Goal: Information Seeking & Learning: Learn about a topic

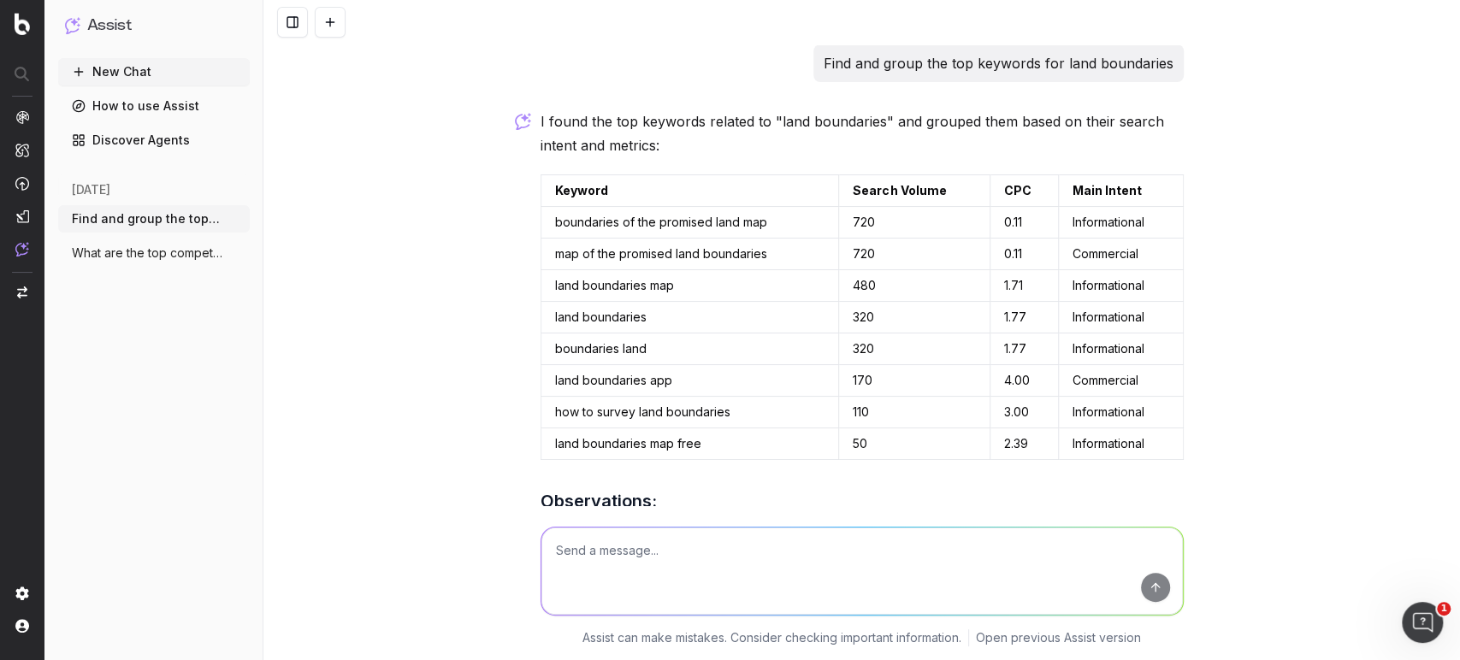
scroll to position [328, 0]
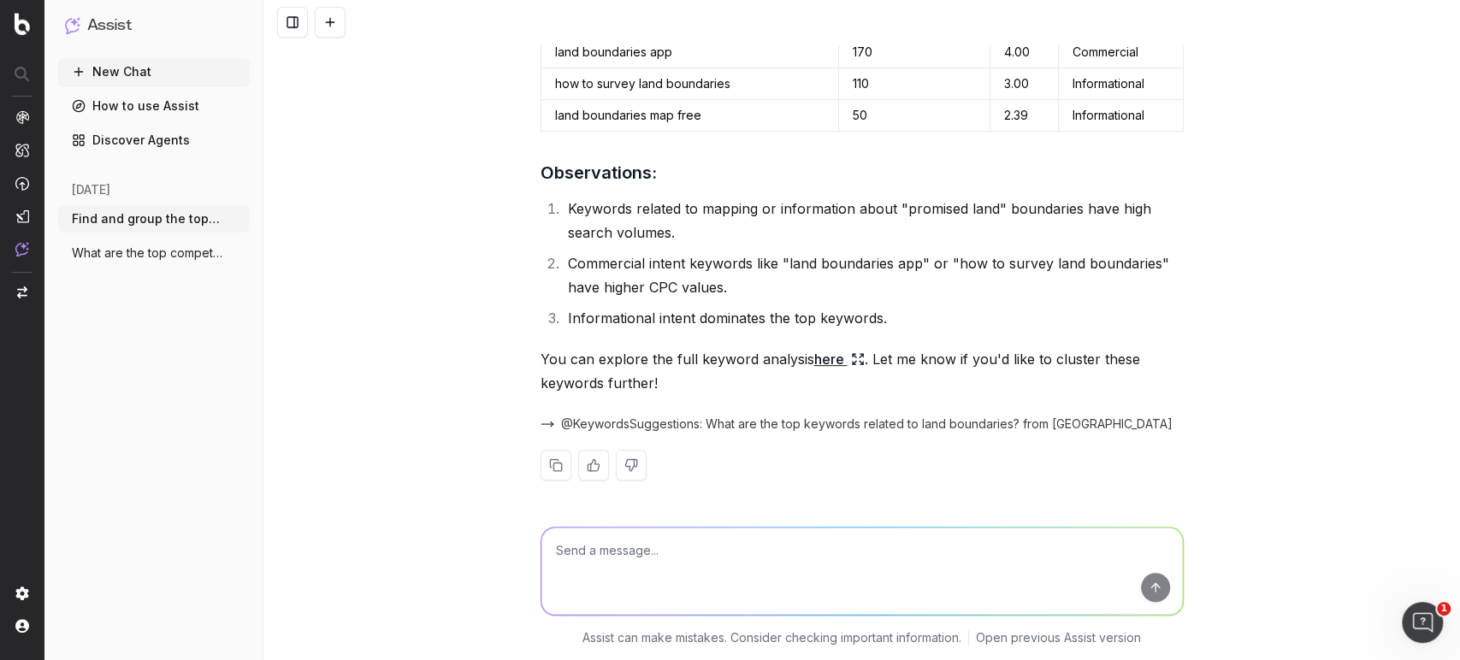
click at [654, 545] on textarea at bounding box center [861, 571] width 641 height 87
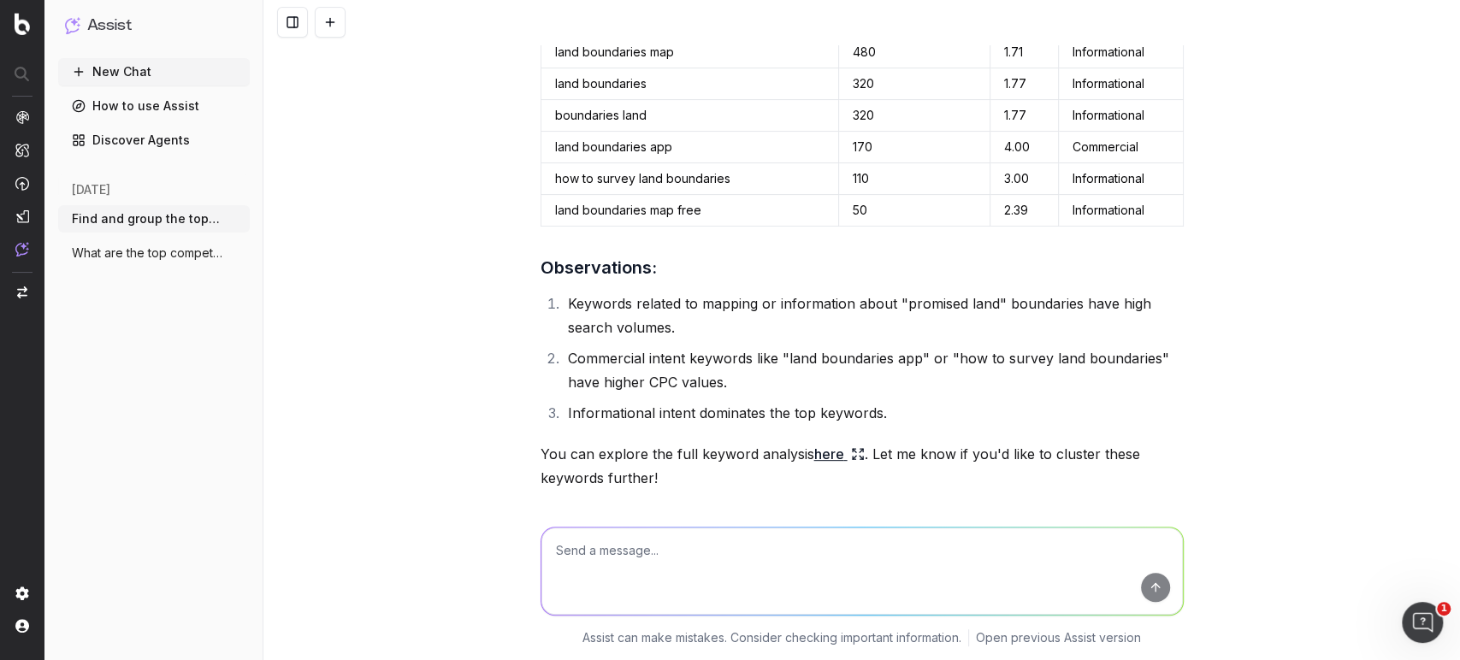
scroll to position [0, 0]
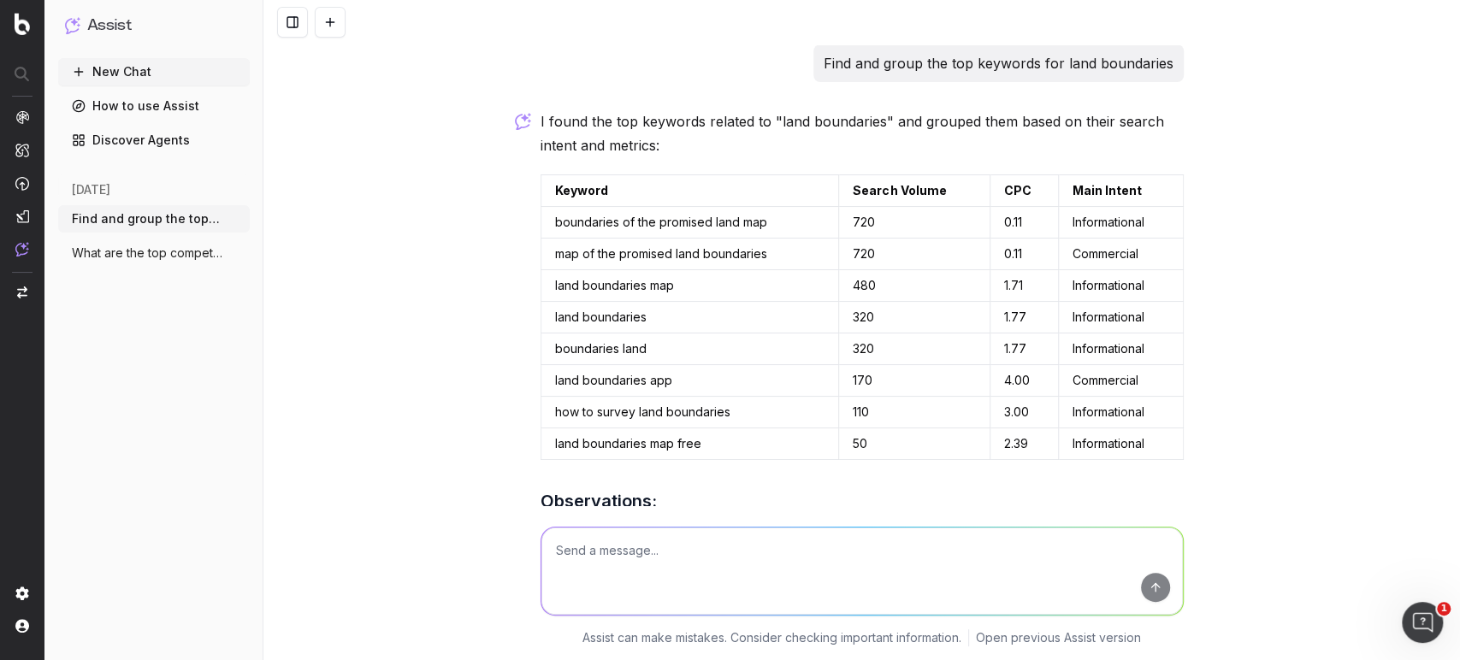
click at [128, 100] on link "How to use Assist" at bounding box center [154, 105] width 192 height 27
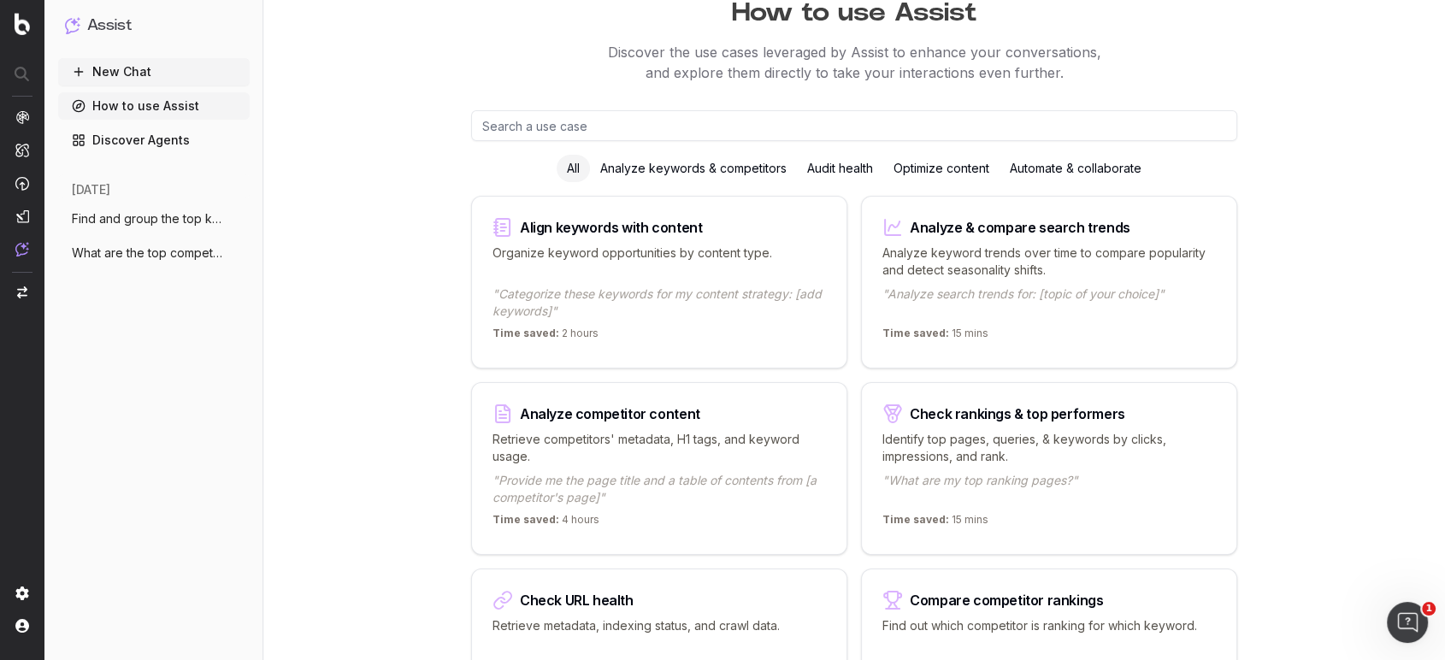
scroll to position [95, 0]
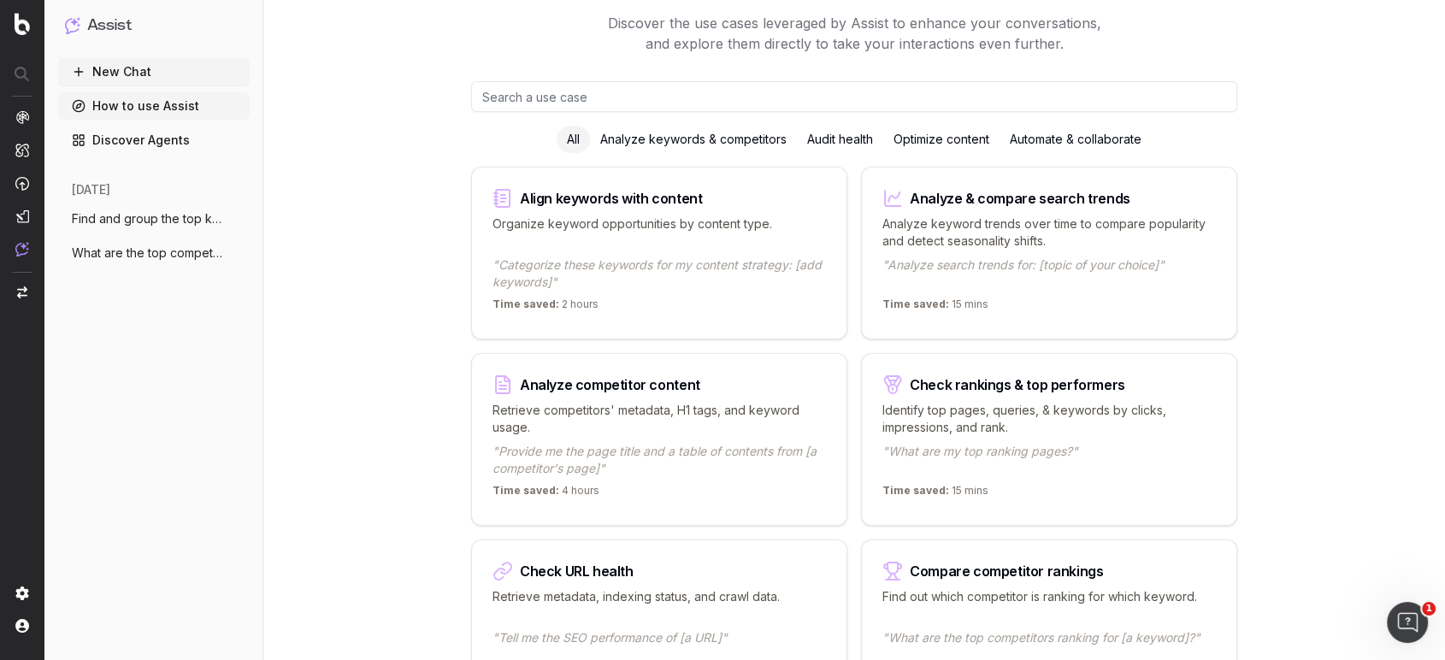
click at [933, 138] on div "Optimize content" at bounding box center [941, 139] width 116 height 27
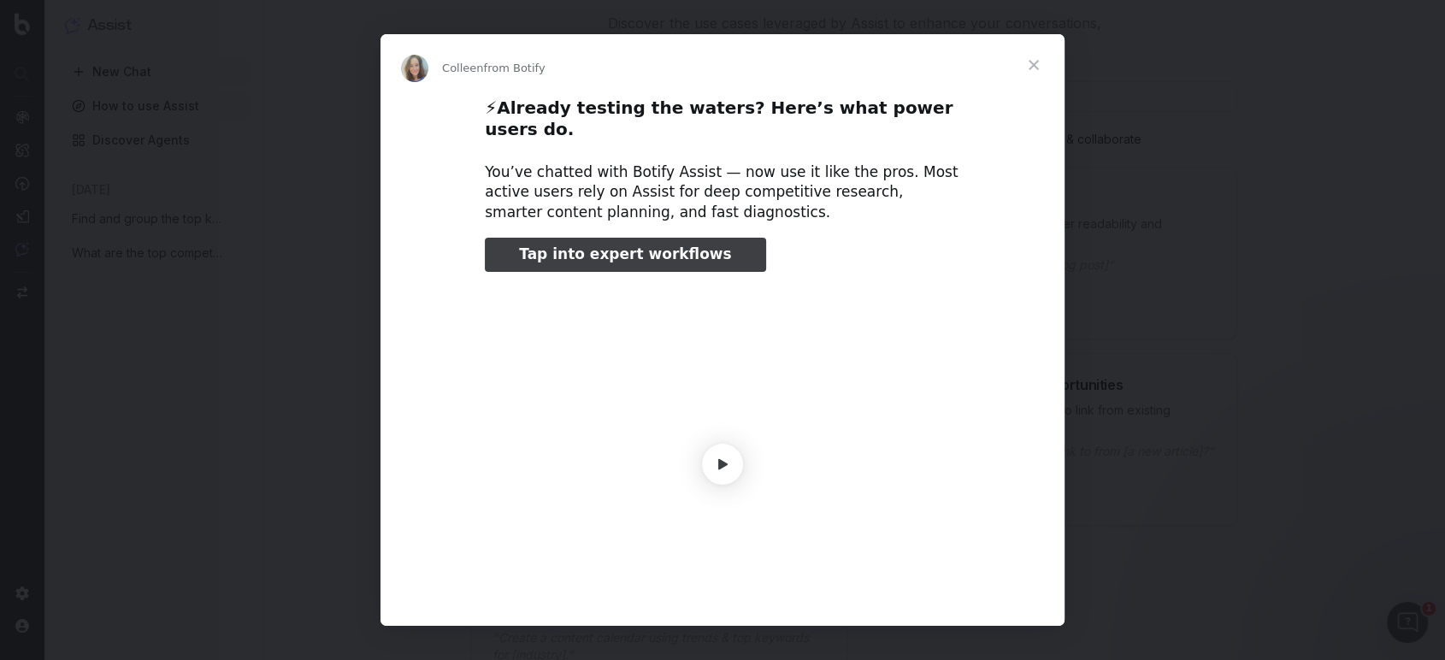
scroll to position [33, 0]
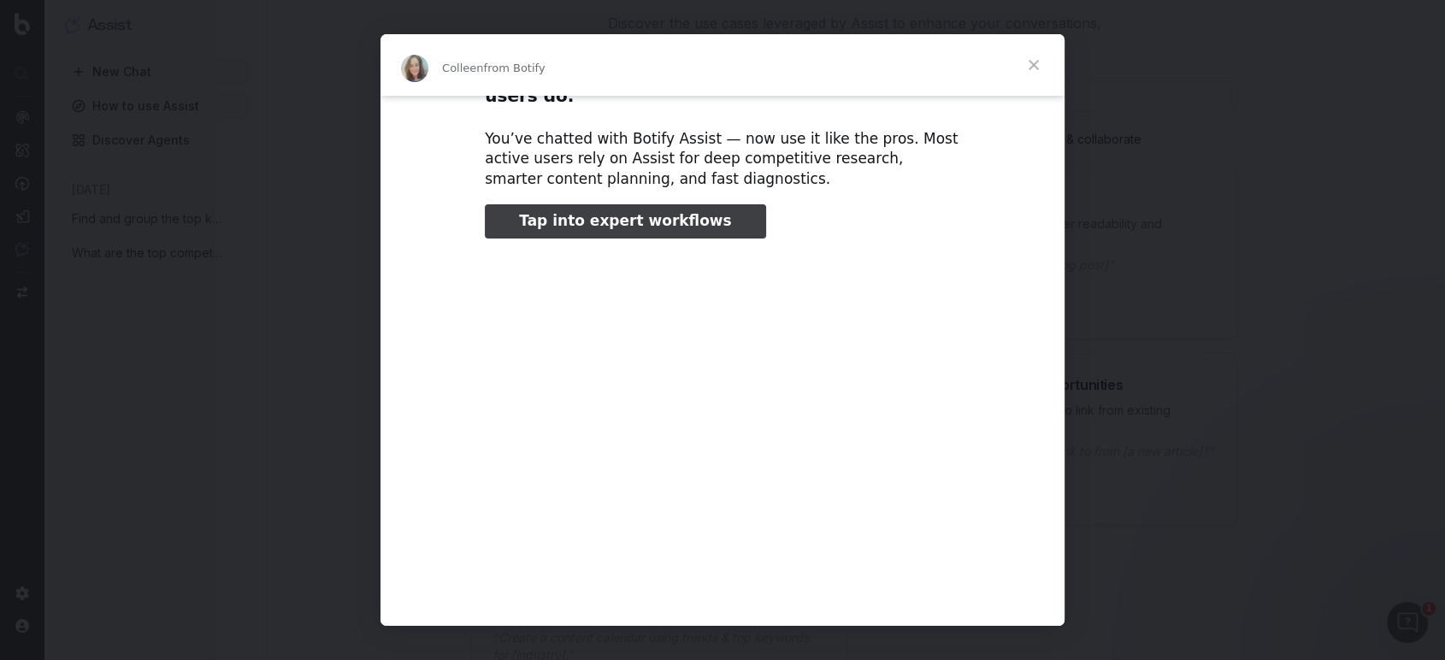
type input "211583"
click at [1036, 66] on span "Close" at bounding box center [1034, 65] width 62 height 62
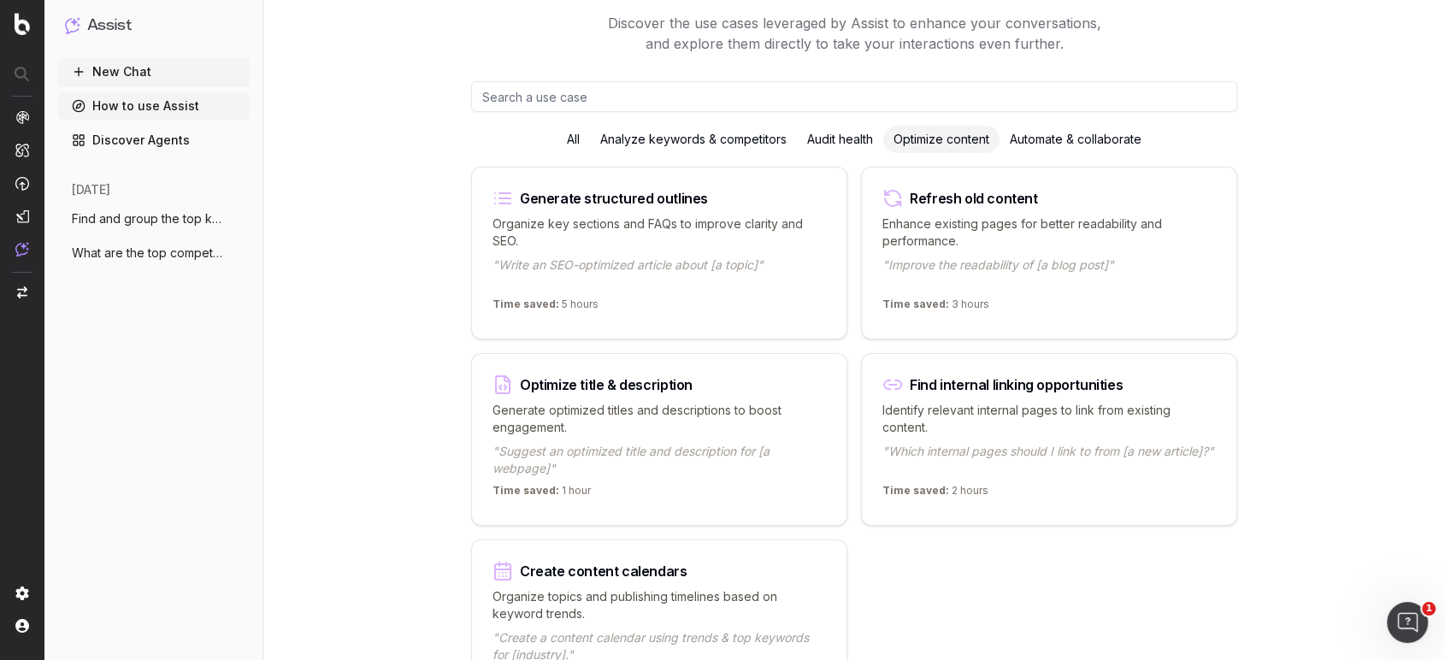
click at [1114, 240] on p "Enhance existing pages for better readability and performance." at bounding box center [1050, 233] width 334 height 34
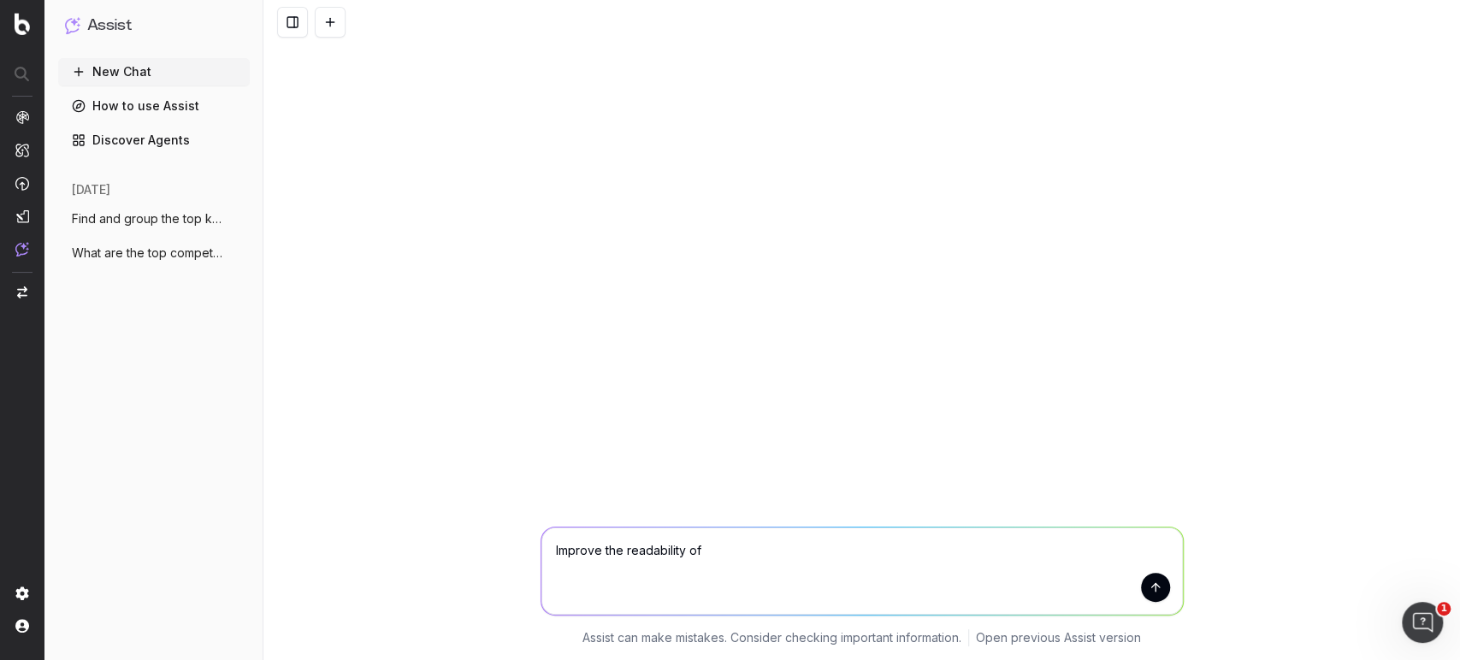
paste textarea "https://www.propertyshark.com/info/property-taxes-by-state/"
type textarea "Improve the readability of https://www.propertyshark.com/info/property-taxes-by…"
click at [1154, 585] on button "submit" at bounding box center [1155, 587] width 29 height 29
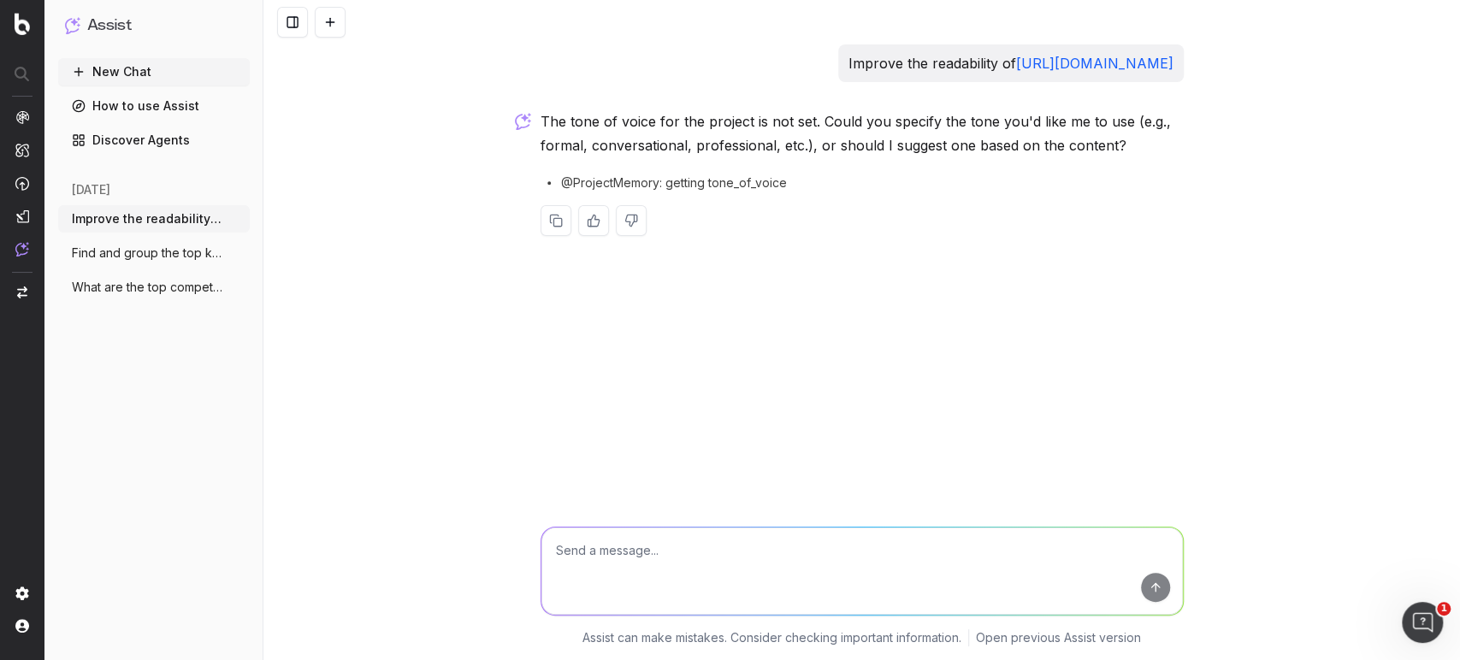
click at [1047, 552] on textarea at bounding box center [861, 571] width 641 height 87
type textarea "Suggest one based on the content."
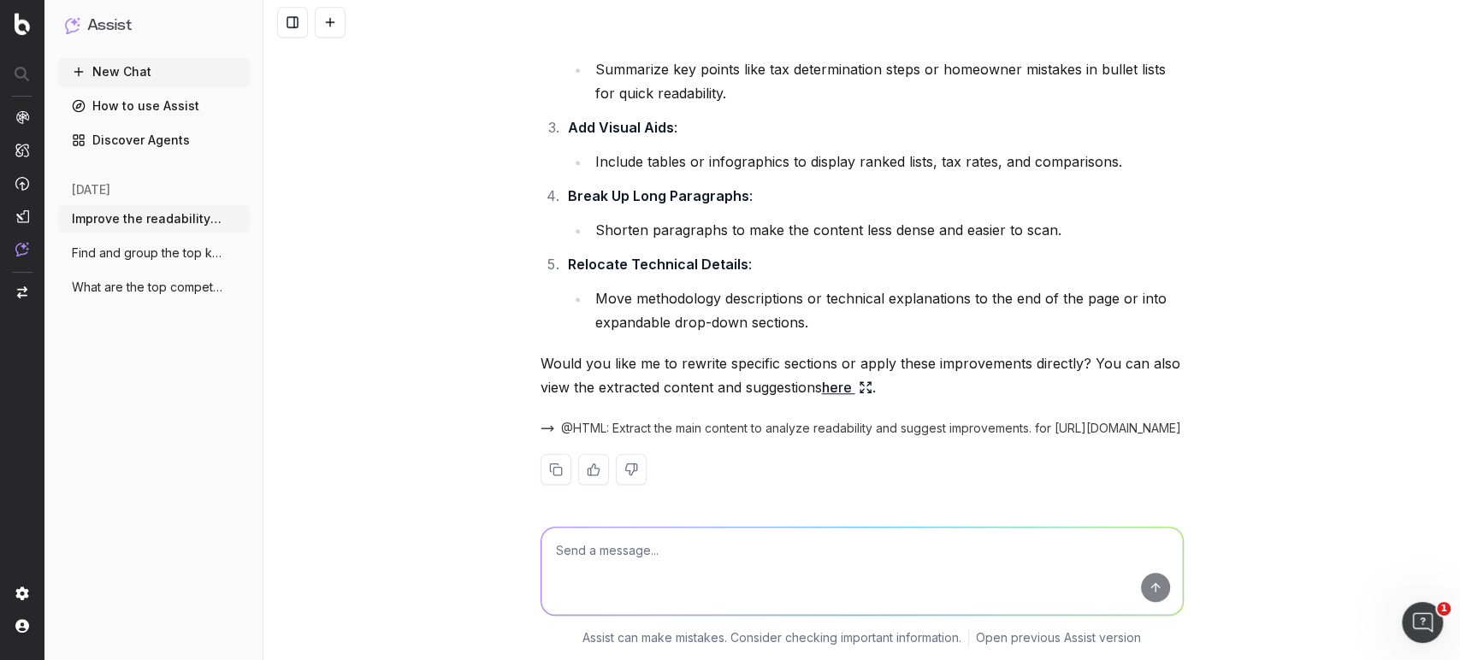
scroll to position [707, 0]
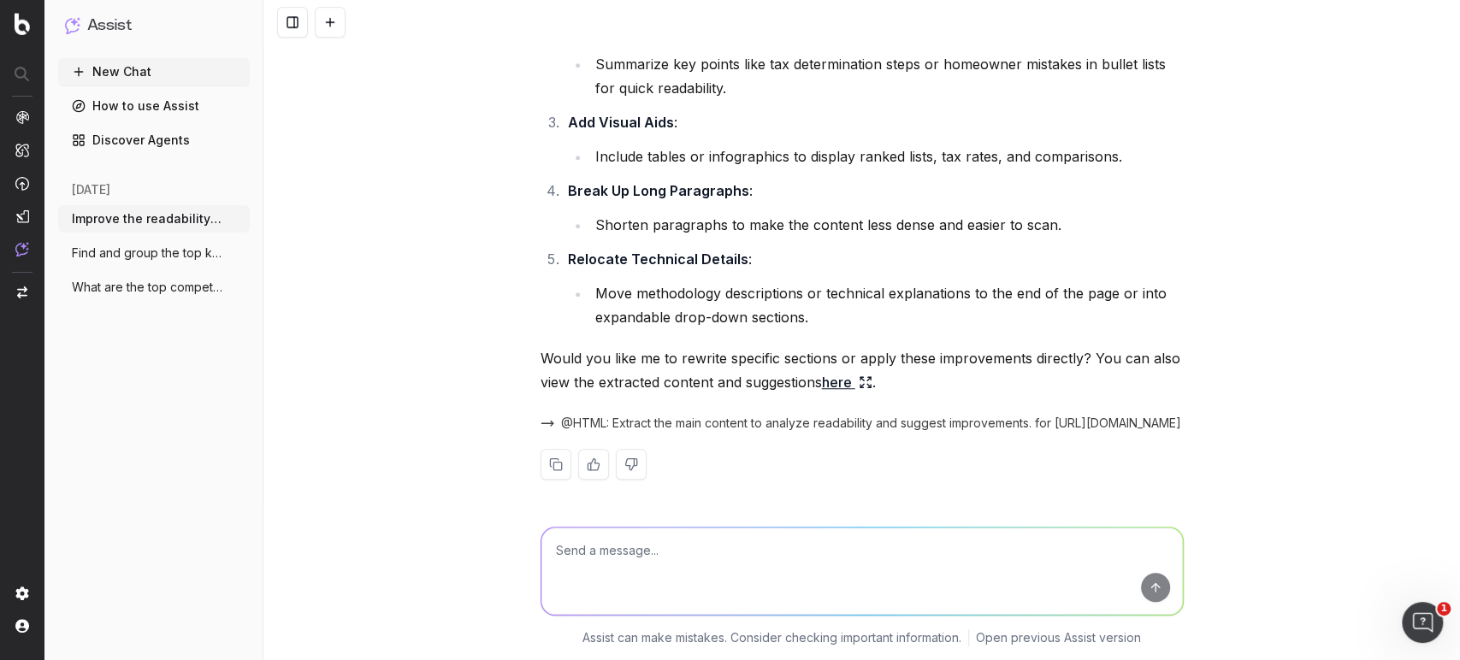
click at [841, 381] on link "here" at bounding box center [847, 382] width 50 height 24
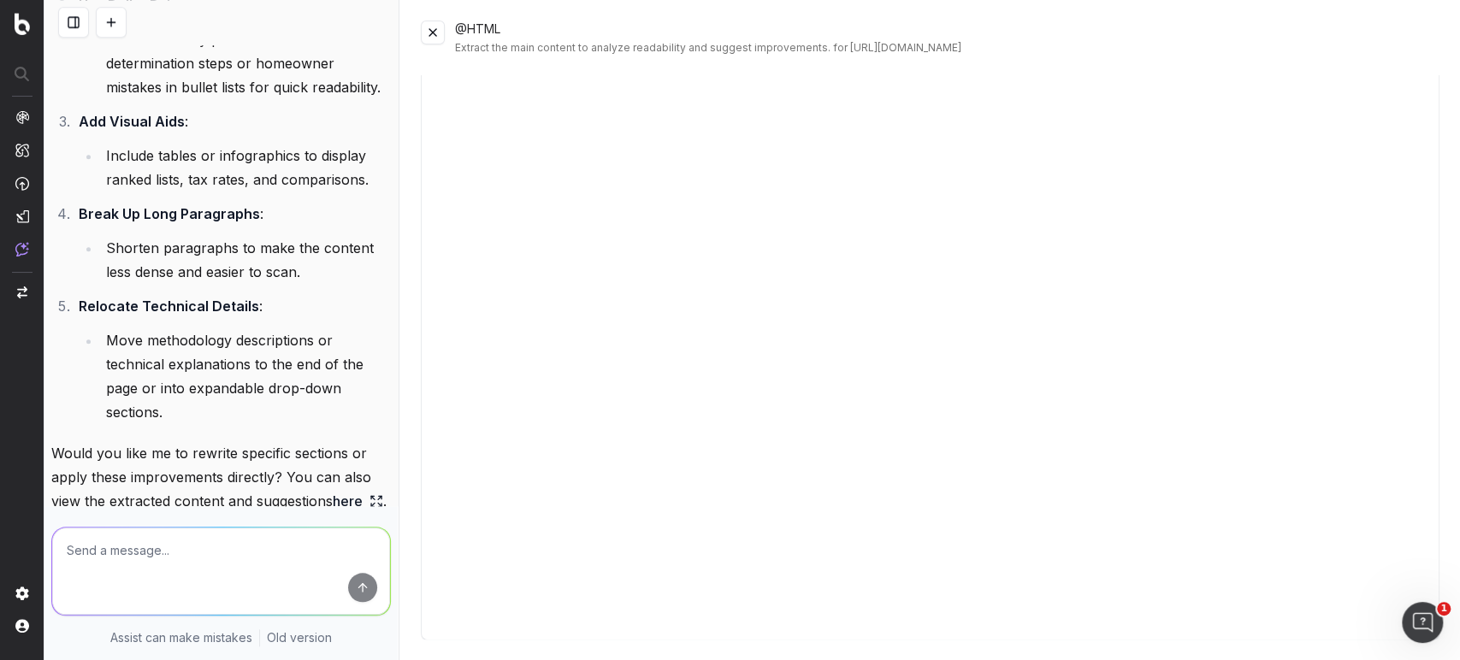
scroll to position [924, 0]
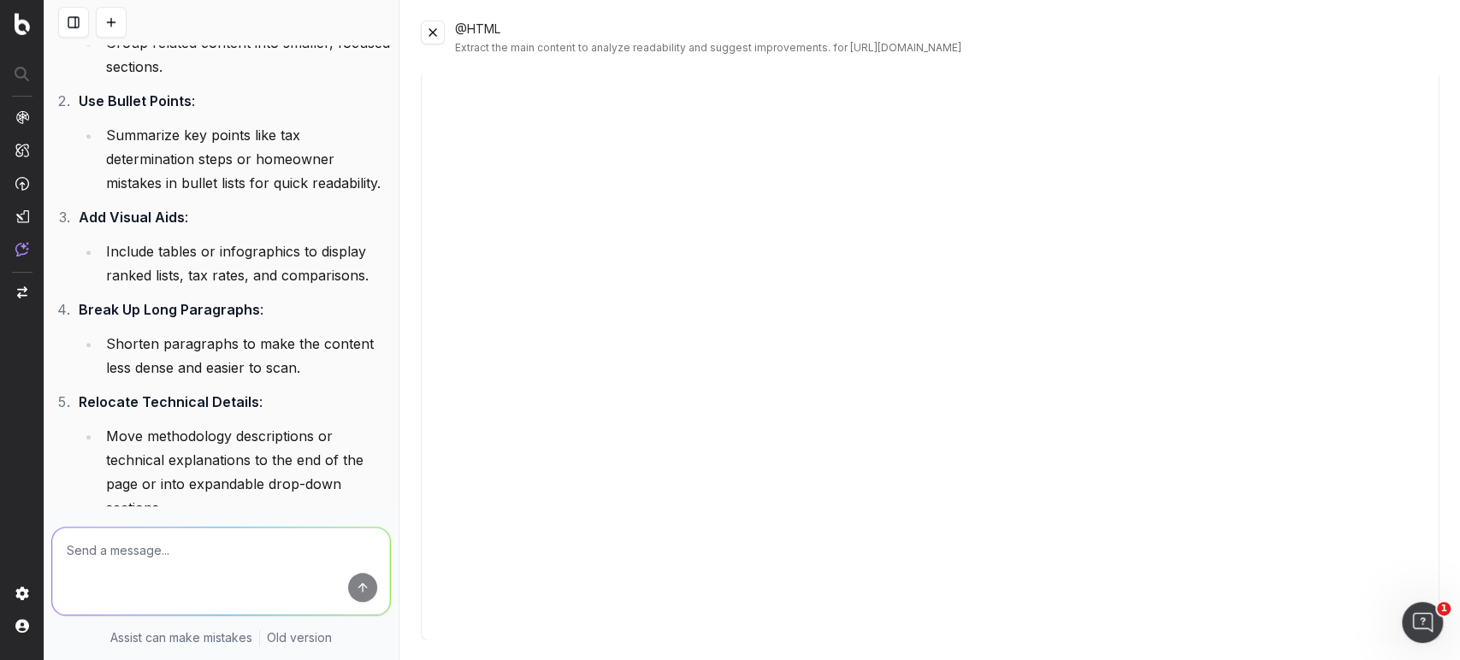
click at [188, 195] on li "Summarize key points like tax determination steps or homeowner mistakes in bull…" at bounding box center [246, 159] width 290 height 72
drag, startPoint x: 139, startPoint y: 134, endPoint x: 134, endPoint y: 154, distance: 20.1
click at [137, 141] on ol "Organize Content with Clear Subsections : Use larger headings to separate key t…" at bounding box center [221, 219] width 340 height 602
click at [134, 109] on strong "Use Bullet Points" at bounding box center [135, 100] width 113 height 17
click at [136, 109] on strong "Use Bullet Points" at bounding box center [135, 100] width 113 height 17
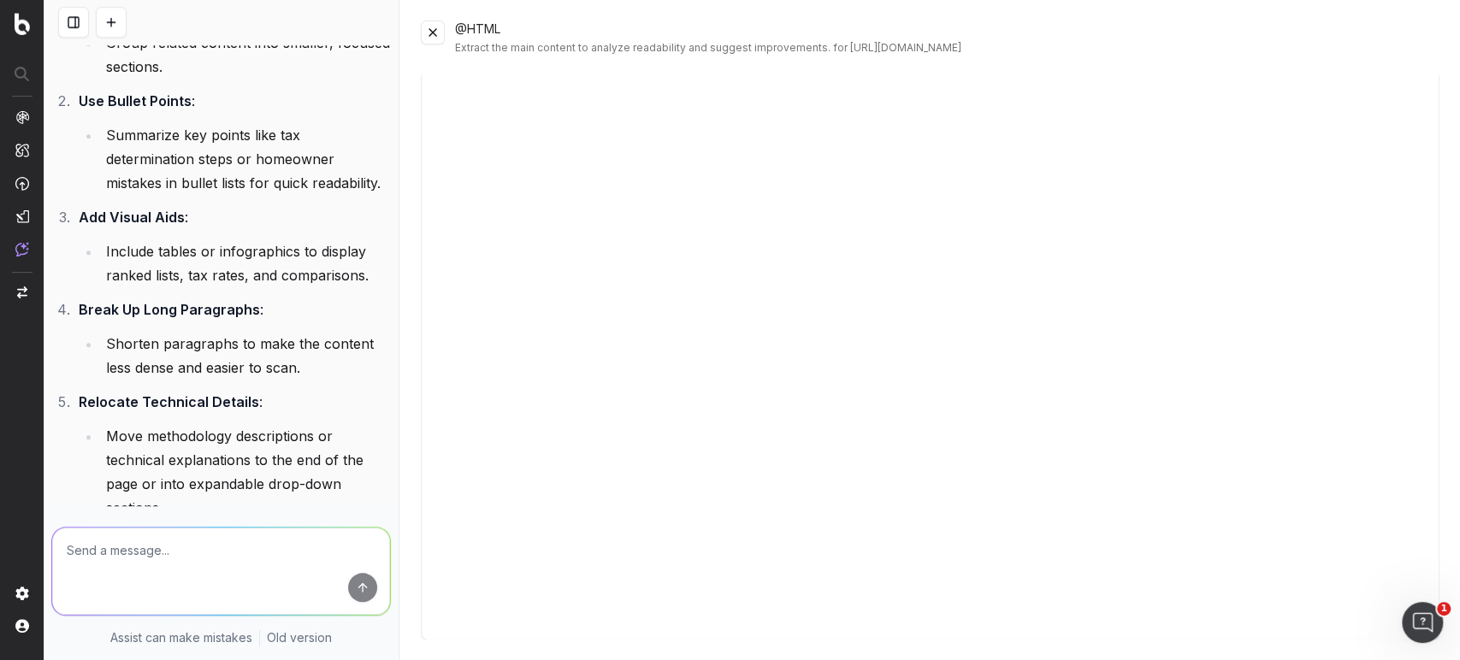
click at [151, 180] on li "Summarize key points like tax determination steps or homeowner mistakes in bull…" at bounding box center [246, 159] width 290 height 72
click at [432, 28] on button at bounding box center [433, 33] width 24 height 24
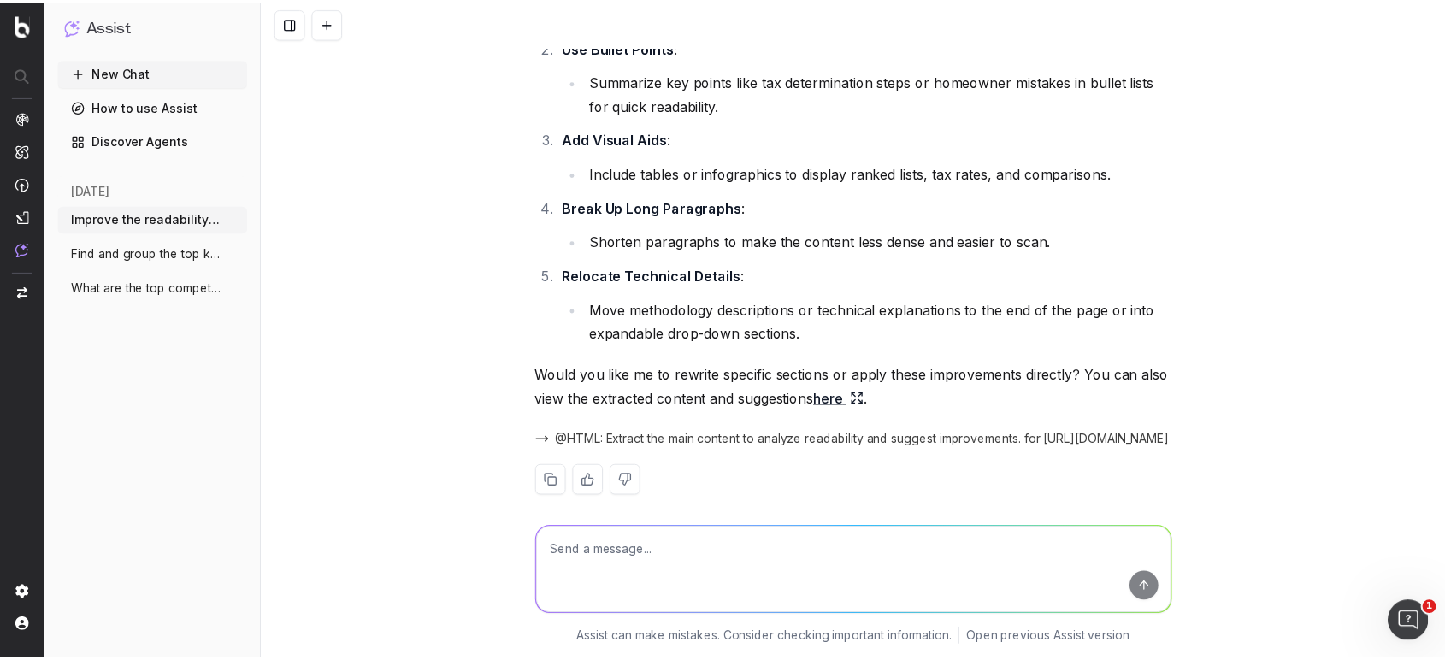
scroll to position [707, 0]
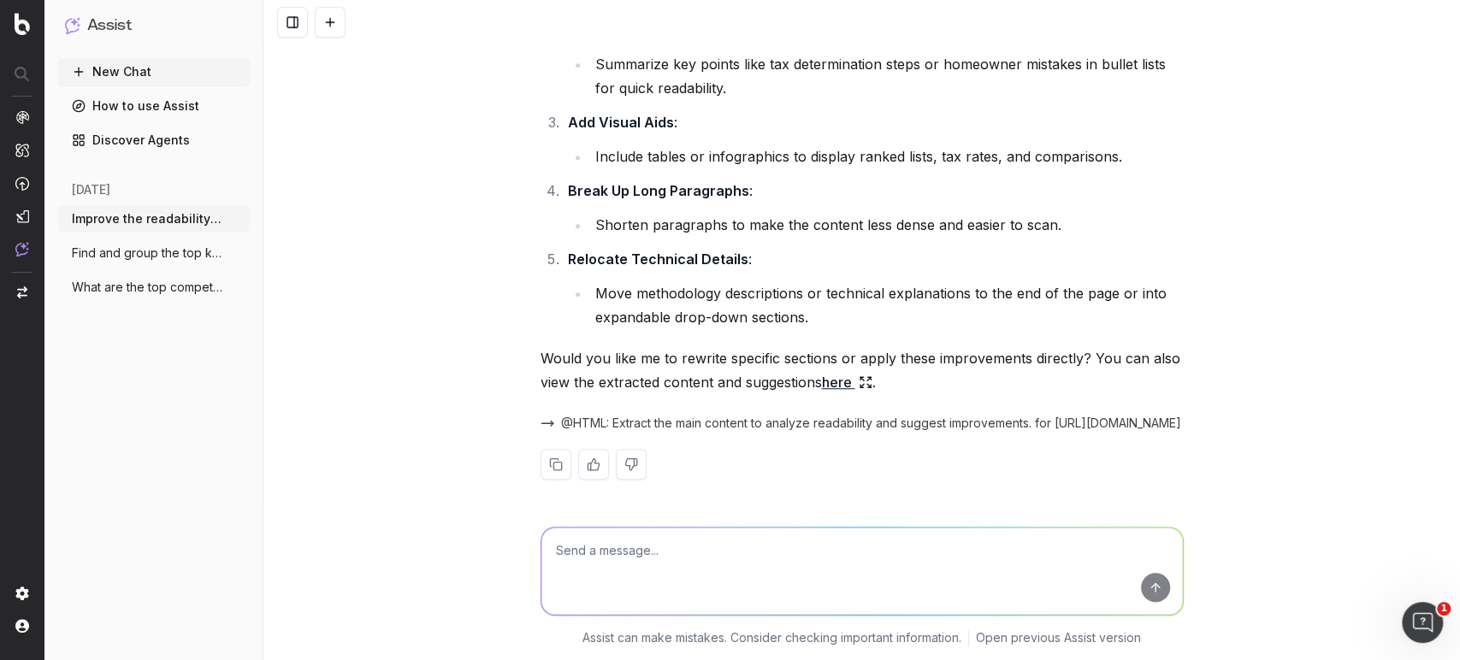
click at [147, 100] on link "How to use Assist" at bounding box center [154, 105] width 192 height 27
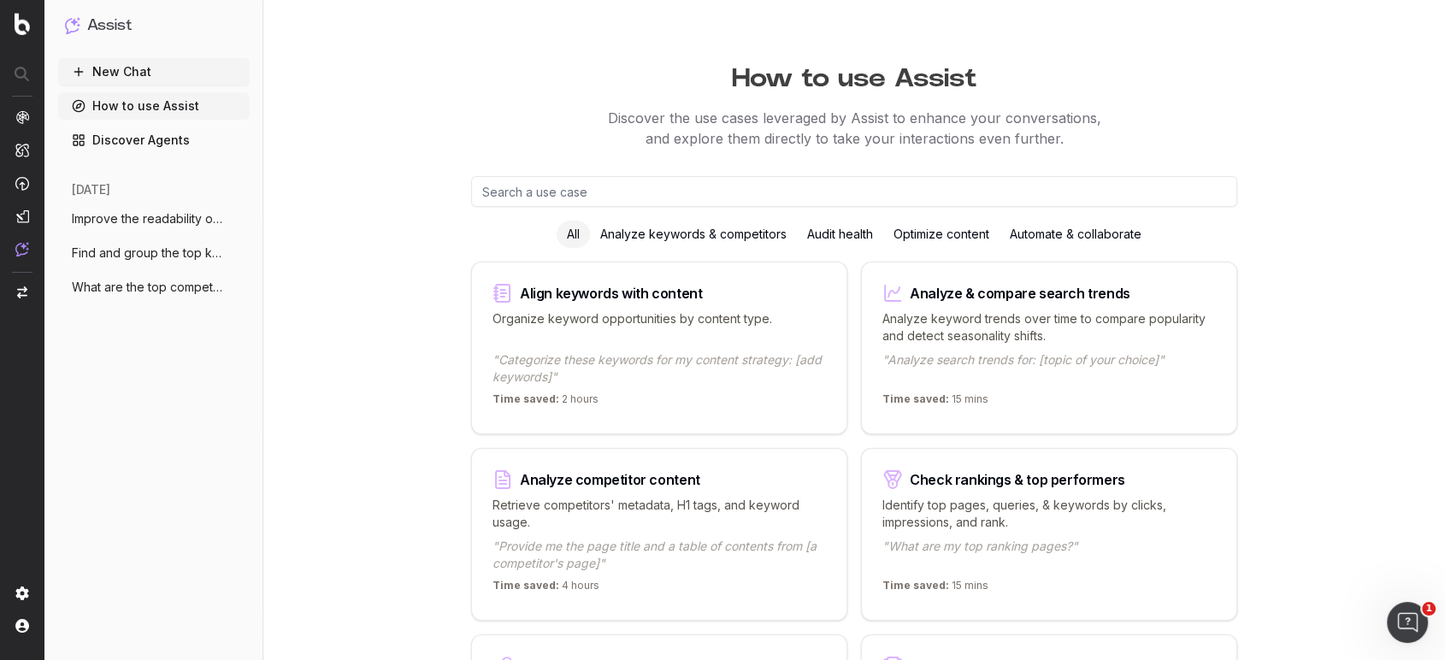
click at [972, 238] on div "Optimize content" at bounding box center [941, 234] width 116 height 27
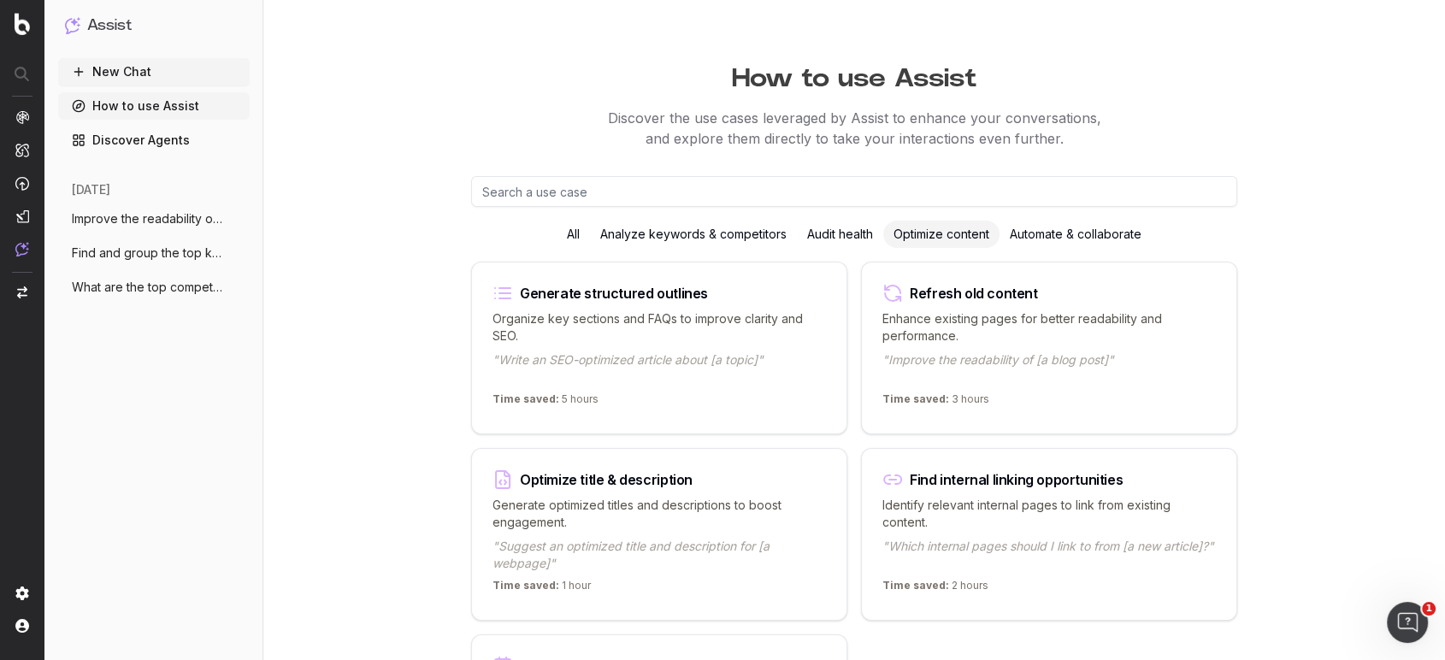
click at [768, 341] on div "Organize key sections and FAQs to improve clarity and SEO. "Write an SEO-optimi…" at bounding box center [660, 347] width 334 height 75
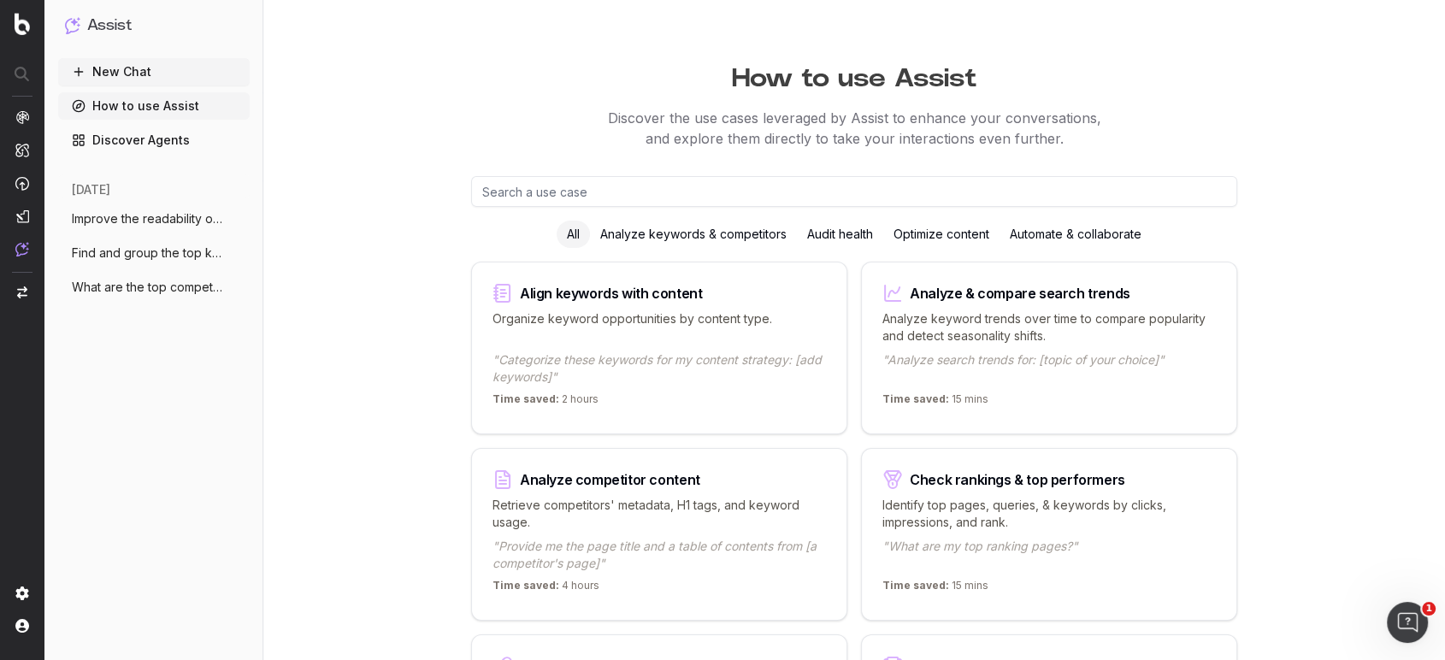
click at [732, 375] on p ""Categorize these keywords for my content strategy: [add keywords]"" at bounding box center [660, 368] width 334 height 34
click at [929, 227] on div "Optimize content" at bounding box center [941, 234] width 116 height 27
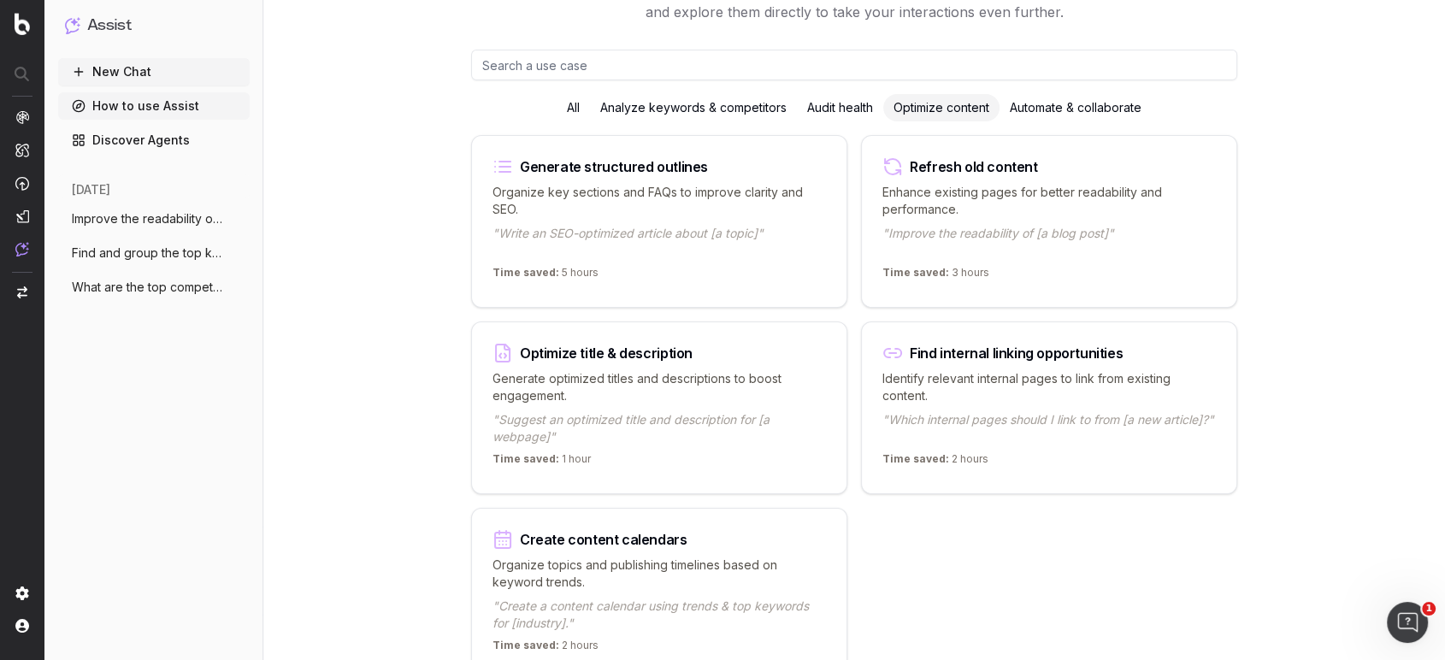
scroll to position [95, 0]
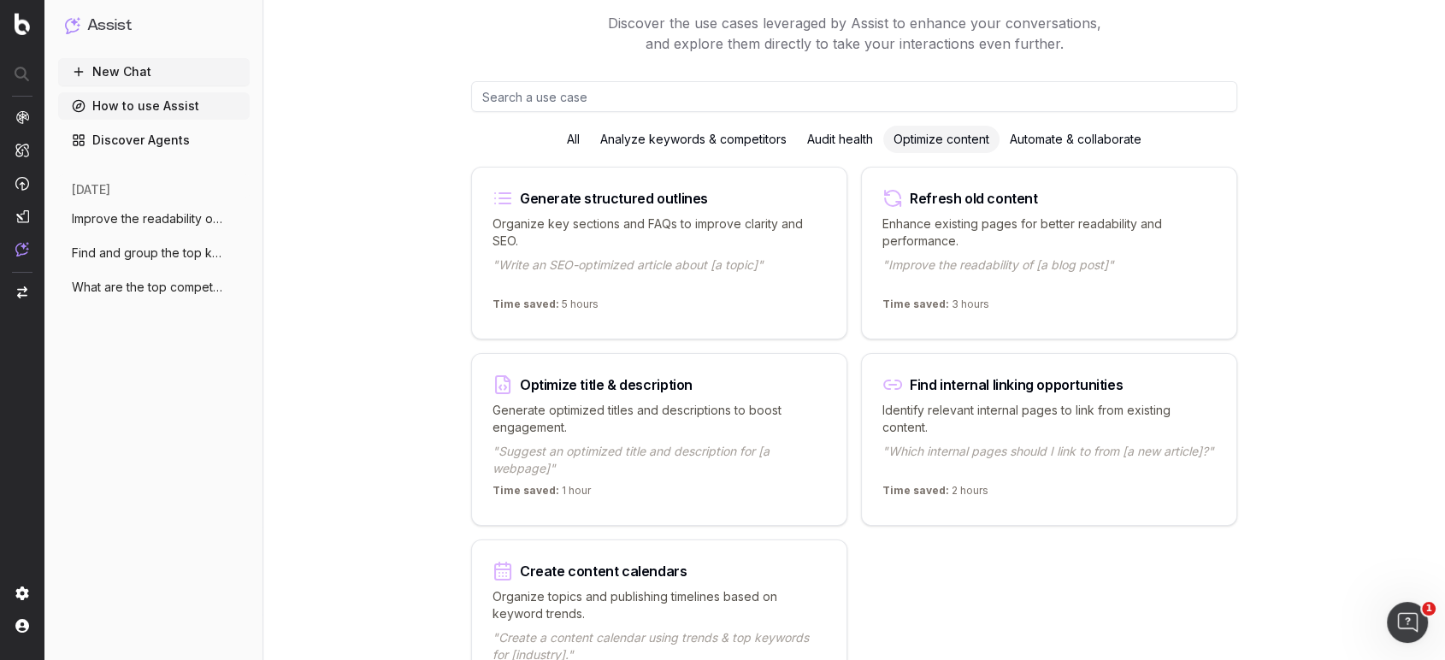
click at [1043, 139] on div "Automate & collaborate" at bounding box center [1076, 139] width 152 height 27
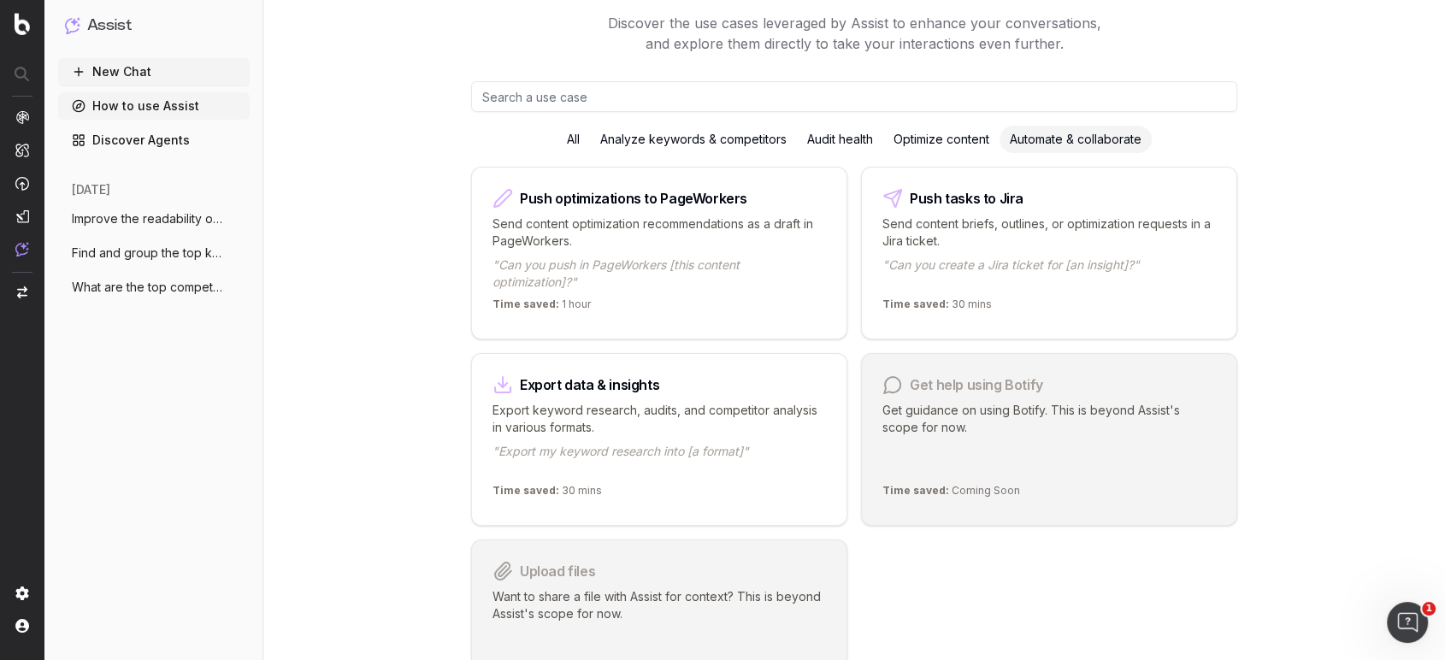
click at [830, 138] on div "Audit health" at bounding box center [840, 139] width 86 height 27
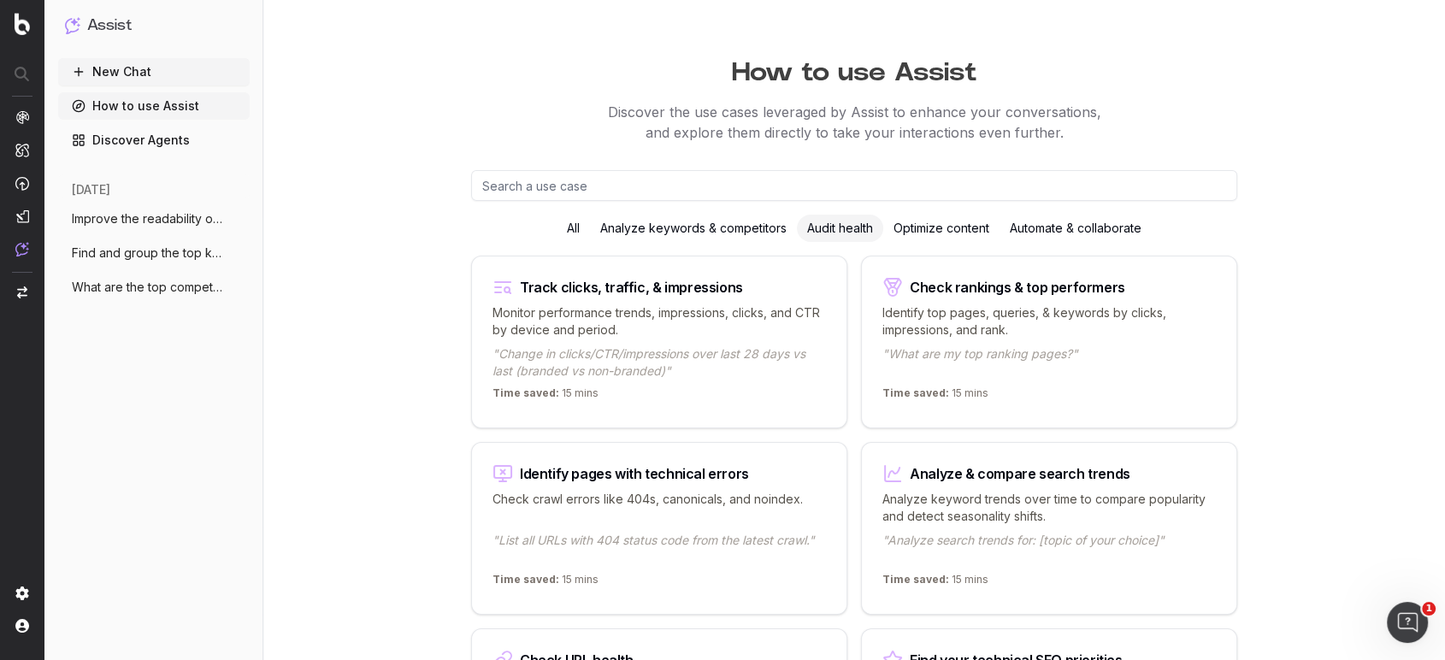
scroll to position [0, 0]
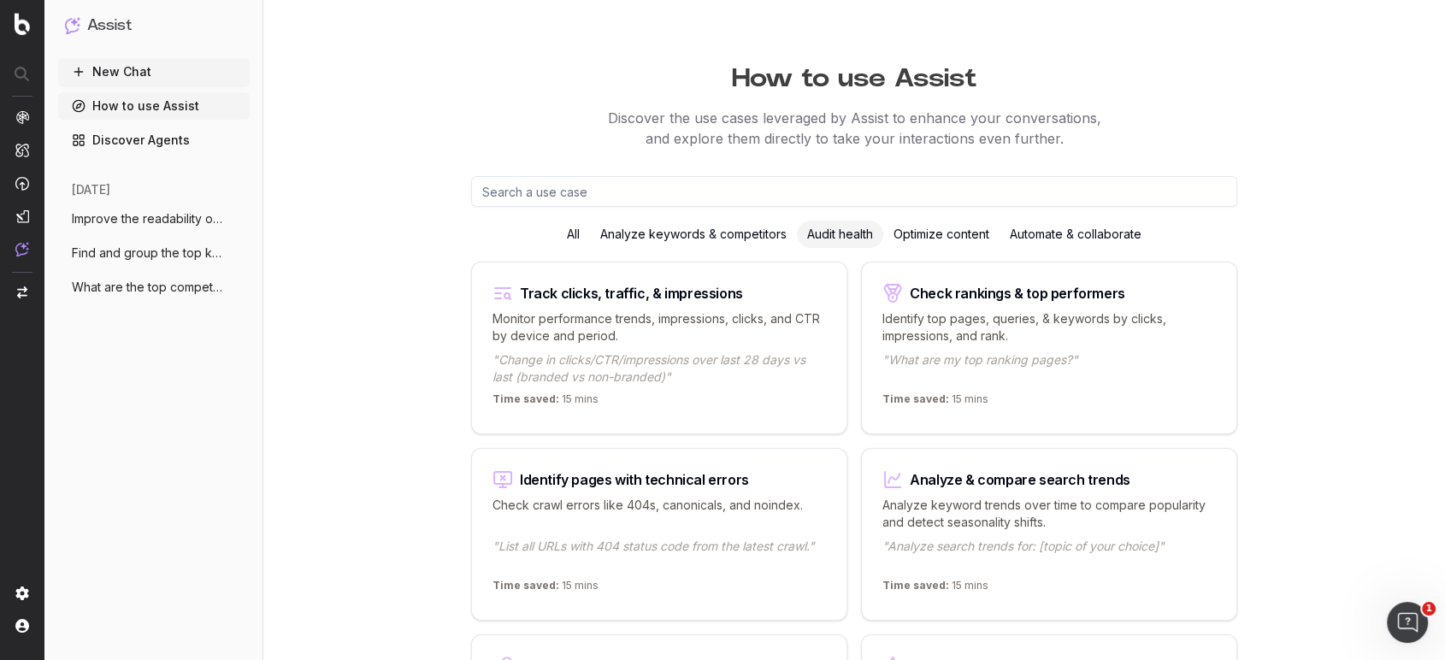
click at [659, 231] on div "Analyze keywords & competitors" at bounding box center [693, 234] width 207 height 27
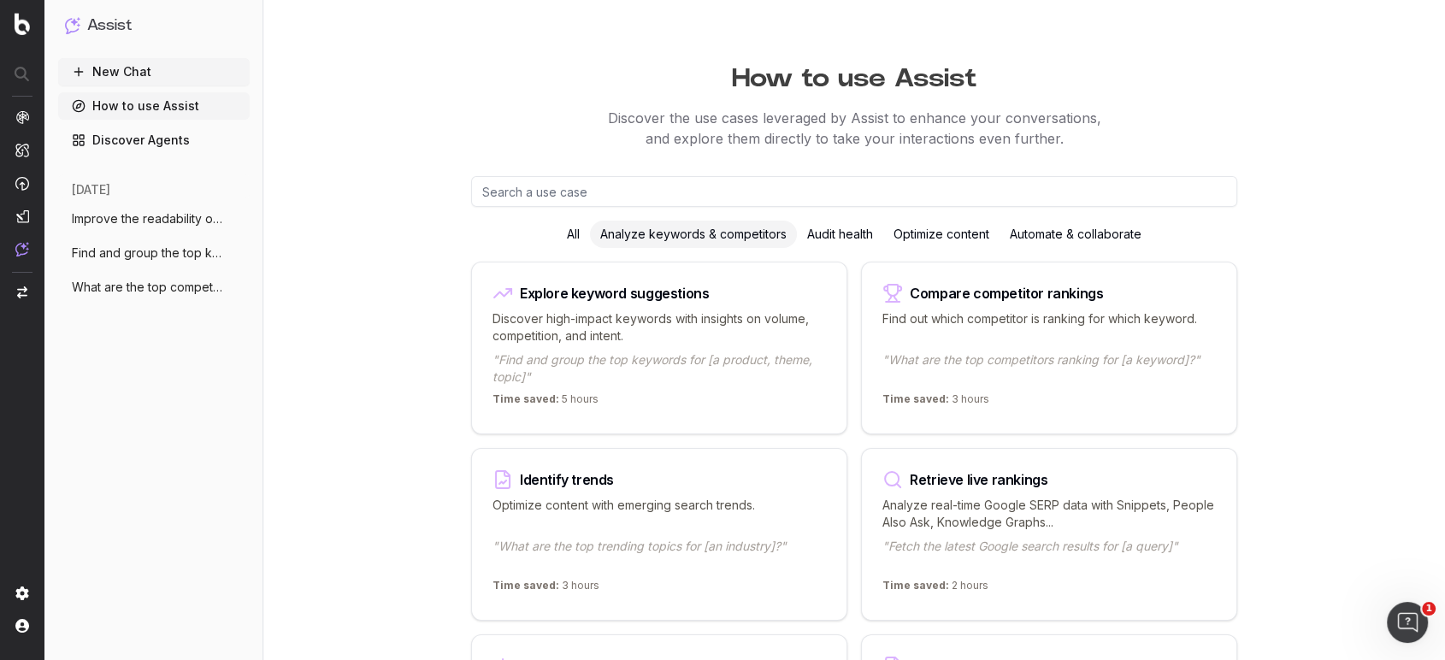
click at [661, 331] on p "Discover high-impact keywords with insights on volume, competition, and intent." at bounding box center [660, 327] width 334 height 34
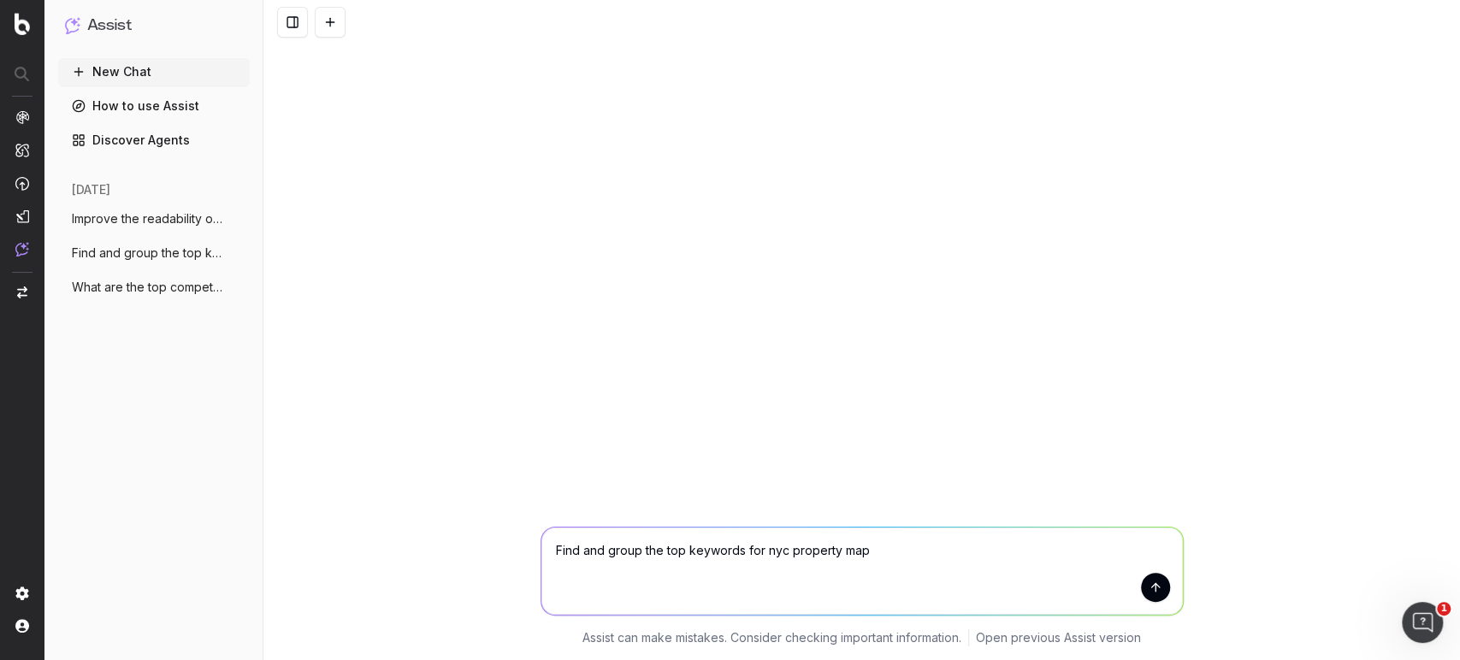
type textarea "Find and group the top keywords for nyc property maps"
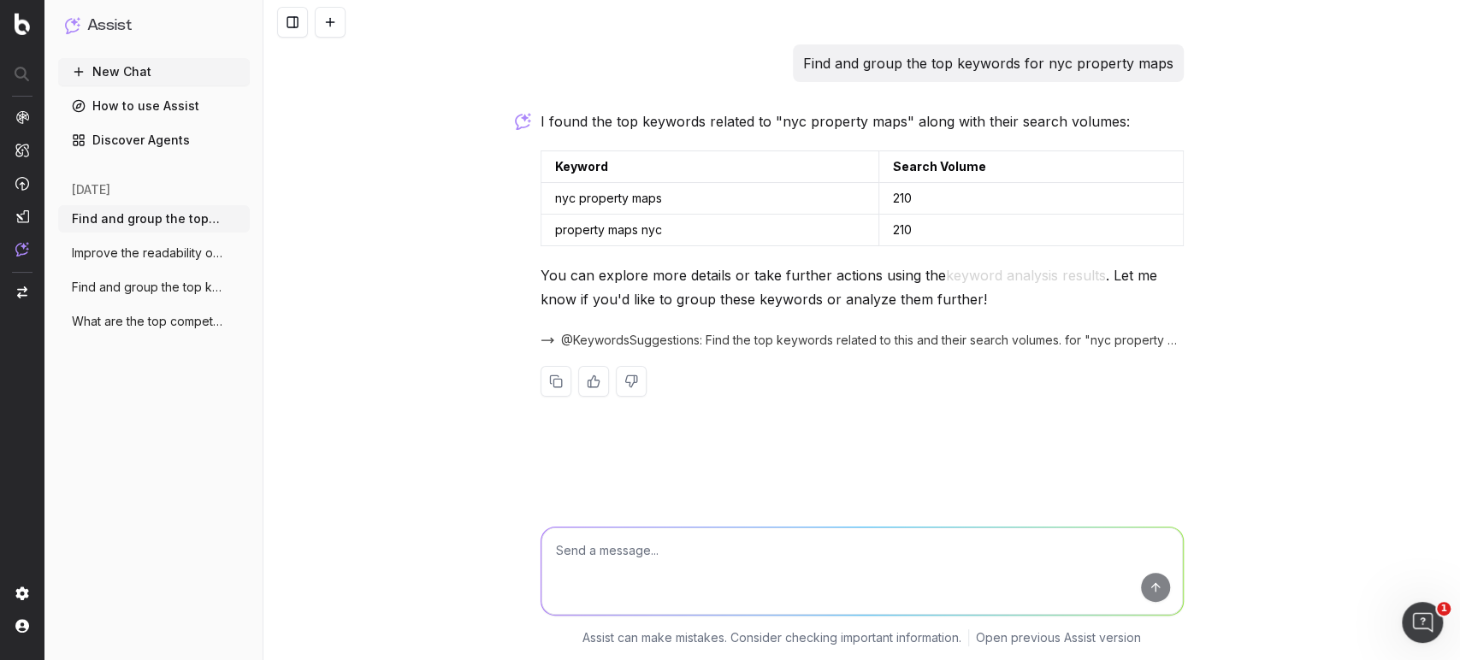
click at [787, 535] on textarea at bounding box center [861, 571] width 641 height 87
type textarea "find the top keywords related to property records"
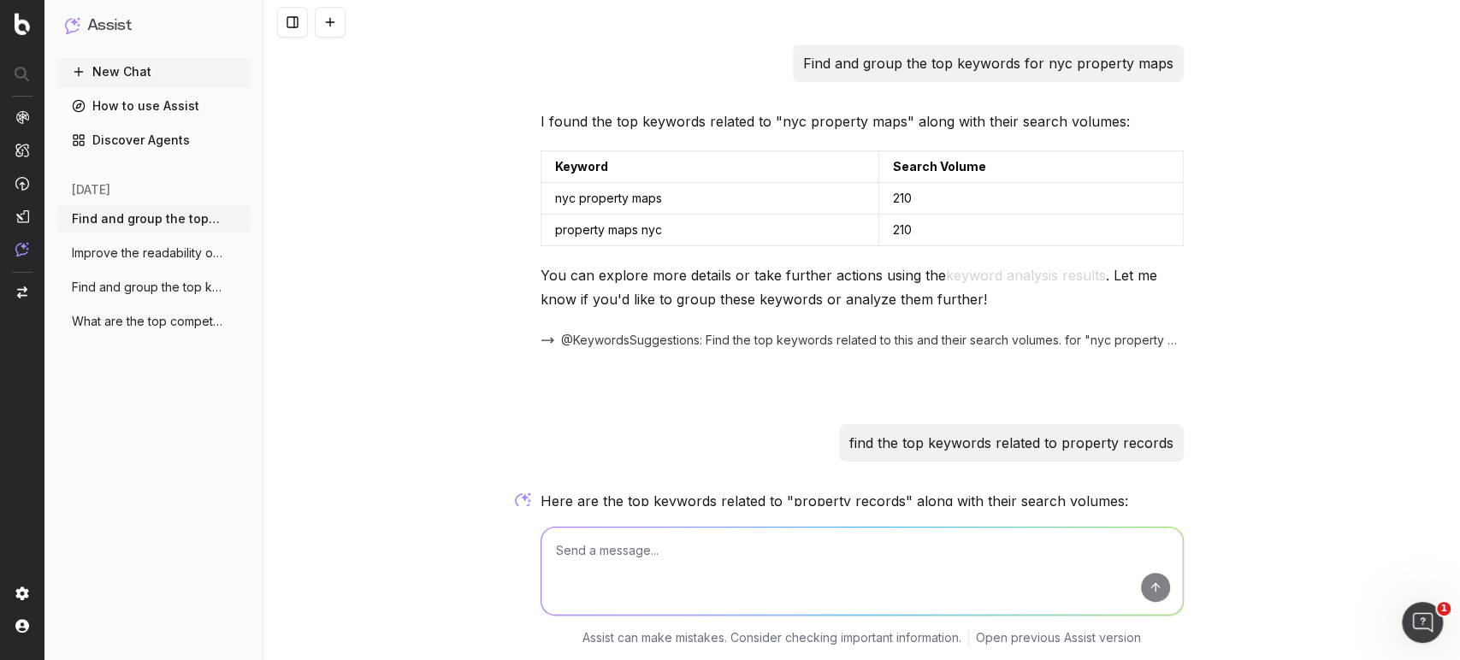
click at [124, 115] on link "How to use Assist" at bounding box center [154, 105] width 192 height 27
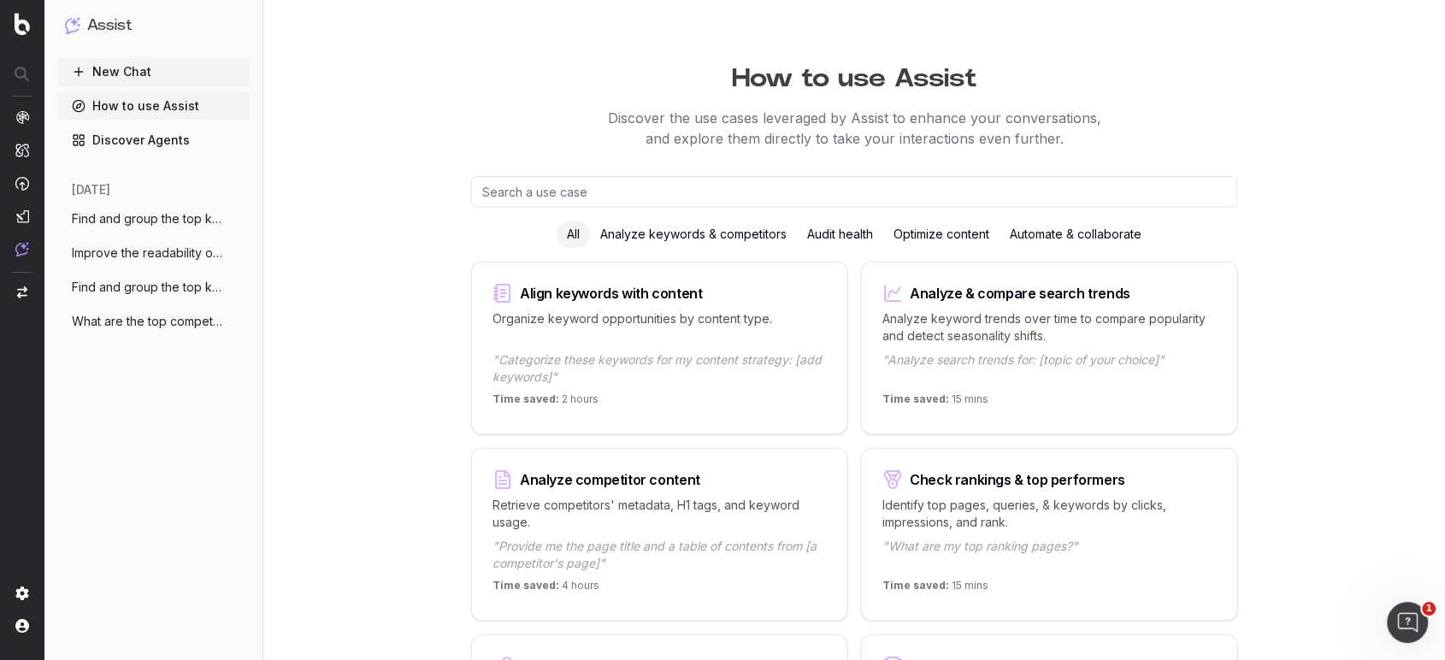
click at [747, 336] on p "Organize keyword opportunities by content type." at bounding box center [660, 327] width 334 height 34
click at [862, 137] on p "Discover the use cases leveraged by Assist to enhance your conversations, and e…" at bounding box center [854, 128] width 1182 height 41
click at [161, 148] on link "Discover Agents" at bounding box center [154, 140] width 192 height 27
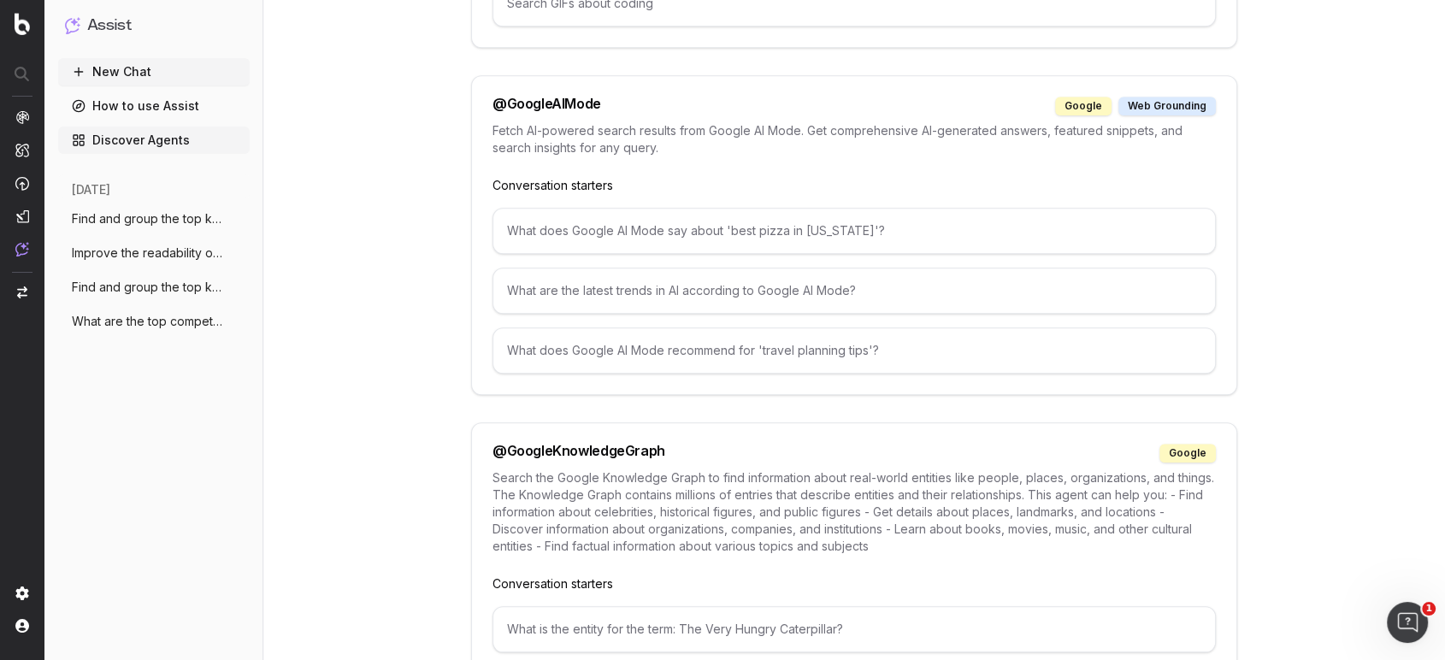
scroll to position [1710, 0]
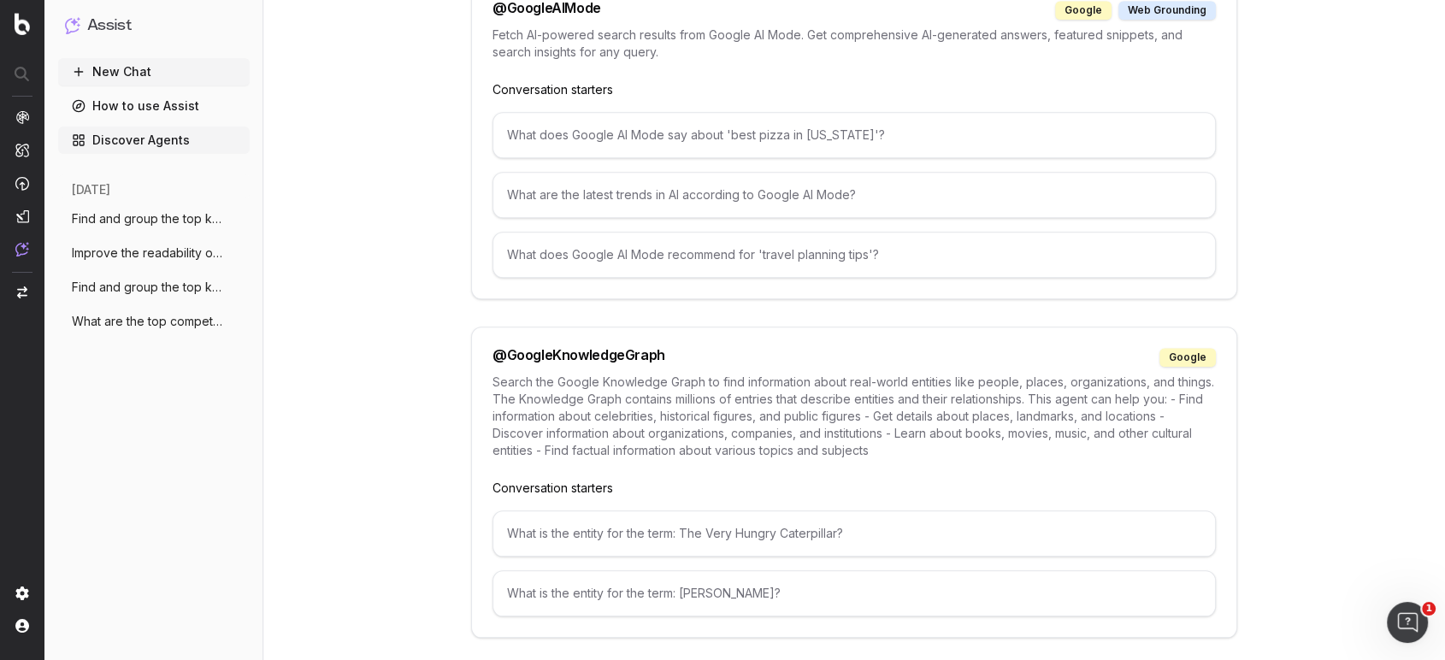
click at [740, 249] on div "What does Google AI Mode recommend for 'travel planning tips'?" at bounding box center [855, 255] width 724 height 46
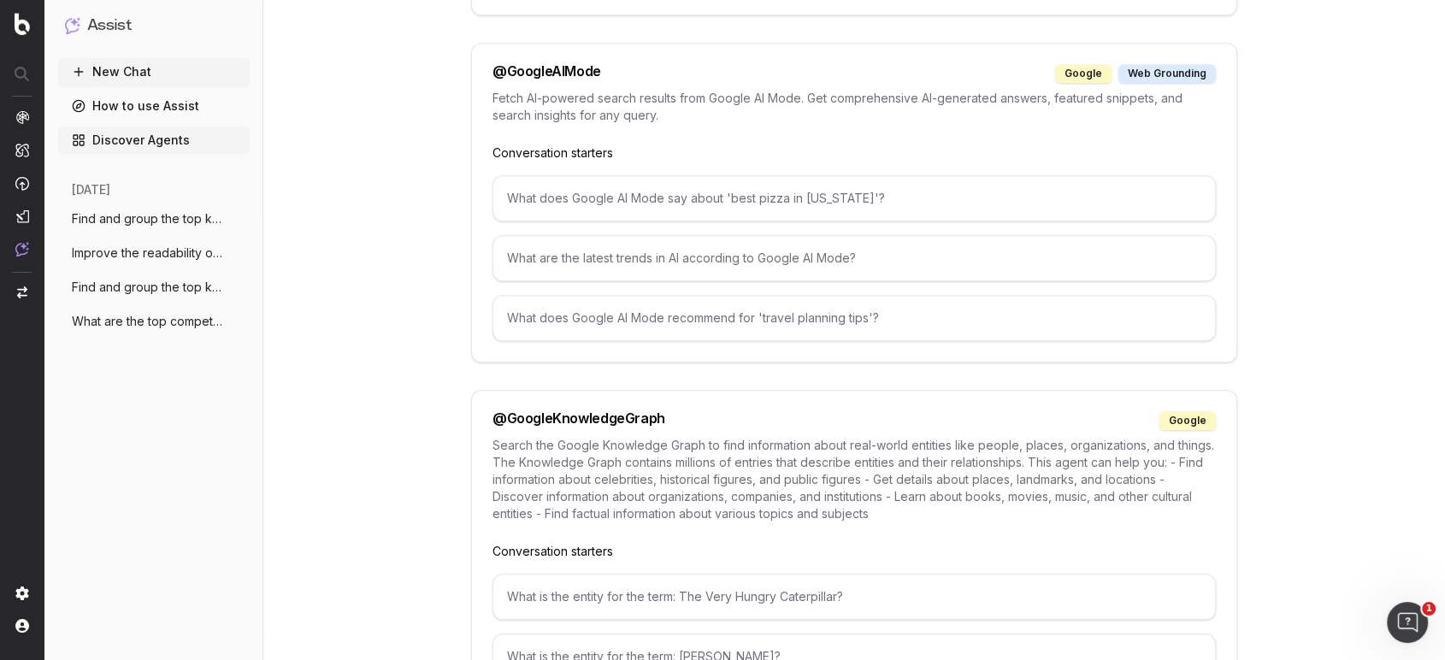
scroll to position [1615, 0]
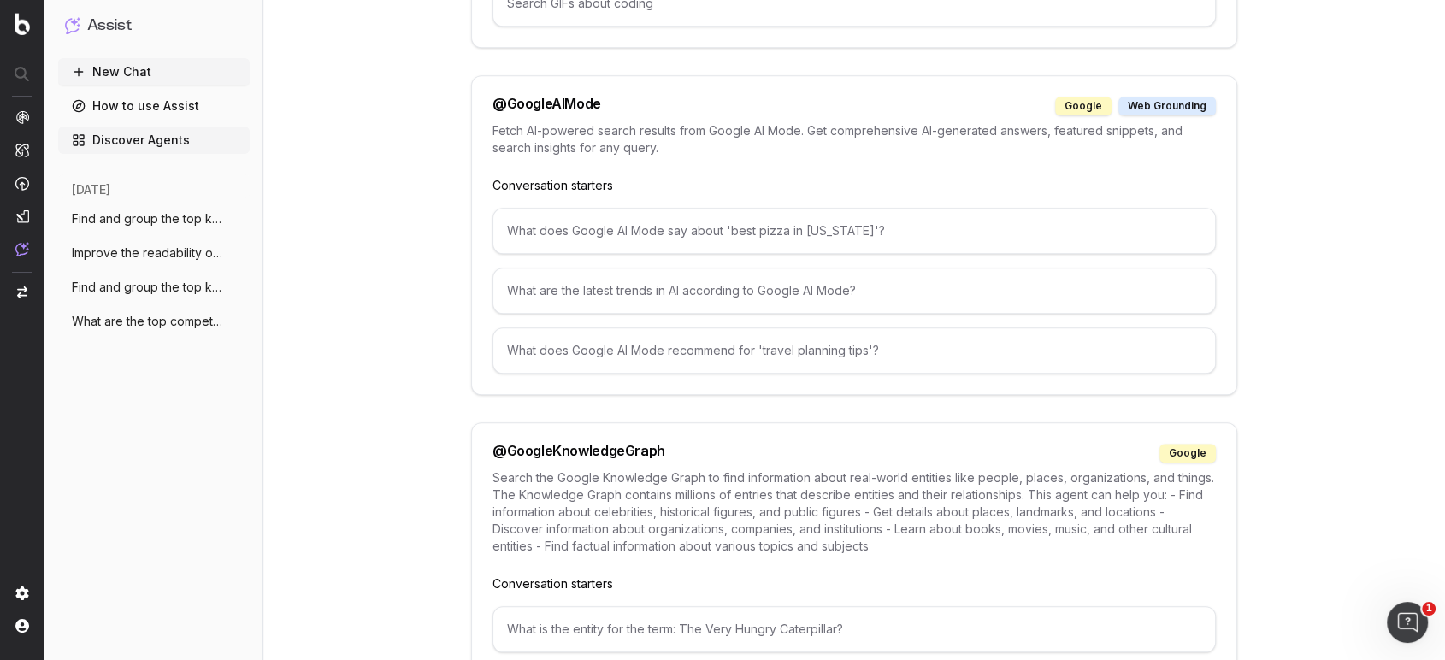
click at [575, 126] on p "Fetch AI-powered search results from Google AI Mode. Get comprehensive AI-gener…" at bounding box center [855, 139] width 724 height 34
click at [540, 97] on div "@ GoogleAIMode" at bounding box center [547, 106] width 109 height 19
click at [1096, 97] on div "google" at bounding box center [1083, 106] width 56 height 19
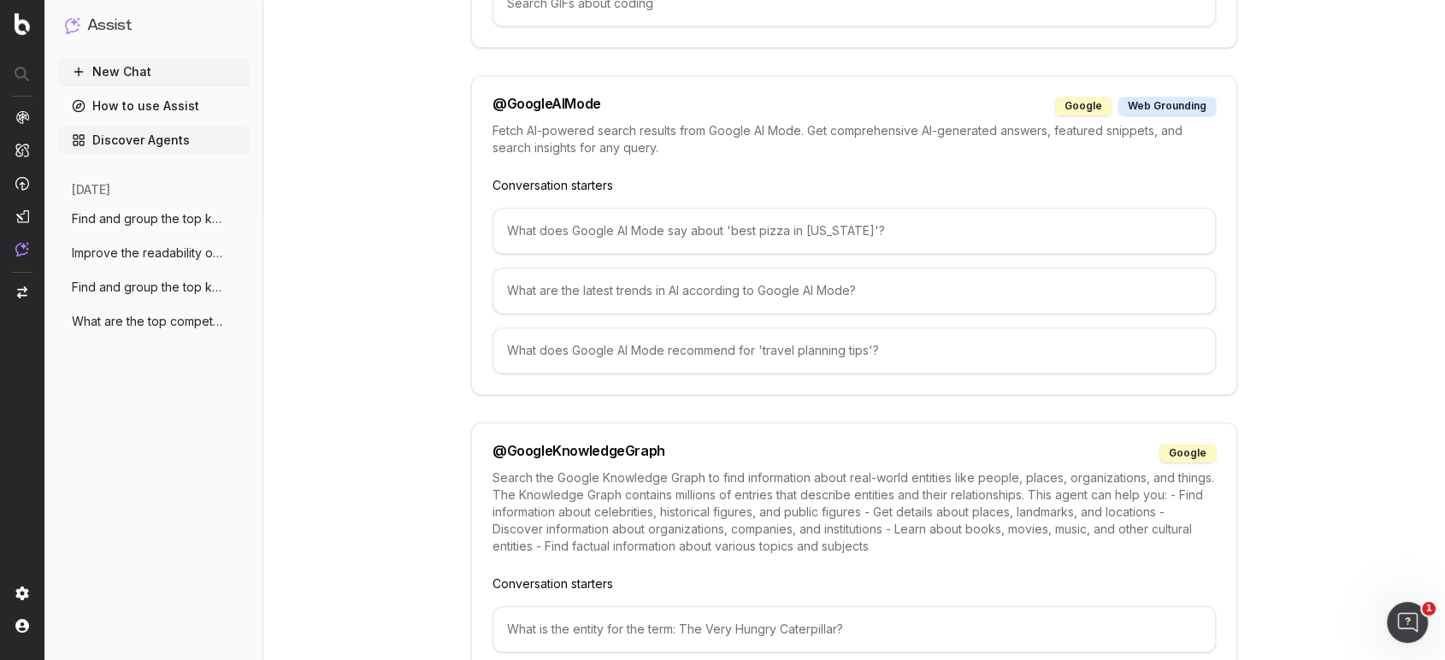
click at [1197, 103] on div "web grounding" at bounding box center [1167, 106] width 97 height 19
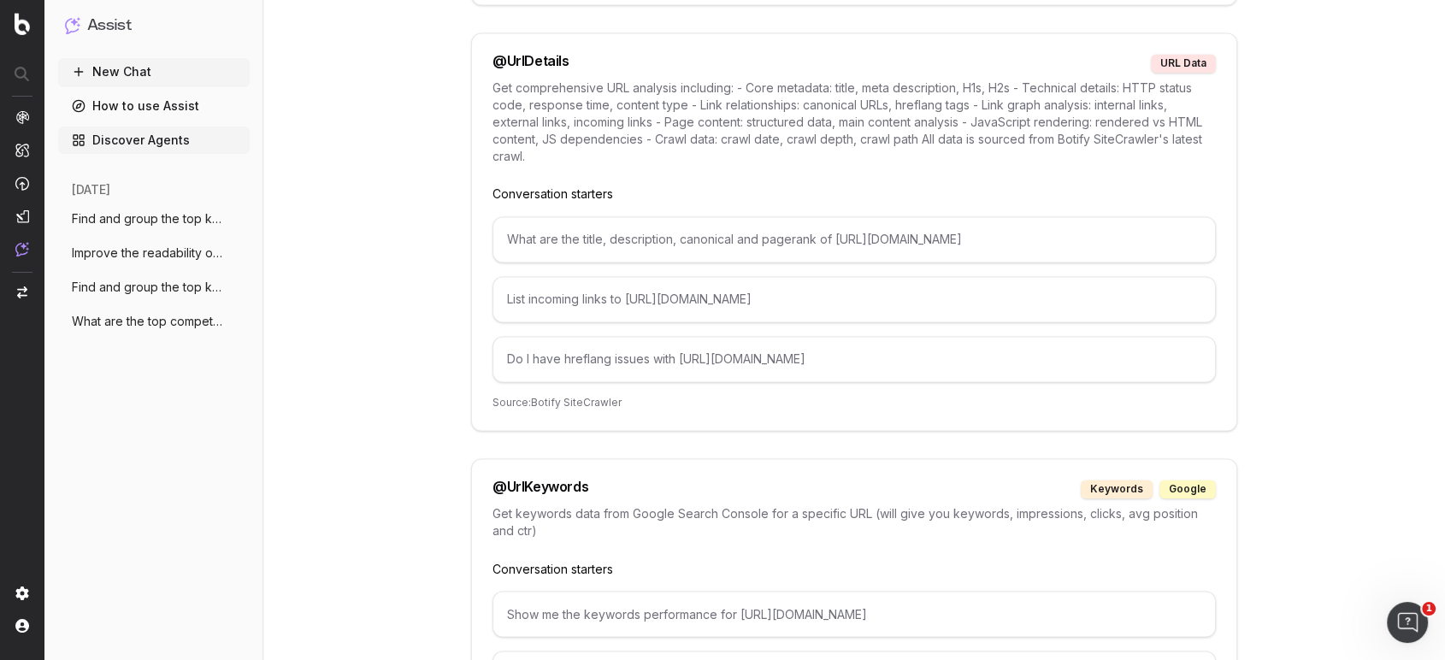
drag, startPoint x: 939, startPoint y: 385, endPoint x: 910, endPoint y: 393, distance: 30.3
click at [646, 591] on div "Show me the keywords performance for https://www.example.org/p/5866-toothbrush" at bounding box center [855, 614] width 724 height 46
click at [642, 591] on div "Show me the keywords performance for https://www.example.org/p/5866-toothbrush" at bounding box center [855, 614] width 724 height 46
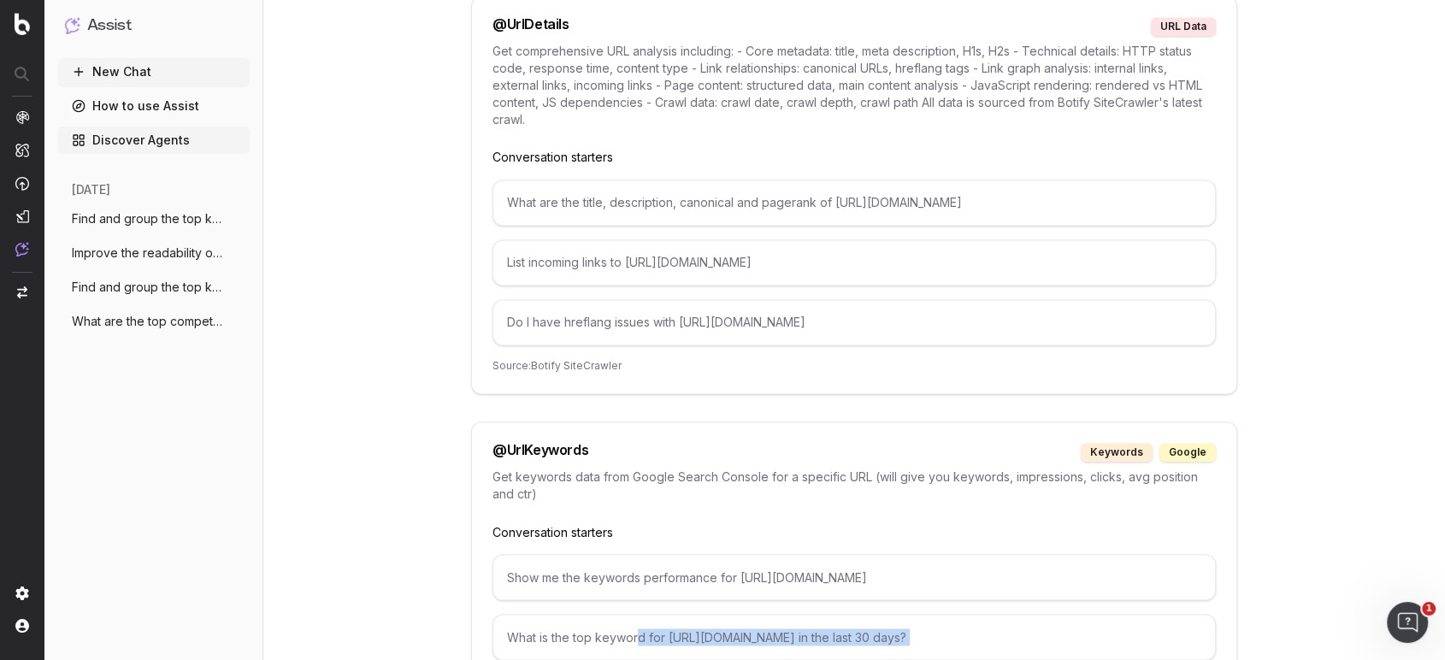
drag, startPoint x: 643, startPoint y: 633, endPoint x: 641, endPoint y: 650, distance: 17.2
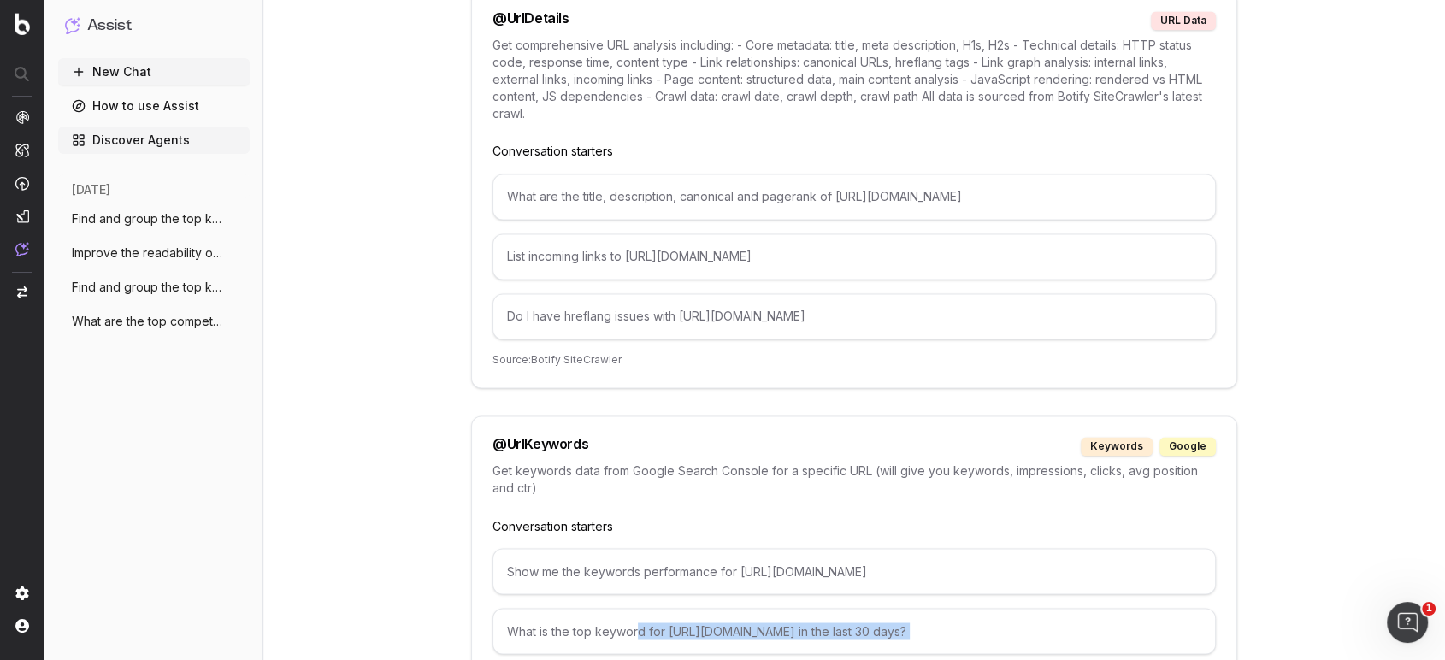
click at [642, 599] on div "@ UrlKeywords keywords google Get keywords data from Google Search Console for …" at bounding box center [854, 559] width 766 height 287
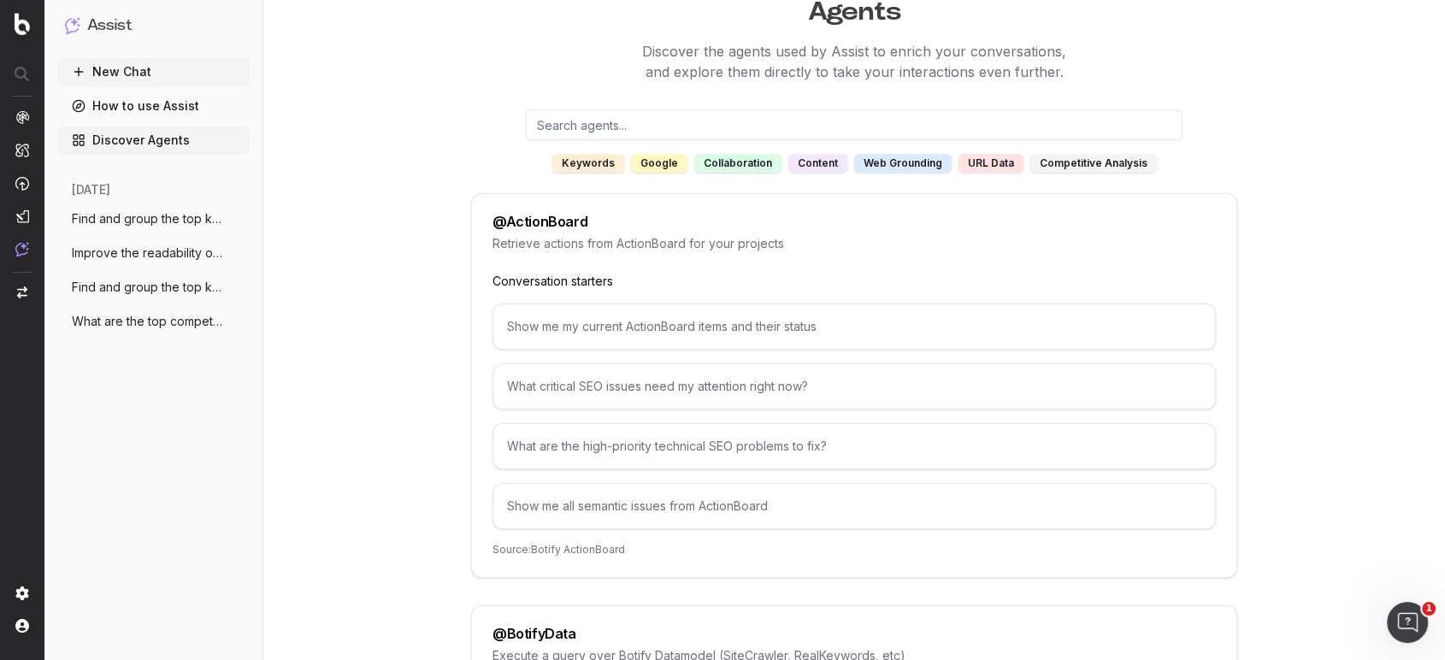
scroll to position [0, 0]
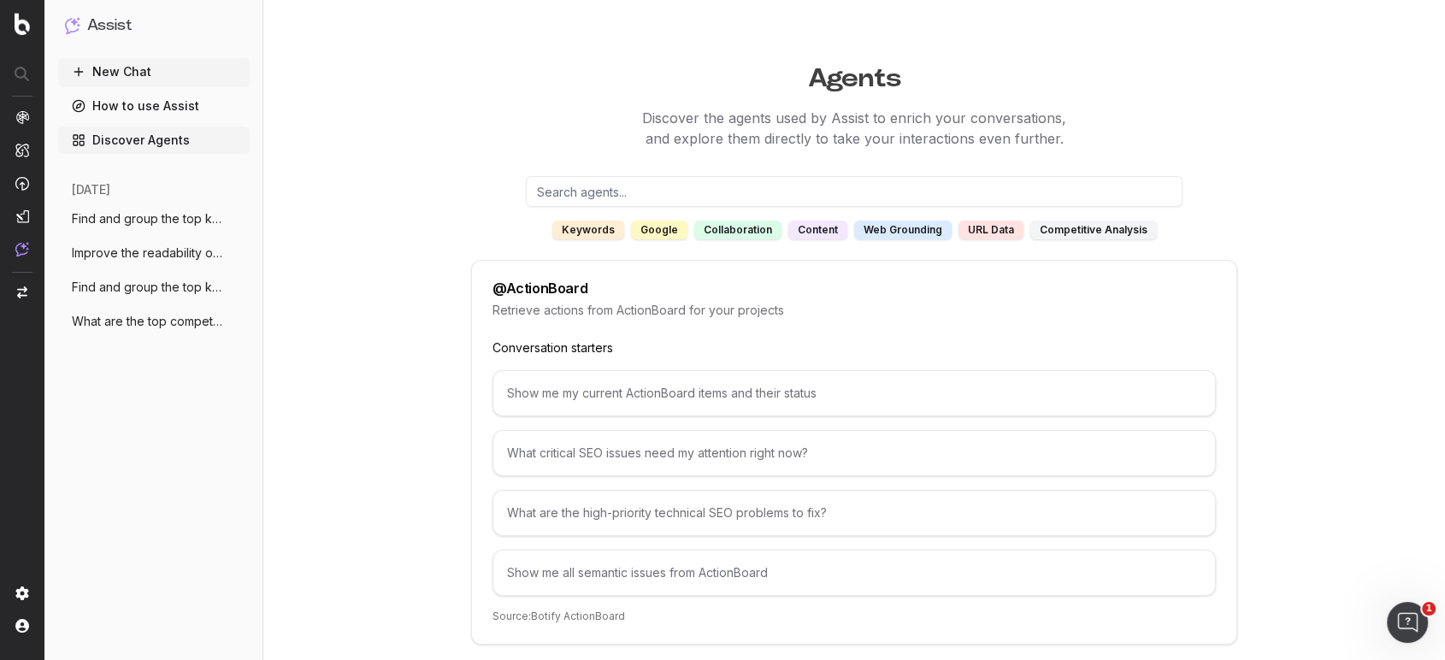
click at [646, 198] on input "text" at bounding box center [854, 191] width 657 height 31
click at [659, 228] on div "google" at bounding box center [659, 230] width 56 height 19
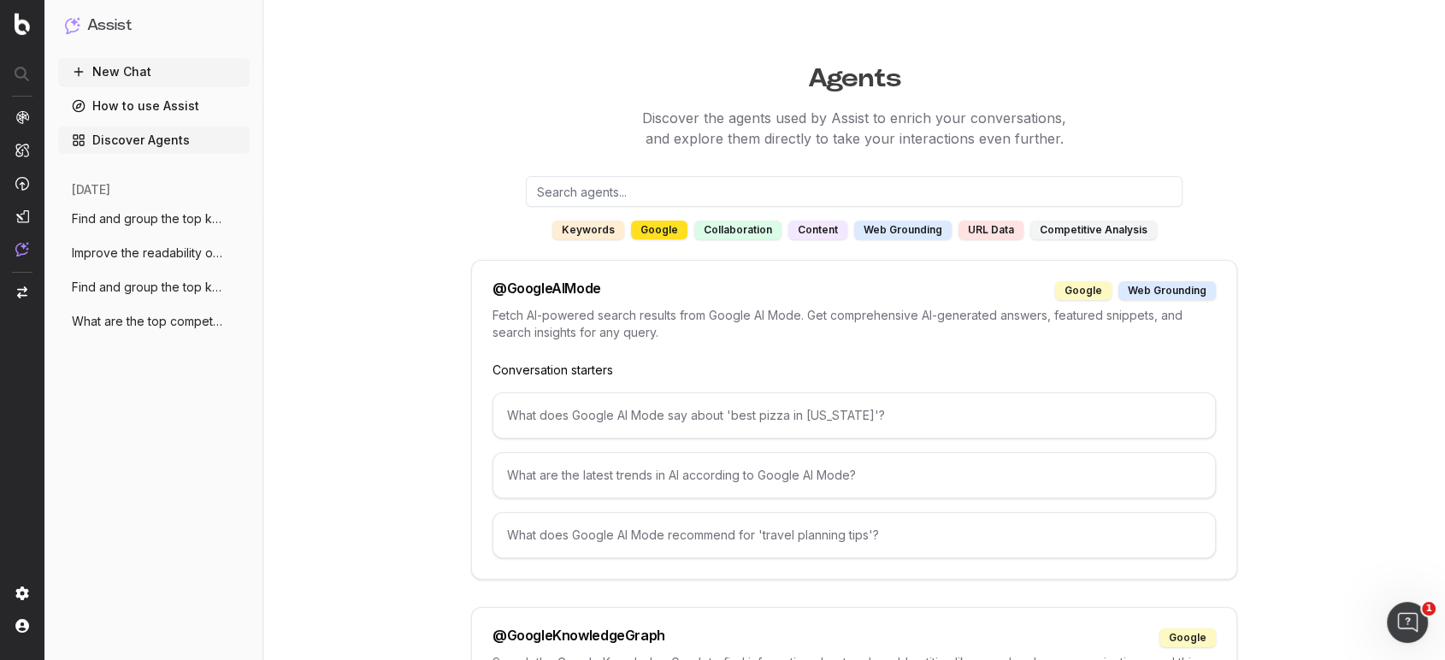
click at [814, 226] on div "content" at bounding box center [818, 230] width 59 height 19
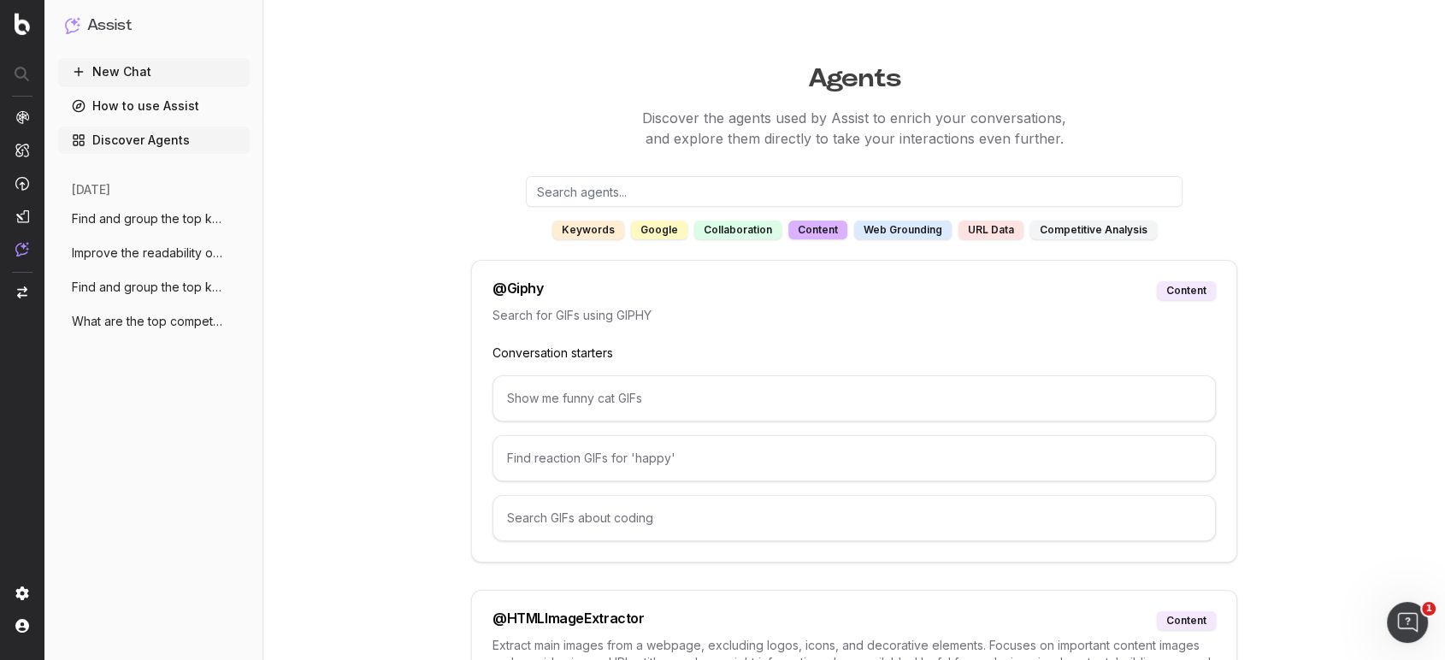
click at [600, 237] on div "keywords" at bounding box center [588, 230] width 72 height 19
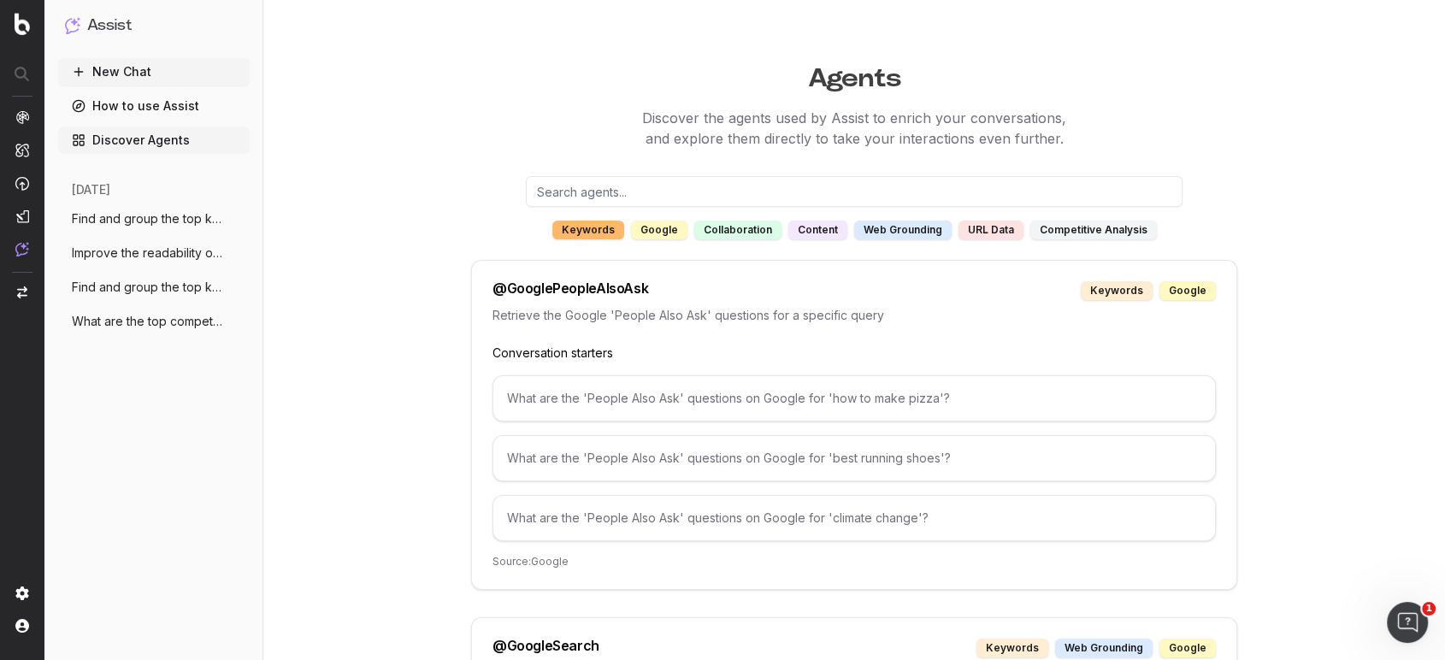
click at [1086, 231] on div "competitive analysis" at bounding box center [1094, 230] width 127 height 19
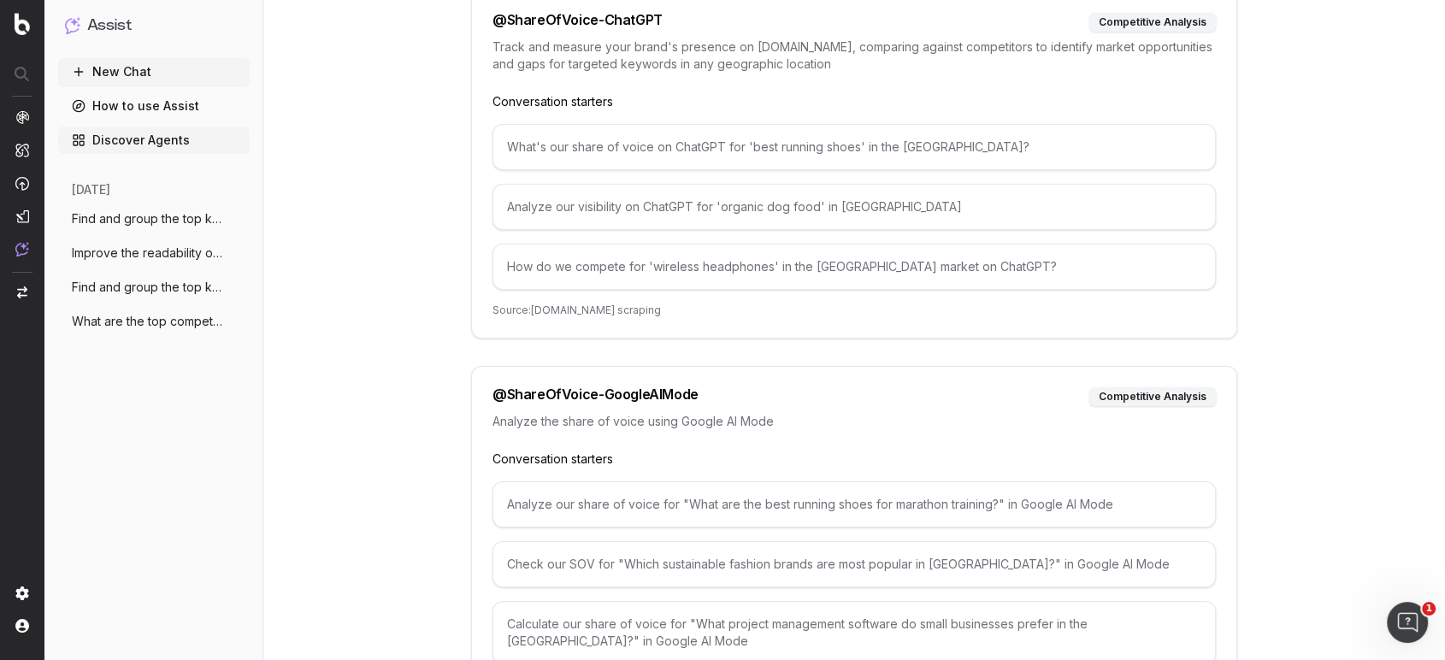
scroll to position [79, 0]
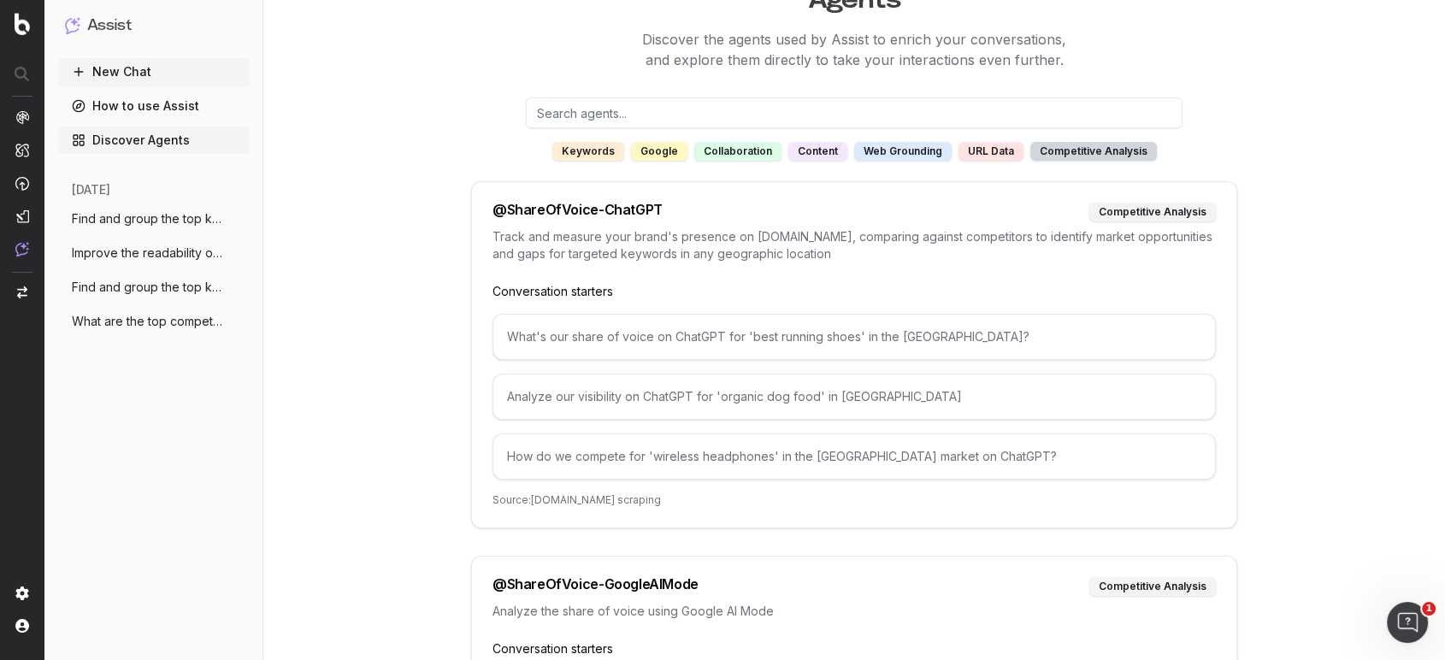
click at [731, 327] on div "What's our share of voice on ChatGPT for 'best running shoes' in the US?" at bounding box center [855, 337] width 724 height 46
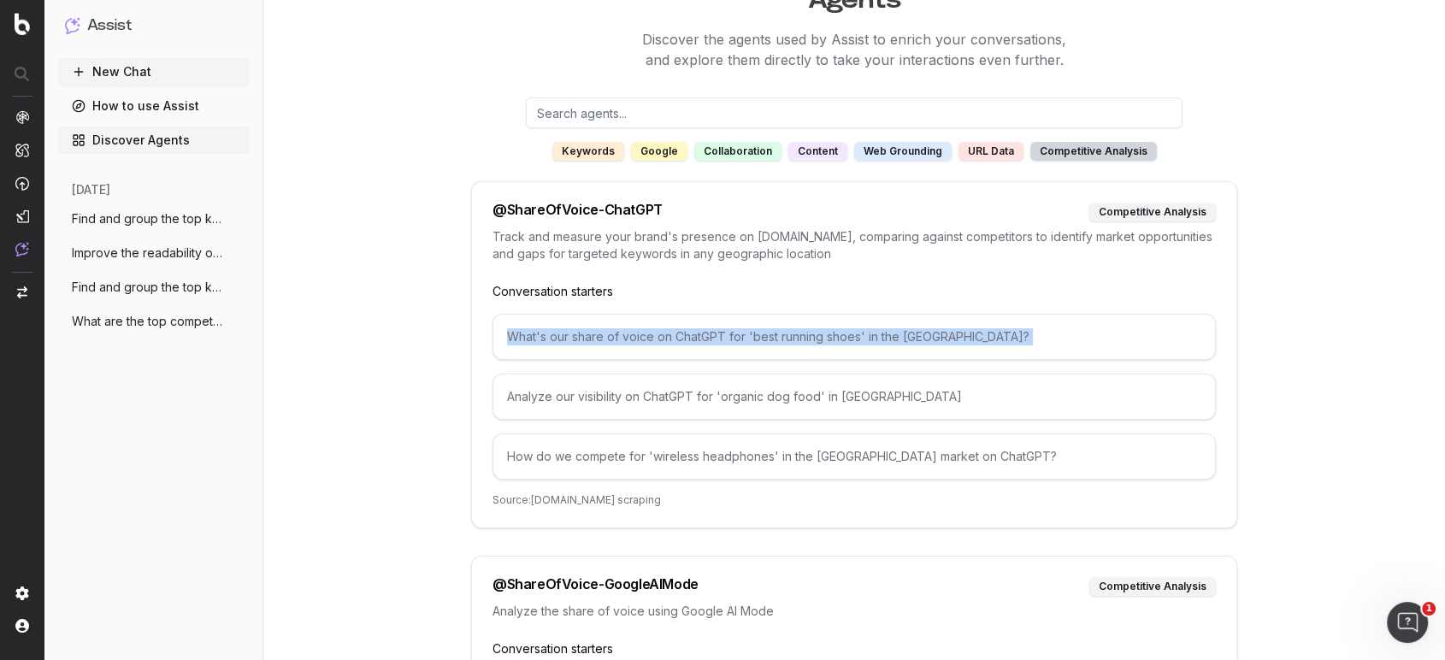
click at [731, 327] on div "What's our share of voice on ChatGPT for 'best running shoes' in the US?" at bounding box center [855, 337] width 724 height 46
copy div "What's our share of voice on ChatGPT for 'best running shoes' in the US?"
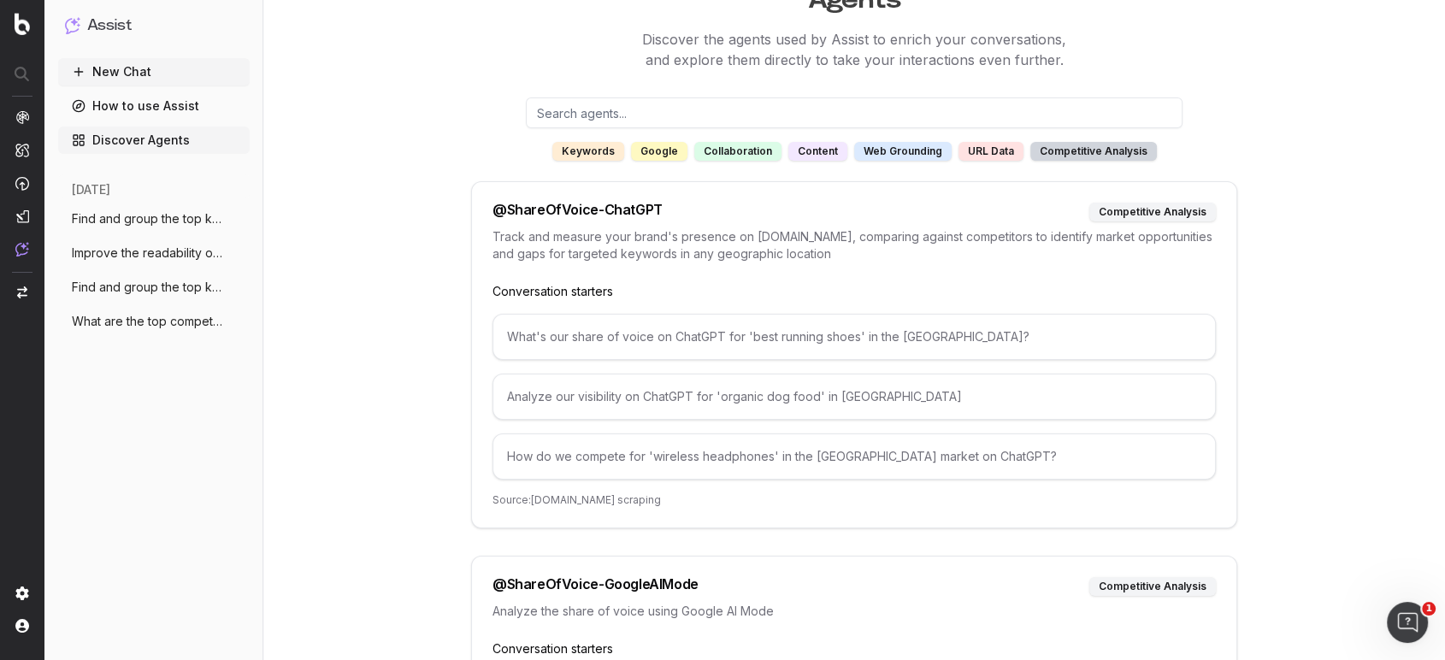
click at [609, 203] on div "@ ShareOfVoice-ChatGPT" at bounding box center [578, 212] width 170 height 19
copy div "@ ShareOfVoice-ChatGPT"
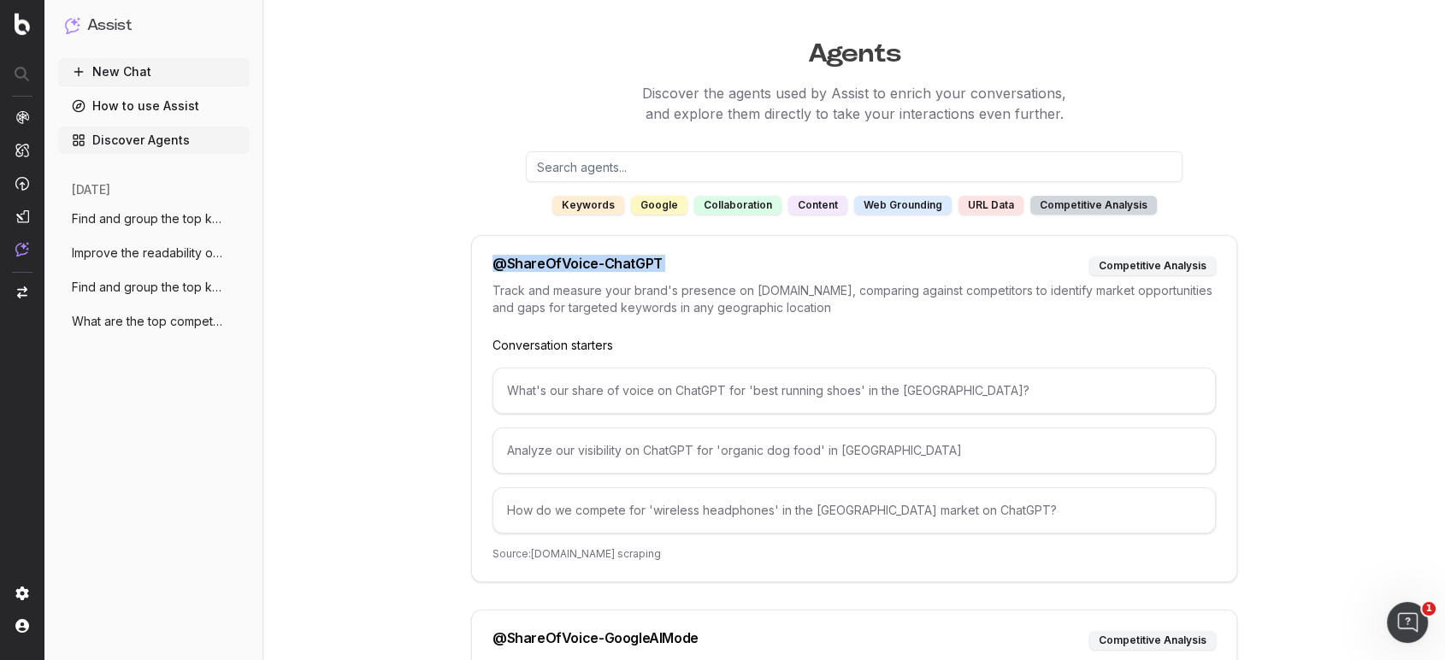
scroll to position [0, 0]
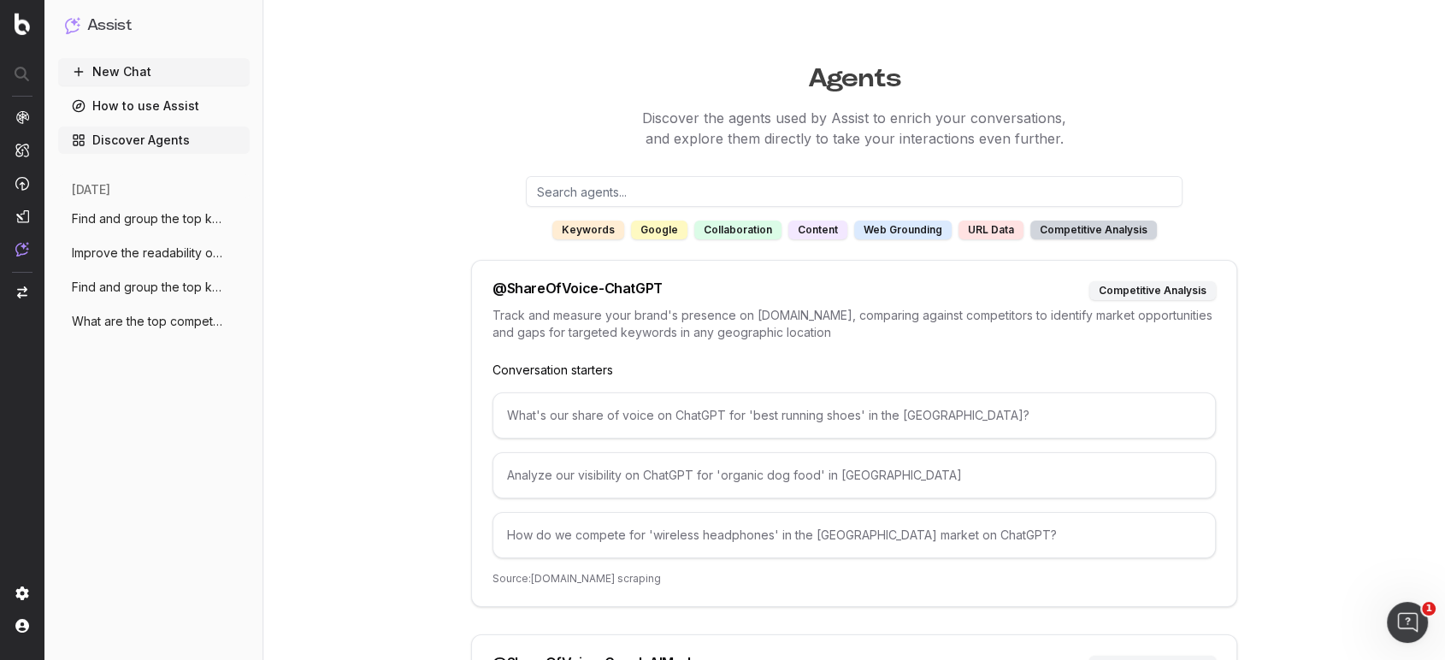
click at [666, 193] on input "text" at bounding box center [854, 191] width 657 height 31
paste input "@ShareOfVoice-ChatGPT"
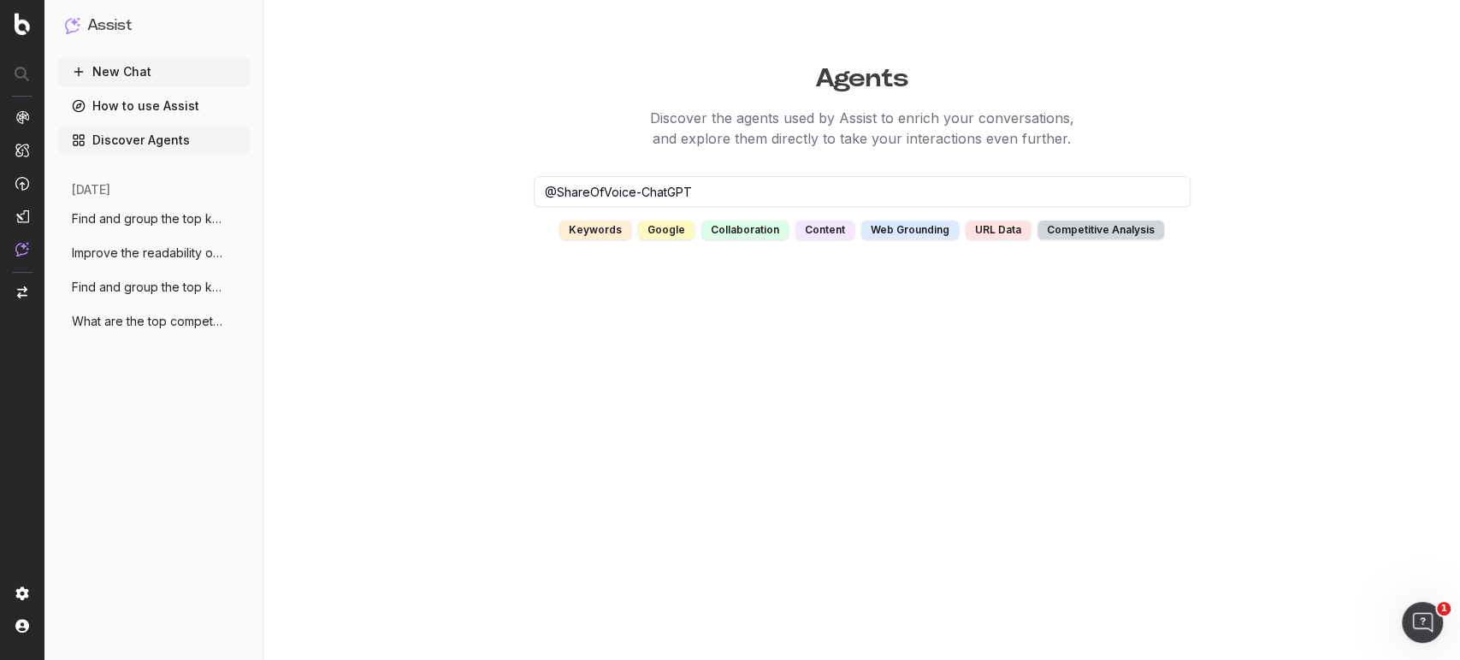
click at [558, 193] on input "@ShareOfVoice-ChatGPT" at bounding box center [862, 191] width 657 height 31
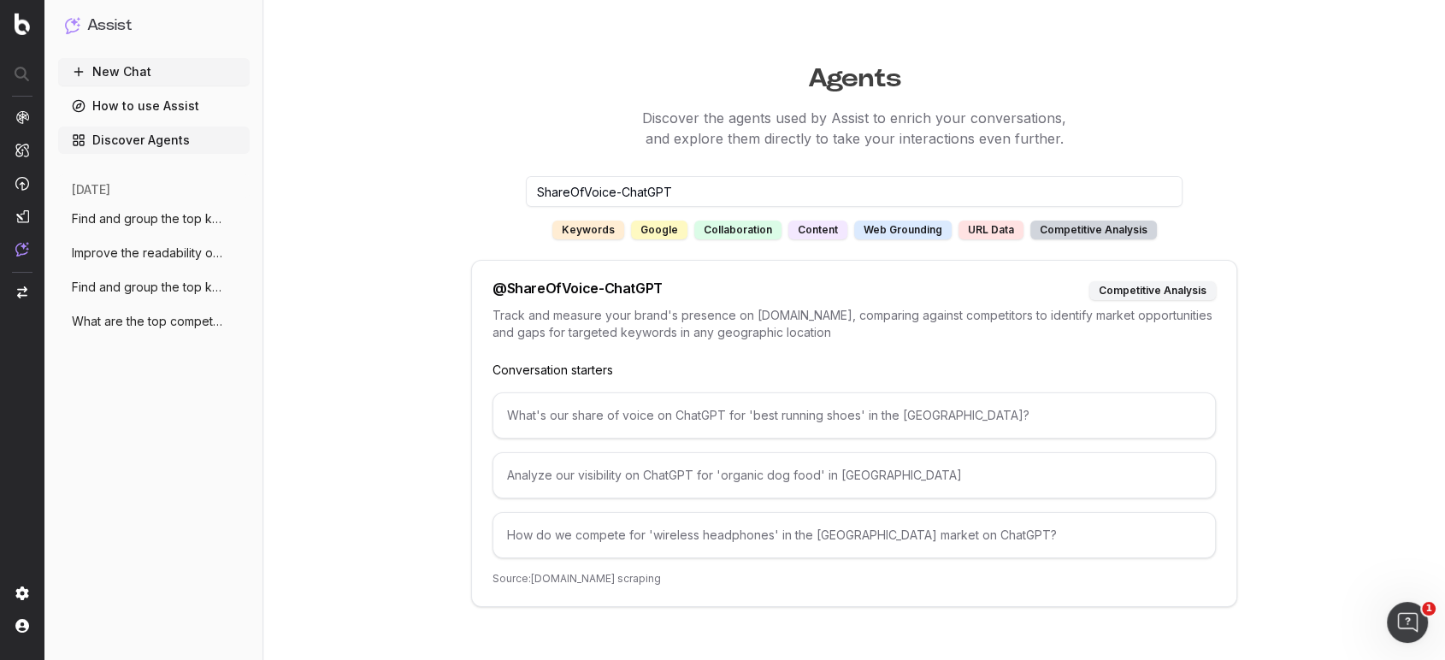
type input "ShareOfVoice-ChatGPT"
click at [648, 345] on div "Track and measure your brand's presence on chatgpt.com, comparing against compe…" at bounding box center [855, 334] width 724 height 55
click at [596, 277] on div "@ ShareOfVoice-ChatGPT competitive analysis Track and measure your brand's pres…" at bounding box center [854, 433] width 766 height 347
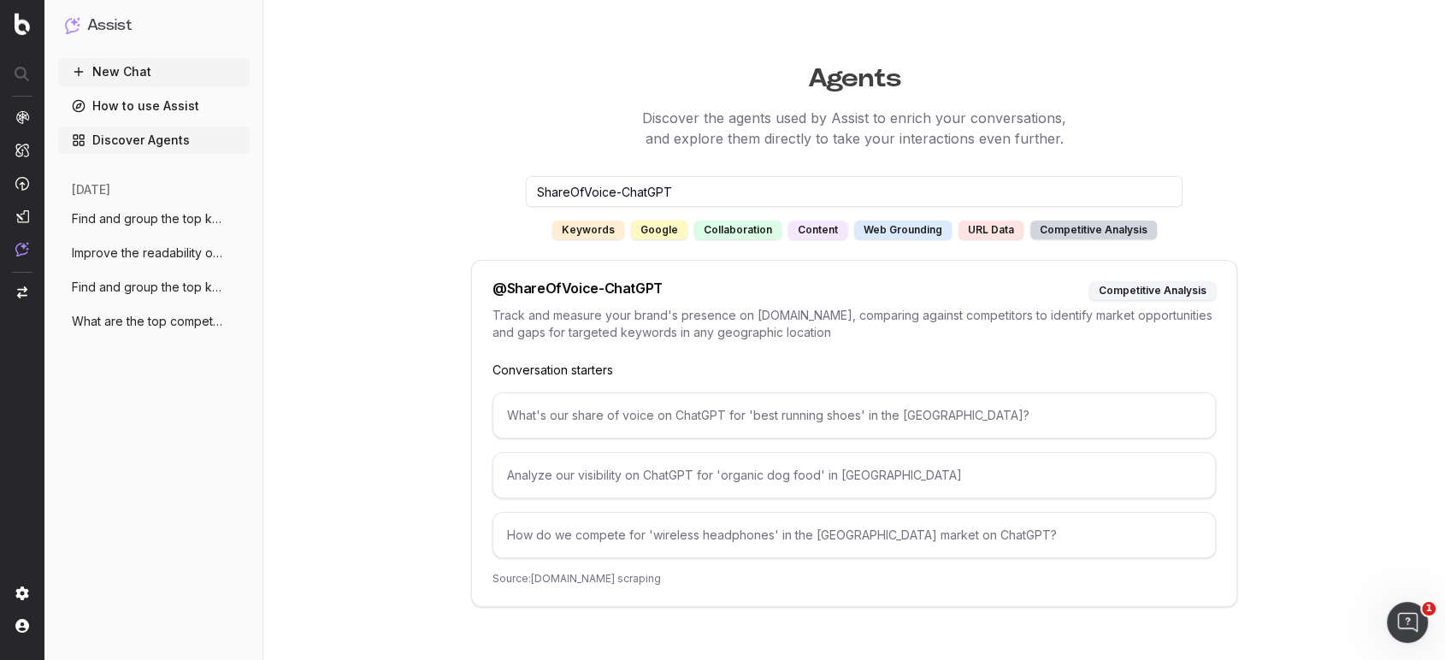
click at [622, 305] on div "@ ShareOfVoice-ChatGPT competitive analysis Track and measure your brand's pres…" at bounding box center [854, 433] width 766 height 347
click at [713, 437] on div "What's our share of voice on ChatGPT for 'best running shoes' in the US?" at bounding box center [855, 416] width 724 height 46
click at [628, 566] on div "@ ShareOfVoice-ChatGPT competitive analysis Track and measure your brand's pres…" at bounding box center [854, 433] width 766 height 347
click at [634, 583] on p "Source: ChatGPT.com scraping" at bounding box center [855, 579] width 724 height 14
click at [162, 98] on link "How to use Assist" at bounding box center [154, 105] width 192 height 27
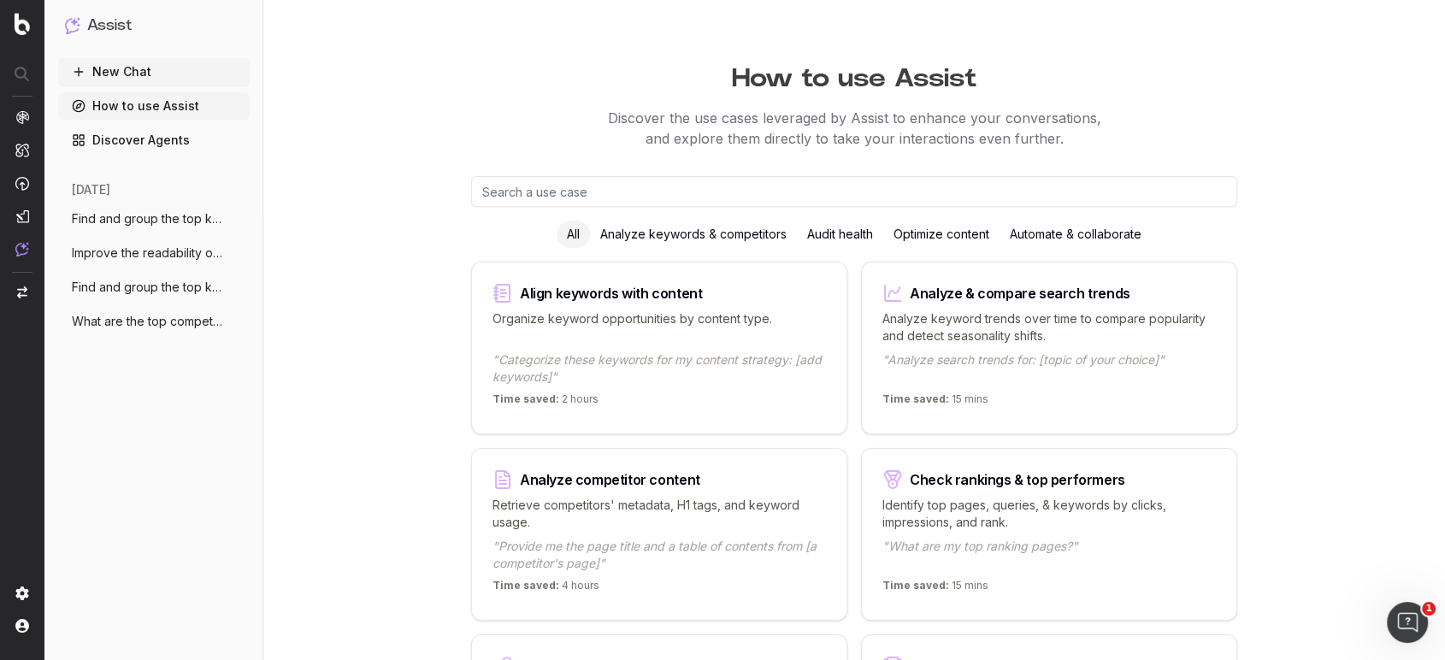
click at [567, 185] on input "text" at bounding box center [854, 191] width 766 height 31
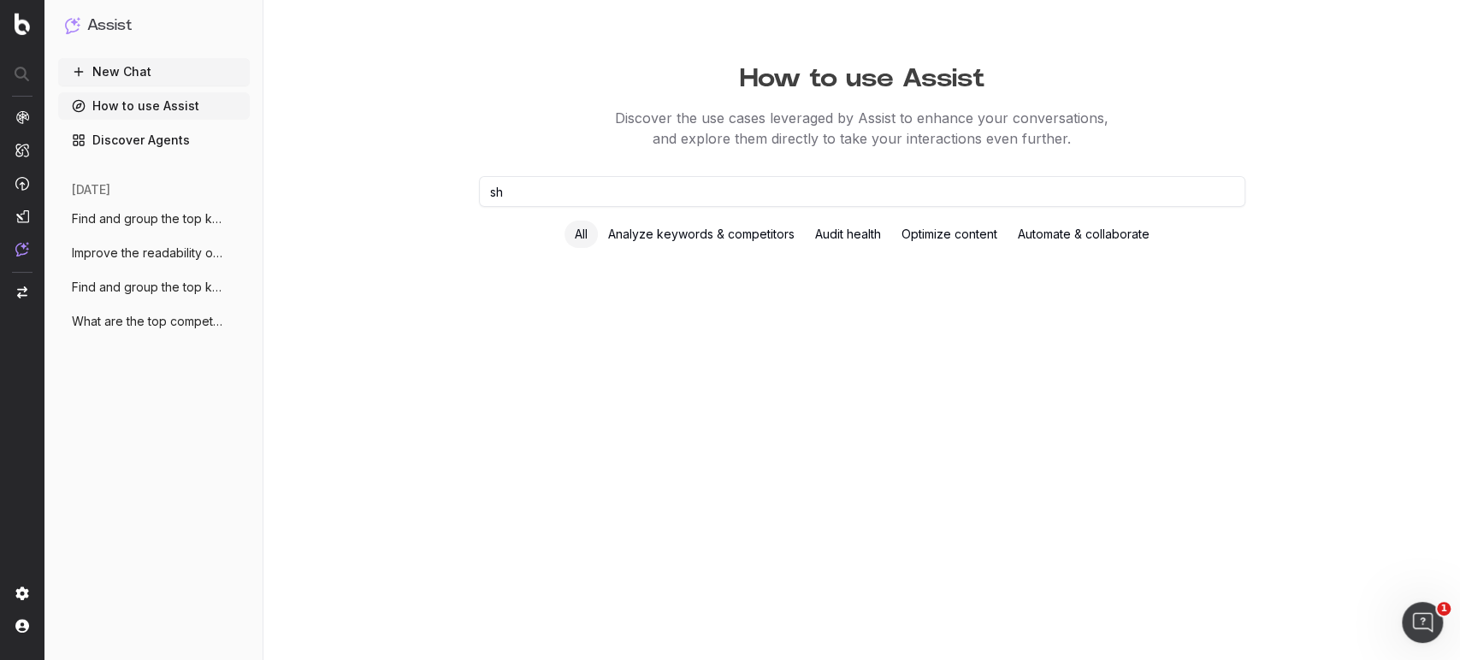
type input "s"
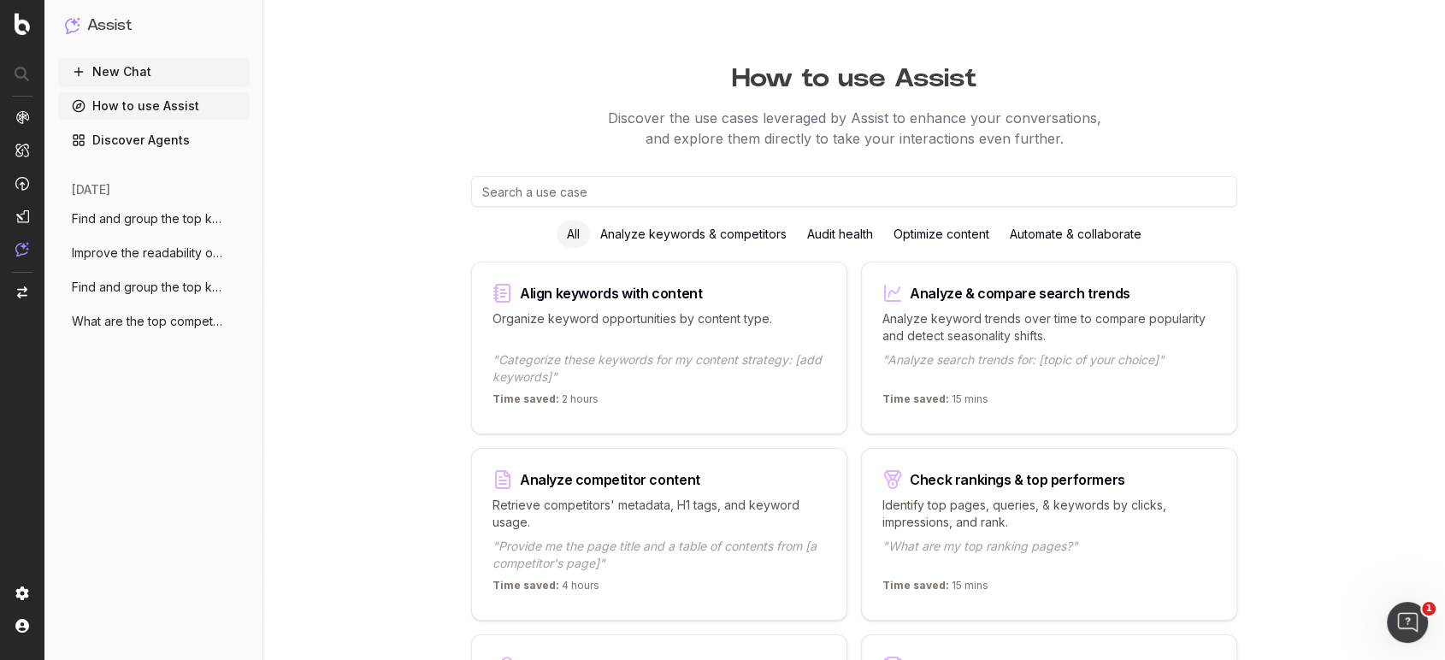
click at [935, 238] on div "Optimize content" at bounding box center [941, 234] width 116 height 27
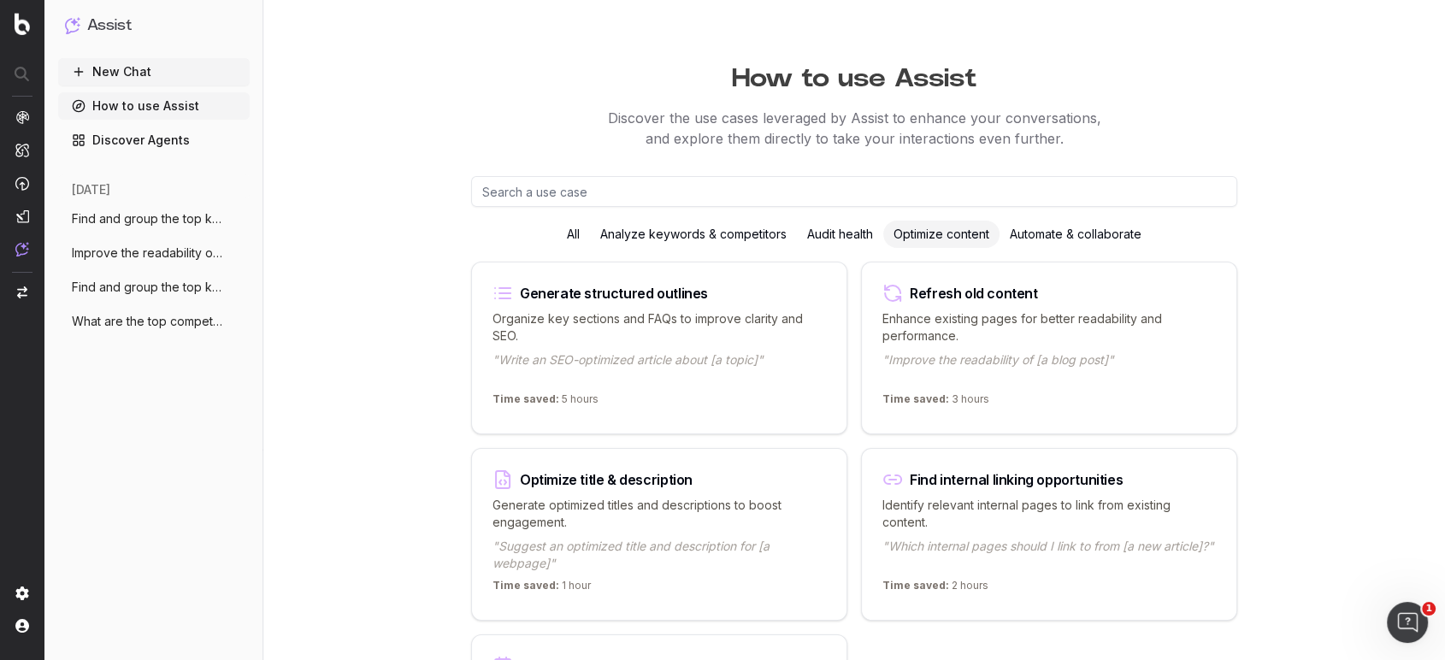
click at [1102, 233] on div "Automate & collaborate" at bounding box center [1076, 234] width 152 height 27
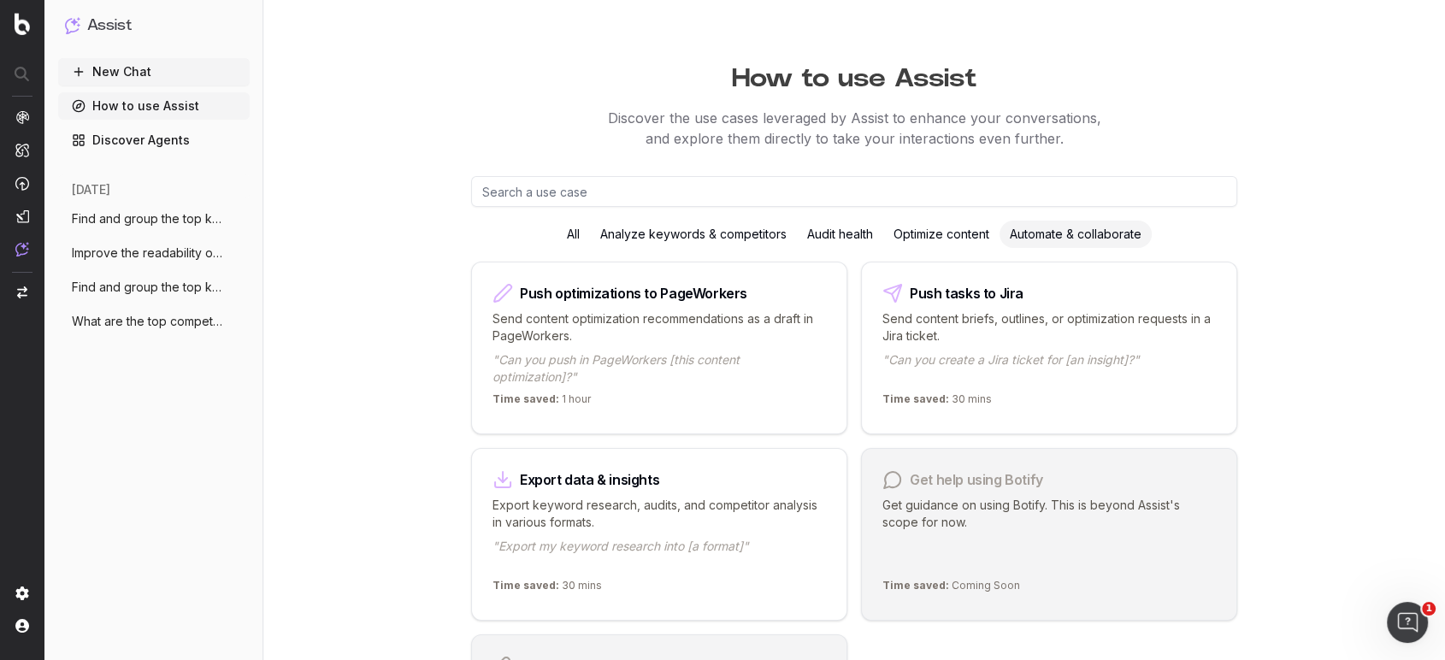
click at [983, 230] on div "Optimize content" at bounding box center [941, 234] width 116 height 27
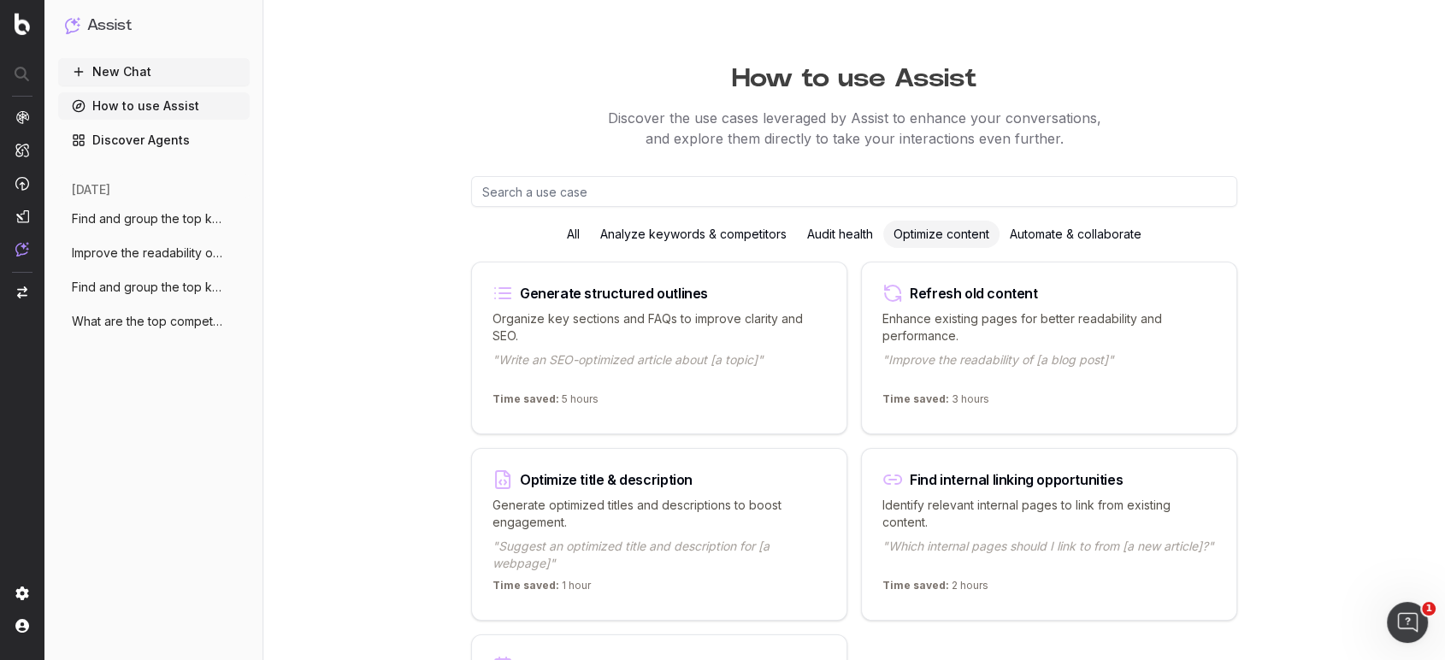
click at [752, 331] on p "Organize key sections and FAQs to improve clarity and SEO." at bounding box center [660, 327] width 334 height 34
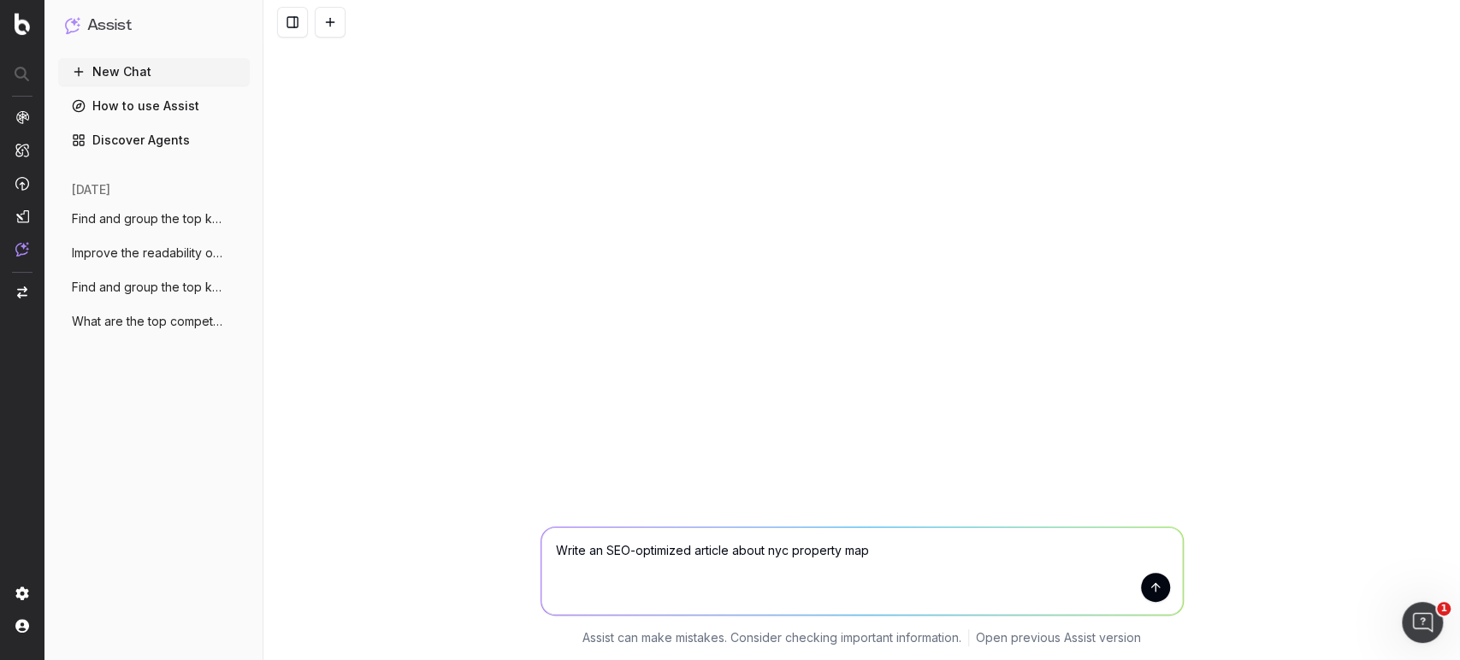
type textarea "Write an SEO-optimized article about nyc property maps"
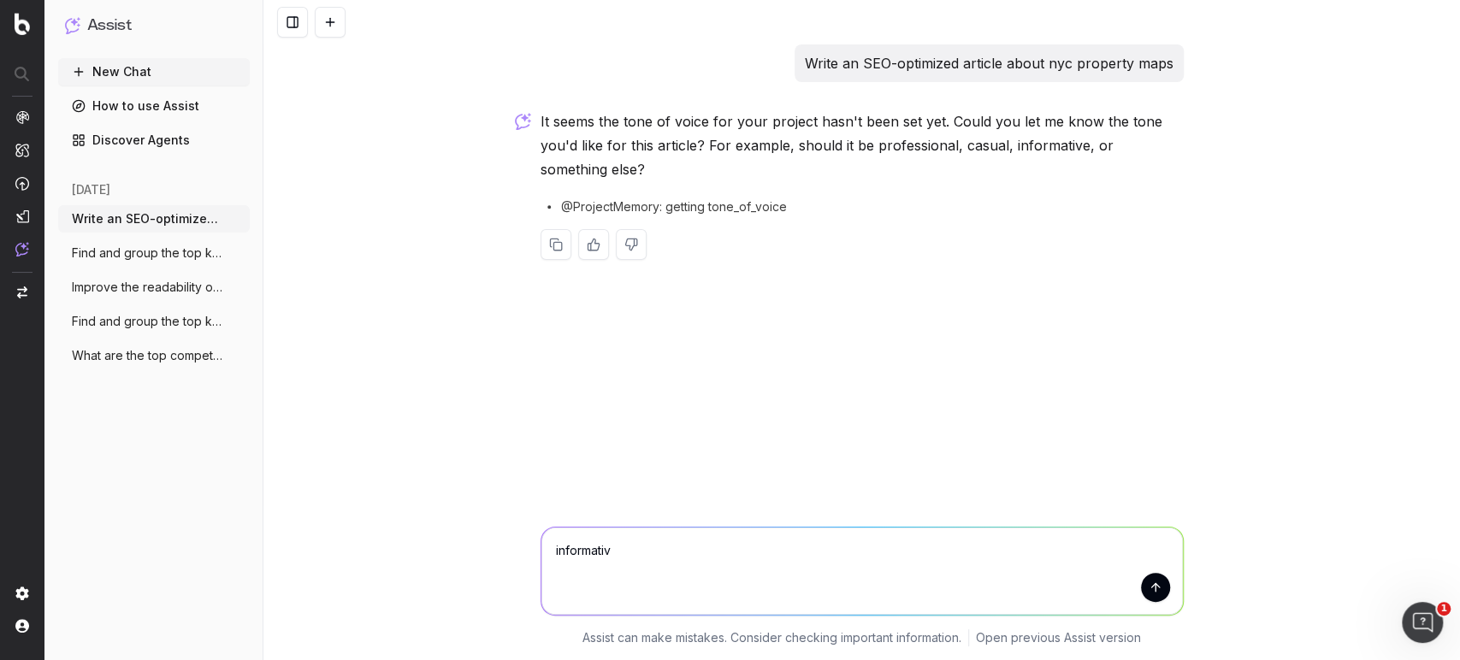
type textarea "informative"
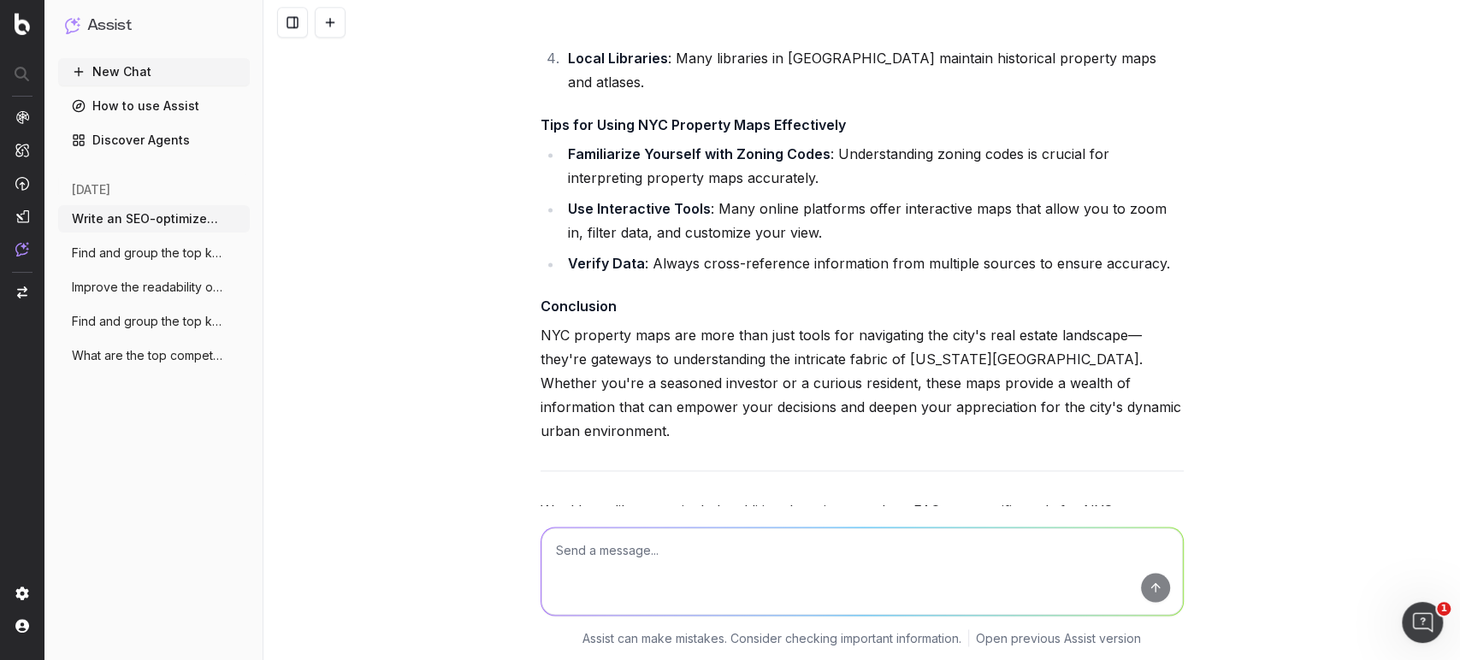
scroll to position [1598, 0]
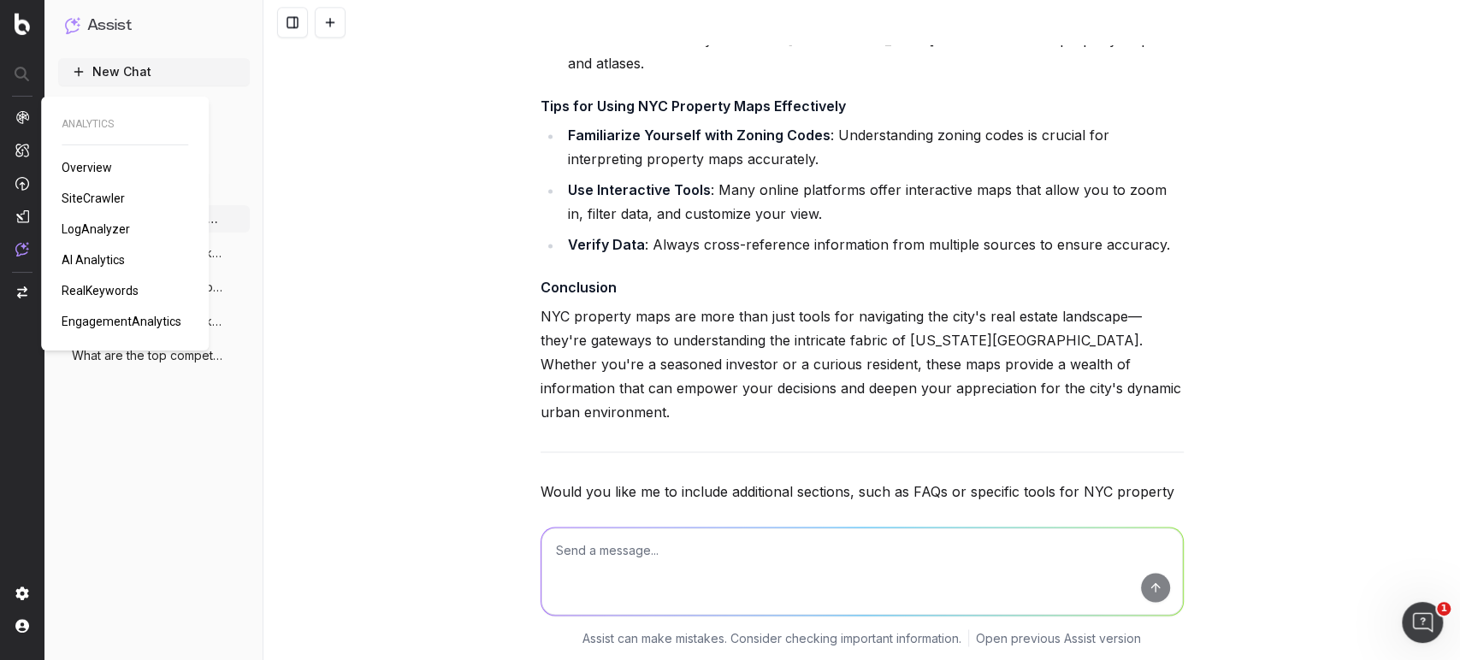
click at [103, 166] on span "Overview" at bounding box center [87, 168] width 50 height 14
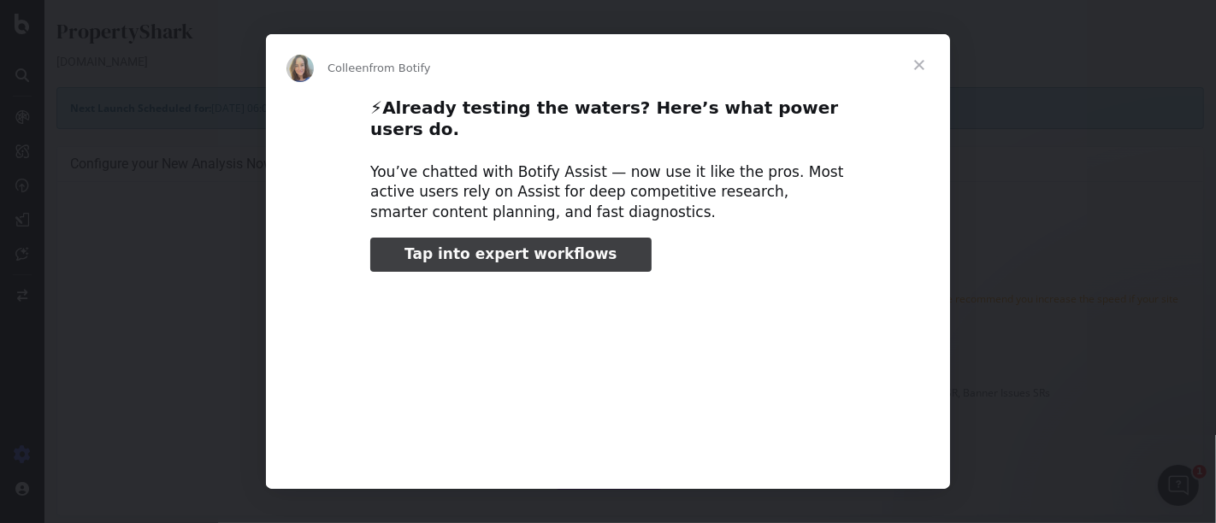
type input "3296666"
click at [911, 64] on span "Close" at bounding box center [920, 65] width 62 height 62
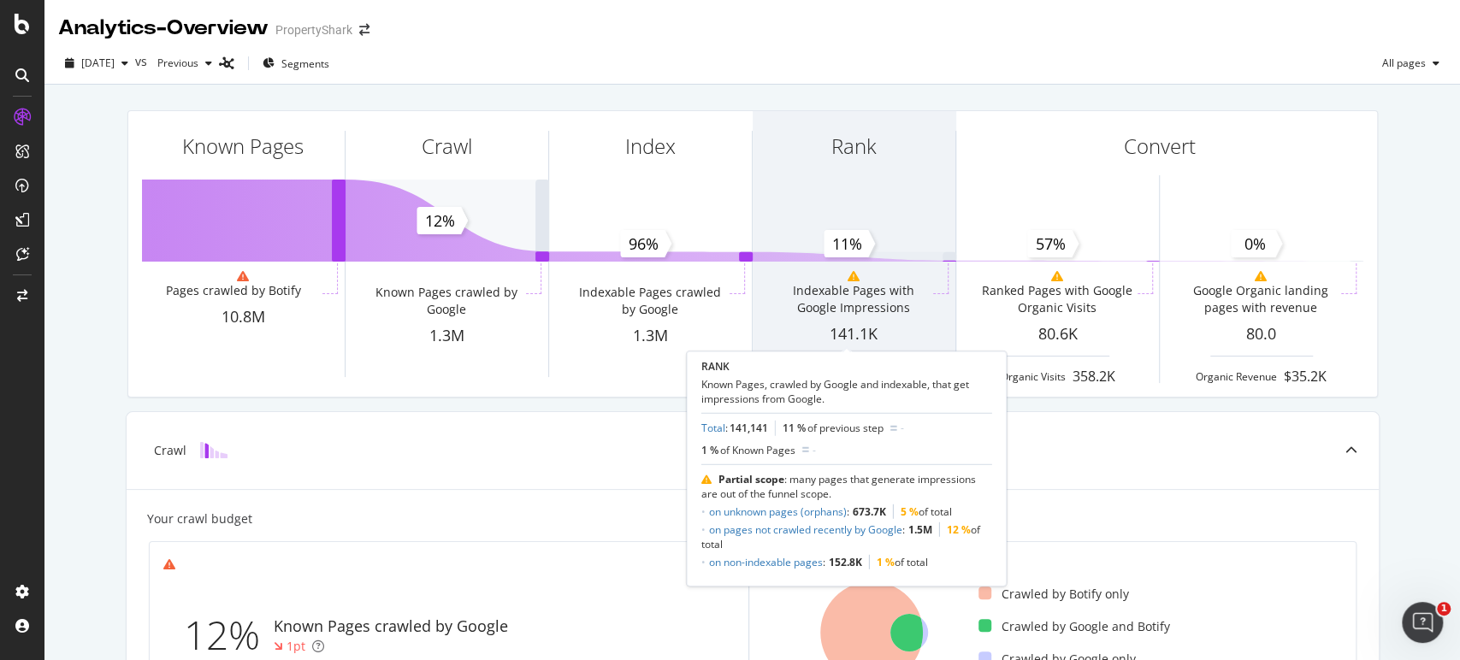
scroll to position [190, 0]
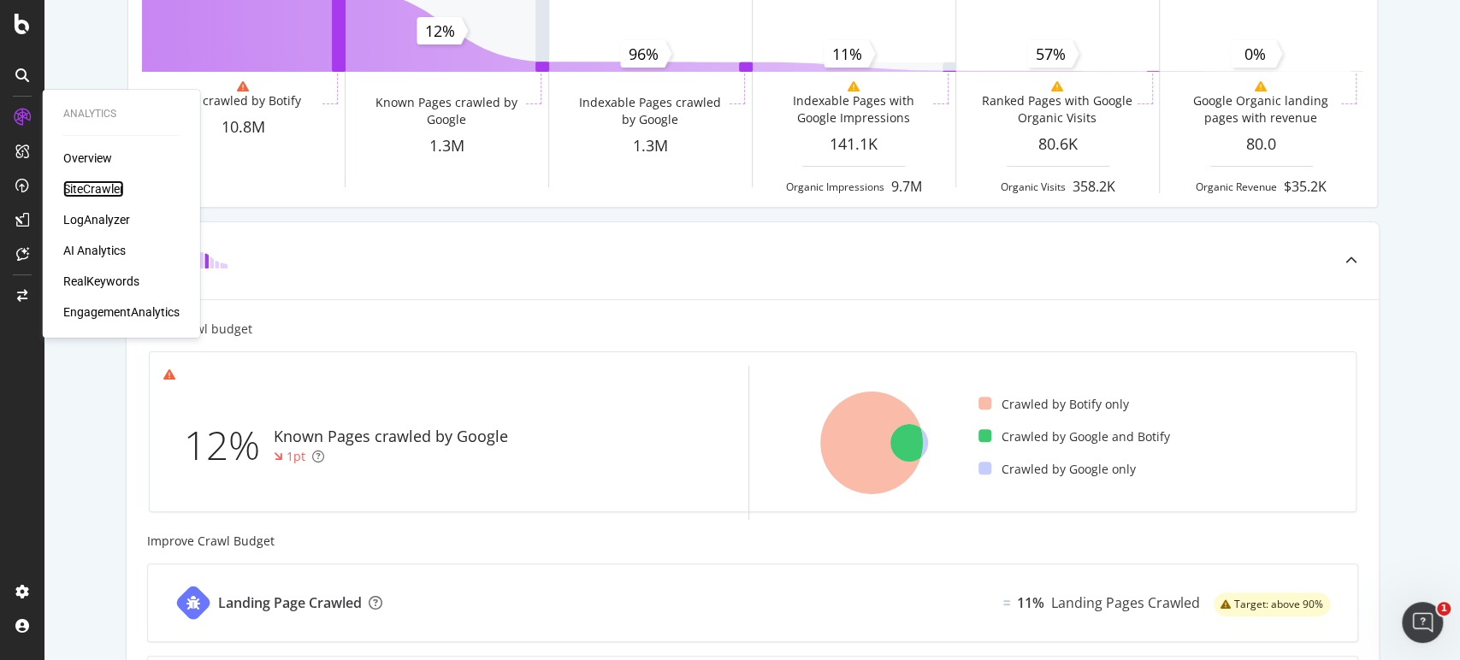
click at [89, 190] on div "SiteCrawler" at bounding box center [93, 188] width 61 height 17
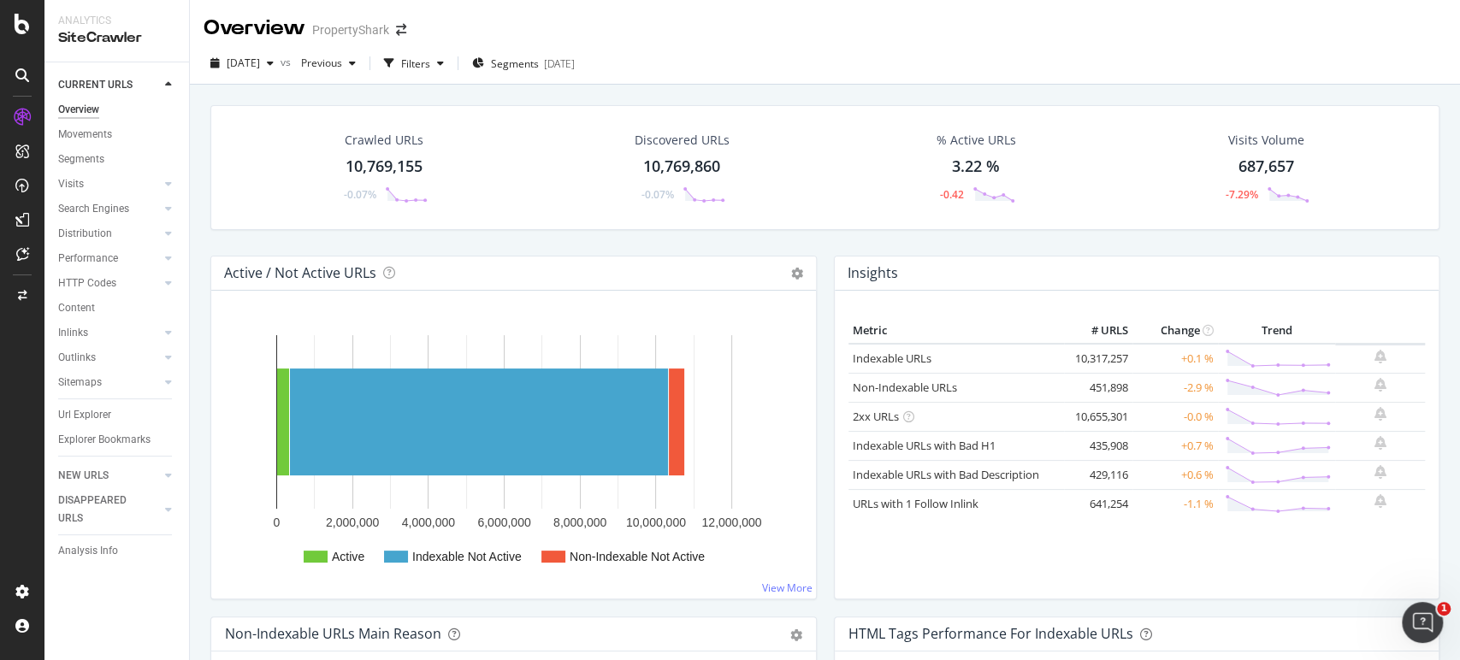
click at [332, 218] on div "Crawled URLs 10,769,155 -0.07% Discovered URLs 10,769,860 -0.07% % Active URLs …" at bounding box center [824, 167] width 1229 height 125
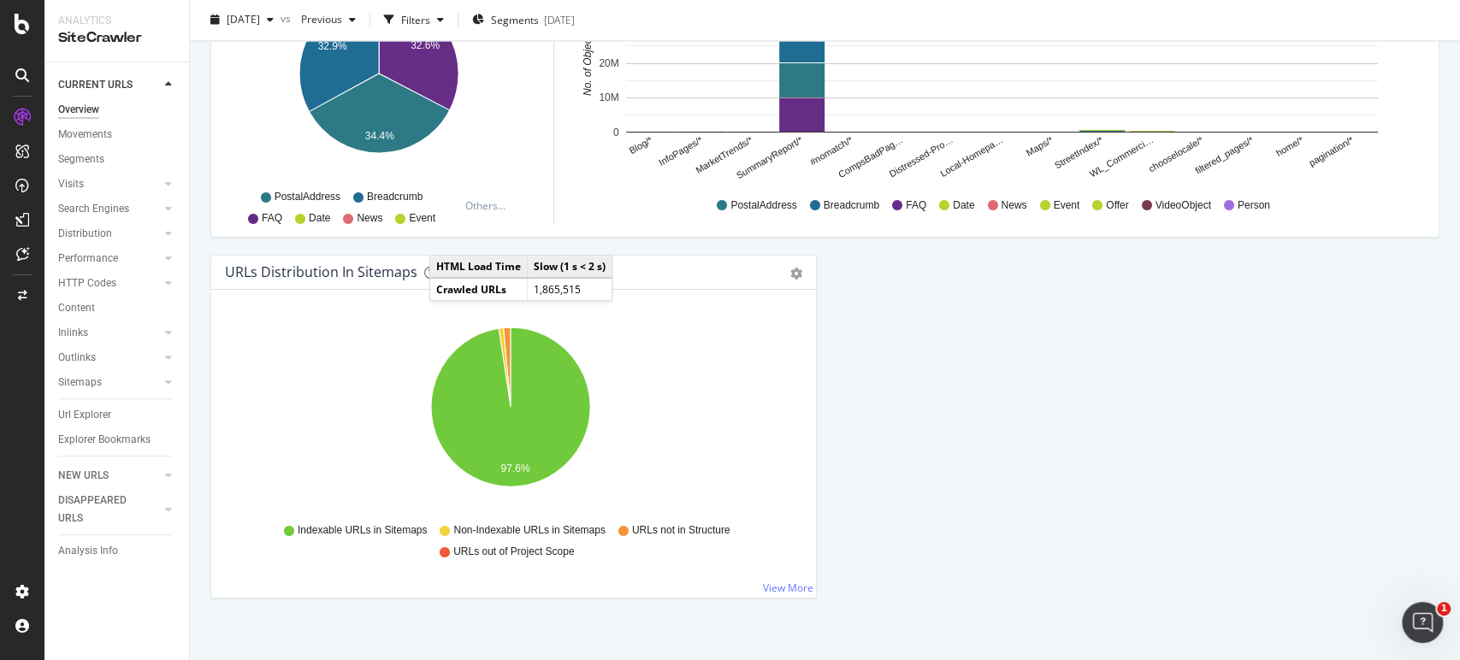
scroll to position [1819, 0]
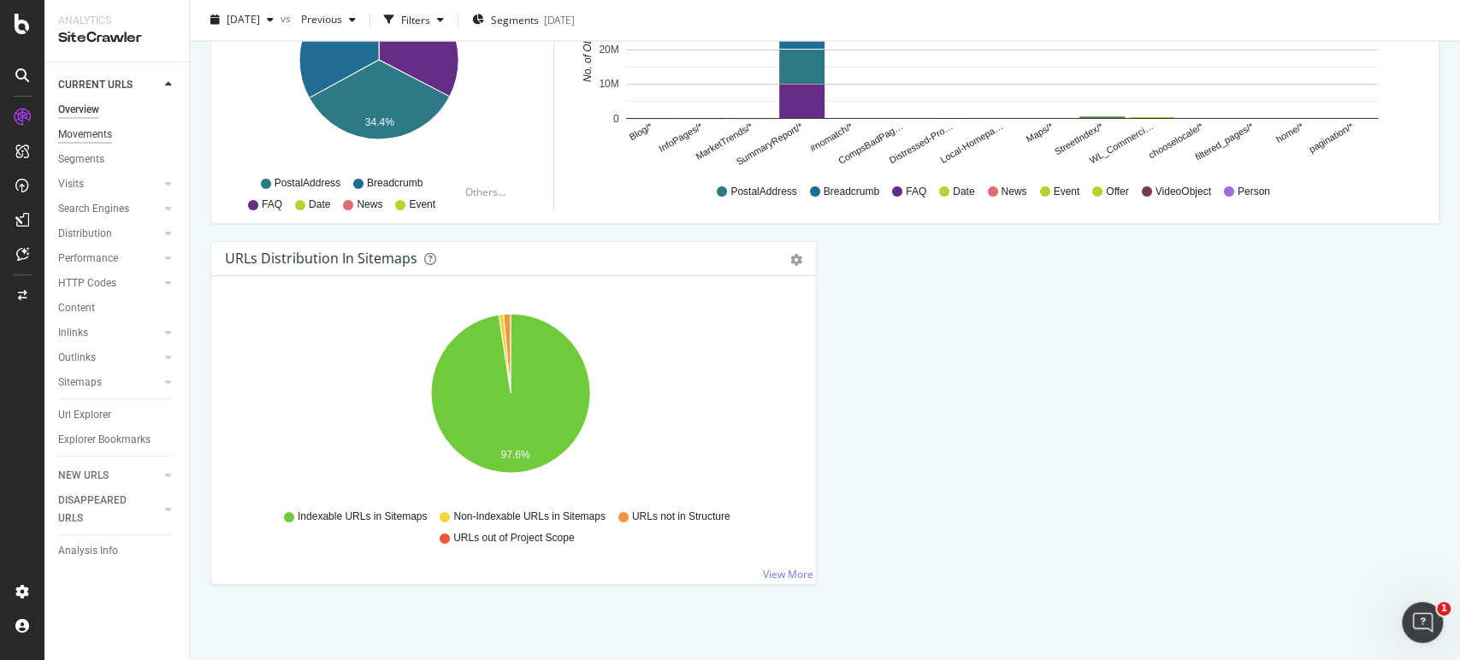
click at [100, 133] on div "Movements" at bounding box center [85, 135] width 54 height 18
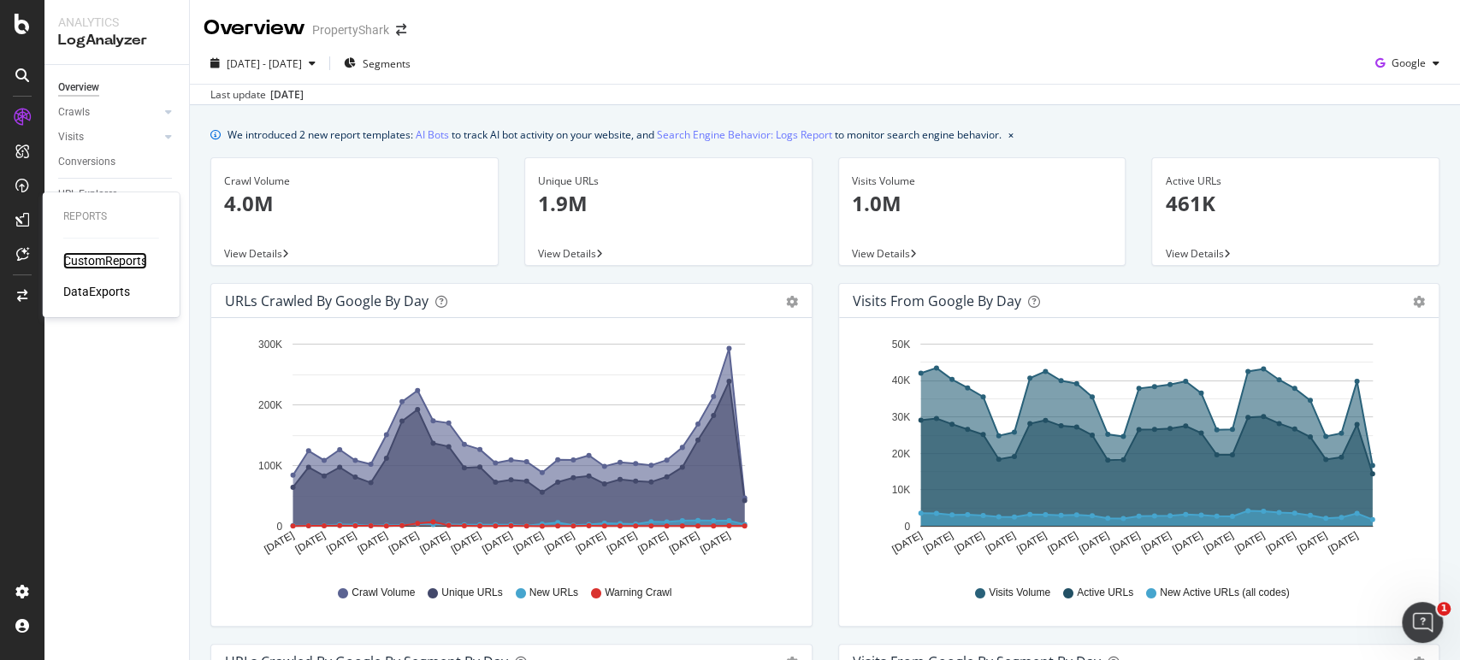
click at [96, 259] on div "CustomReports" at bounding box center [105, 260] width 84 height 17
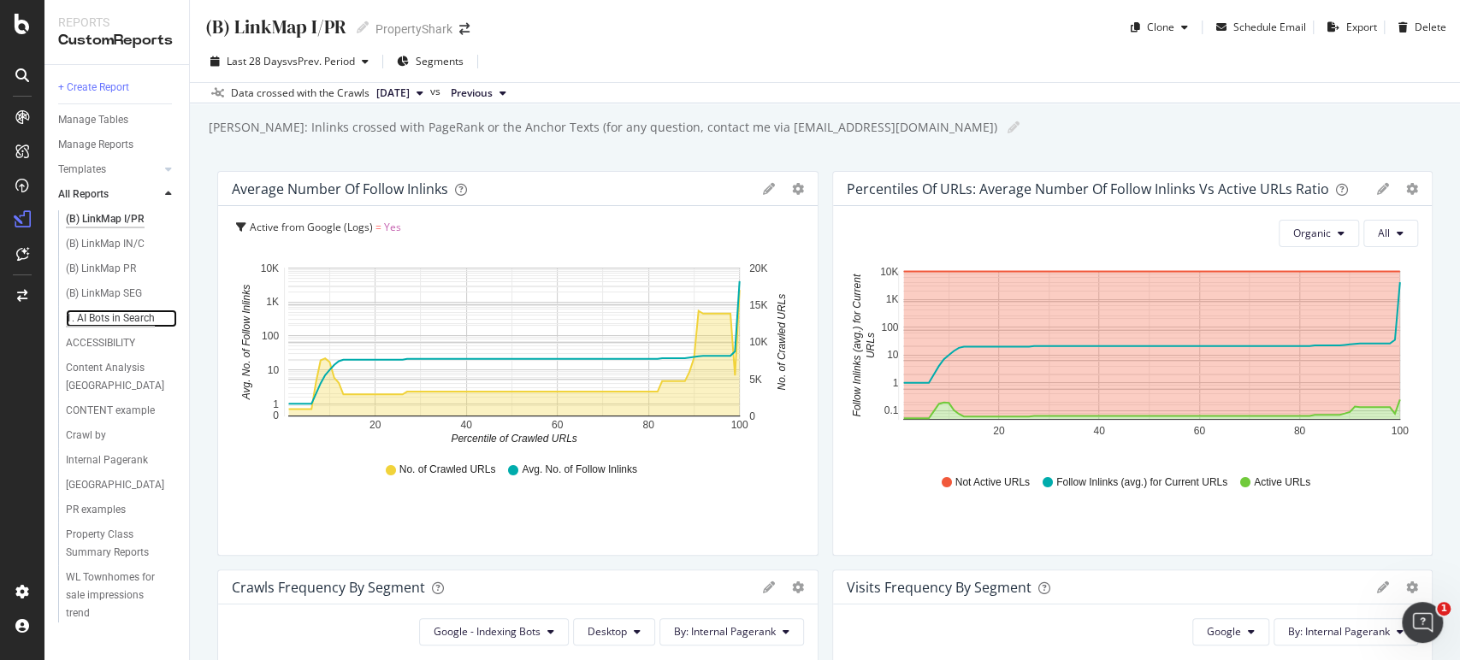
click at [115, 320] on div "1. AI Bots in Search" at bounding box center [110, 319] width 89 height 18
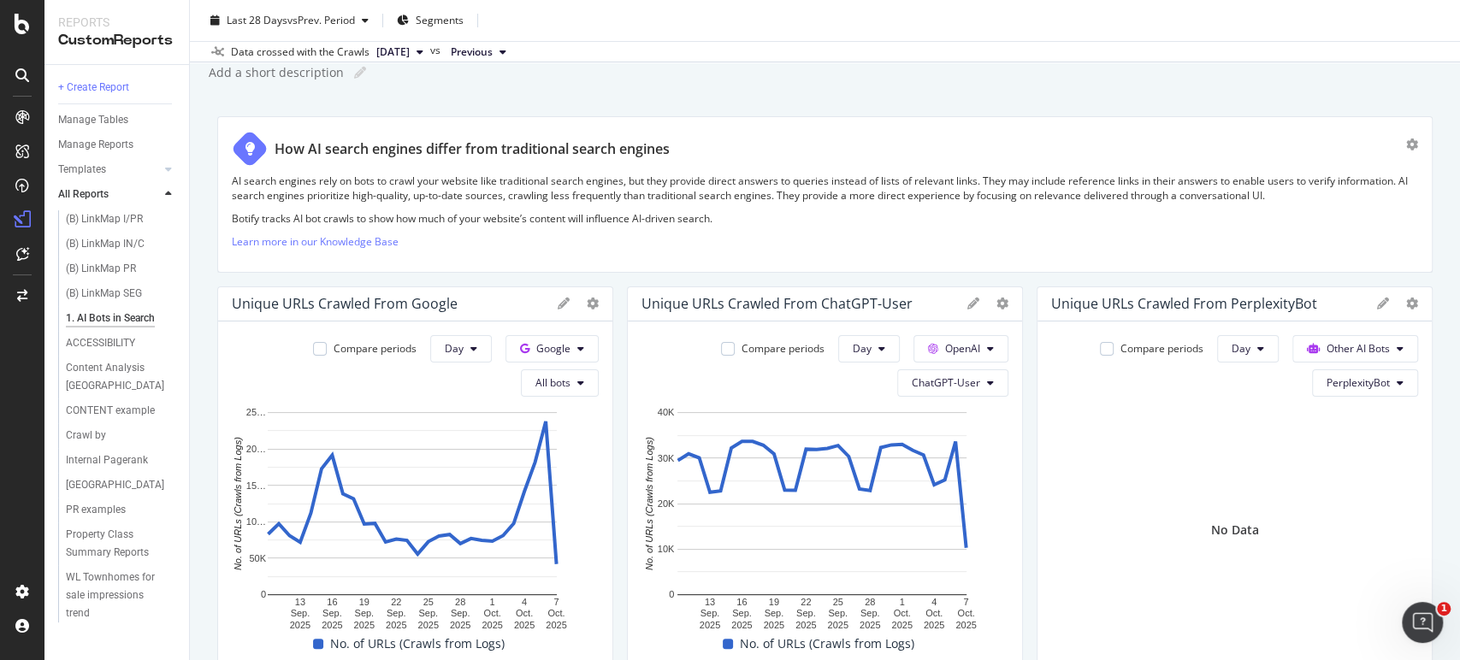
scroll to position [95, 0]
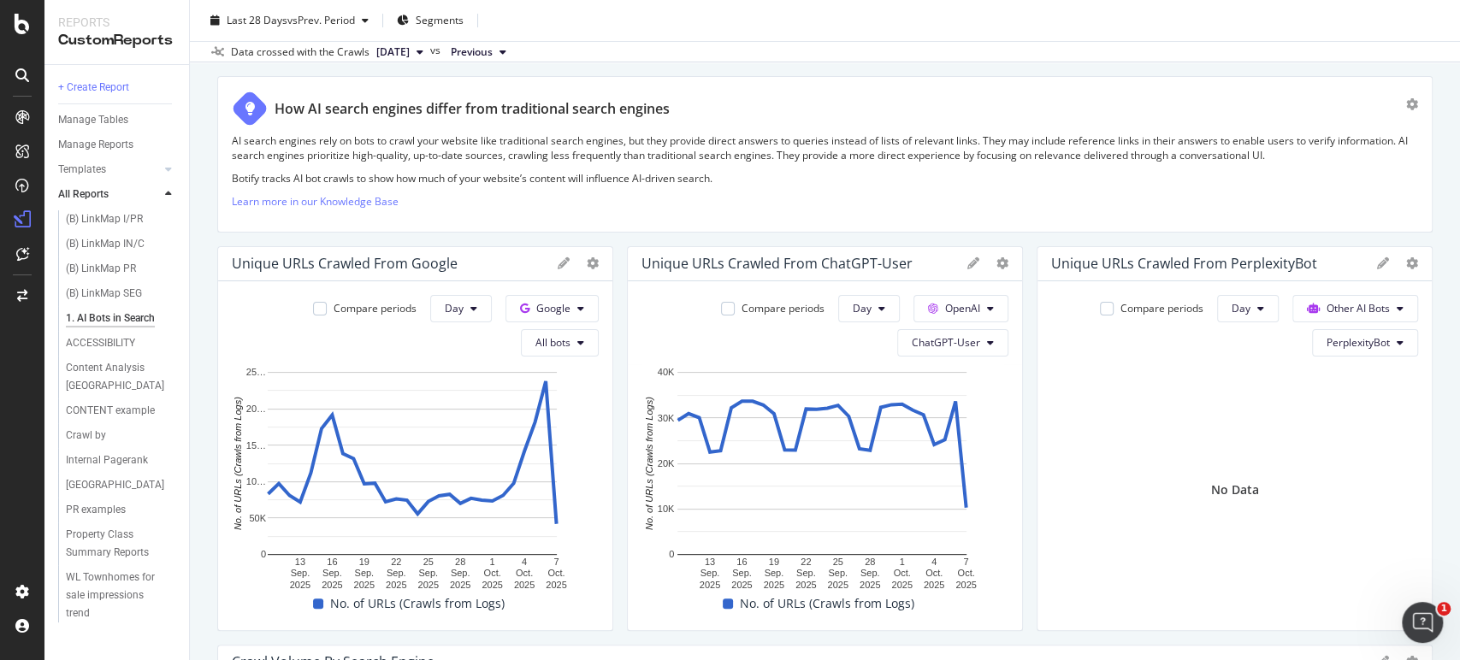
click at [1256, 487] on div "No Data" at bounding box center [1234, 489] width 367 height 253
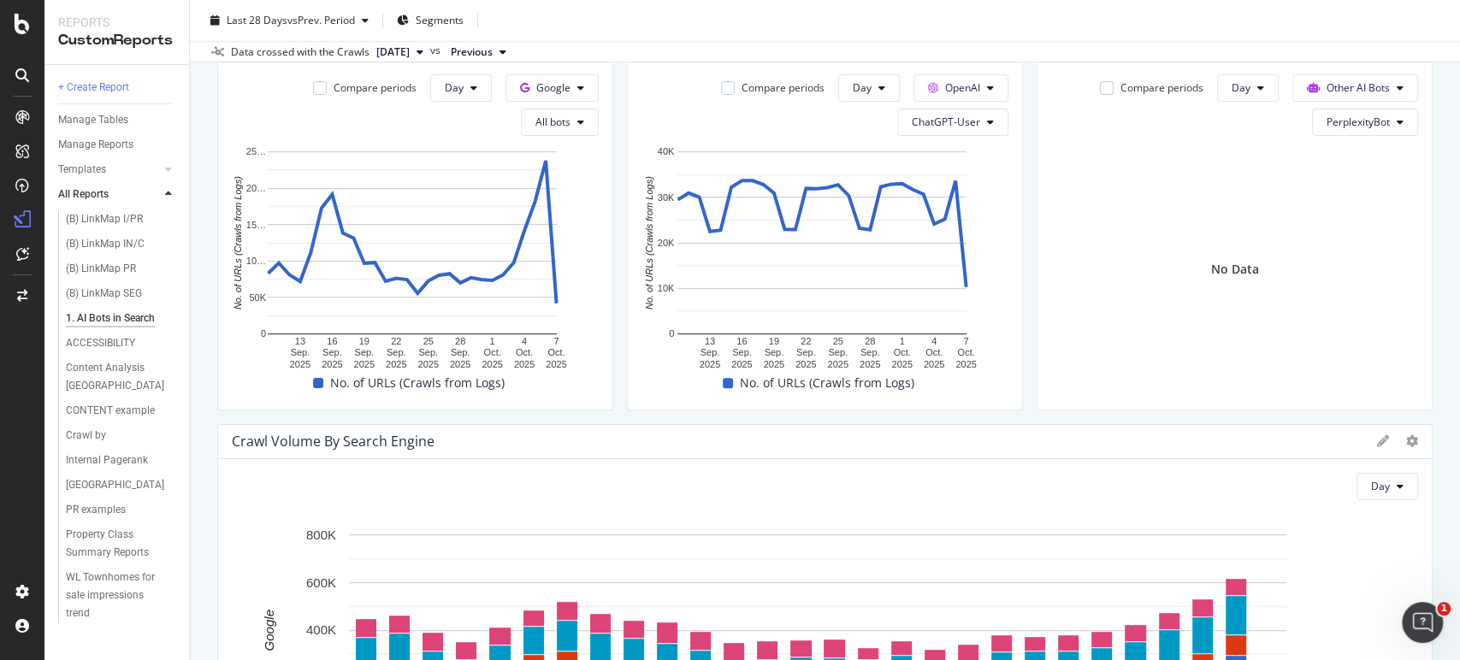
scroll to position [0, 0]
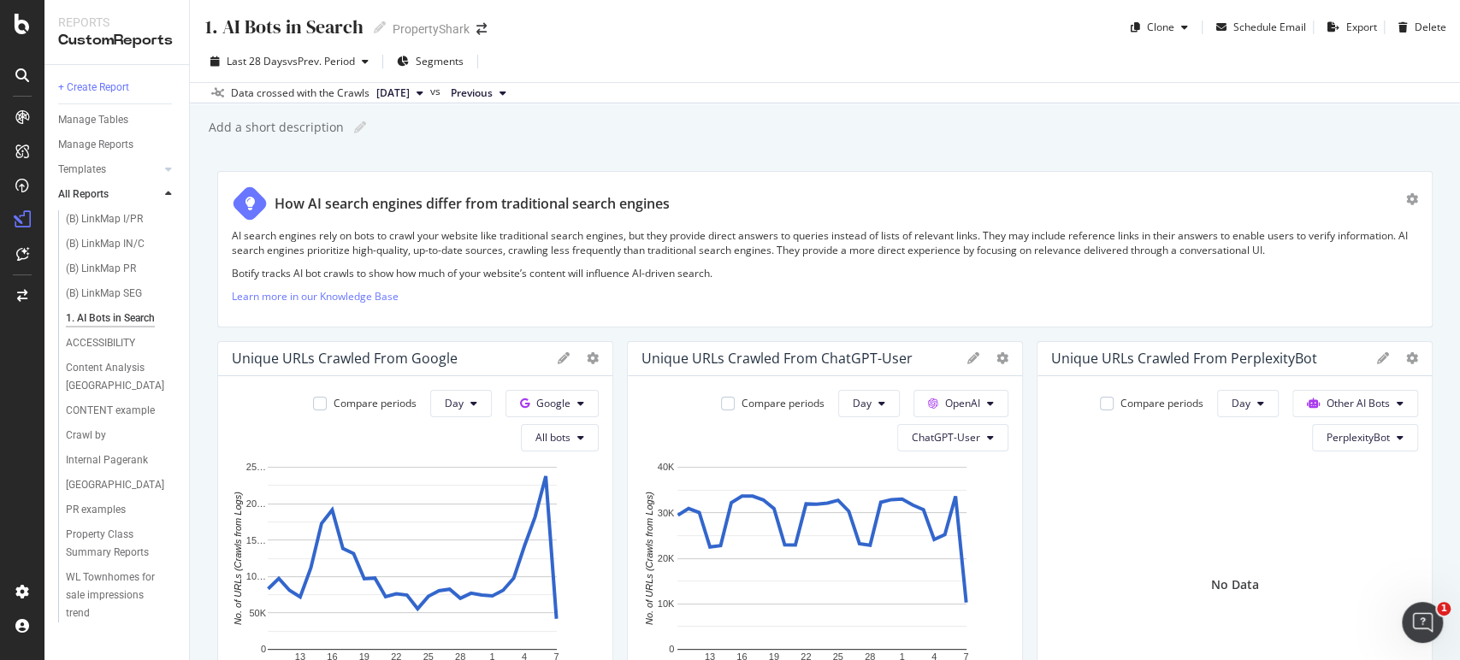
click at [1274, 358] on div "Unique URLs Crawled from PerplexityBot" at bounding box center [1184, 358] width 266 height 17
click at [1313, 440] on span "PerplexityBot" at bounding box center [1357, 437] width 63 height 15
click at [1313, 334] on span "AmazonBot" at bounding box center [1359, 327] width 96 height 15
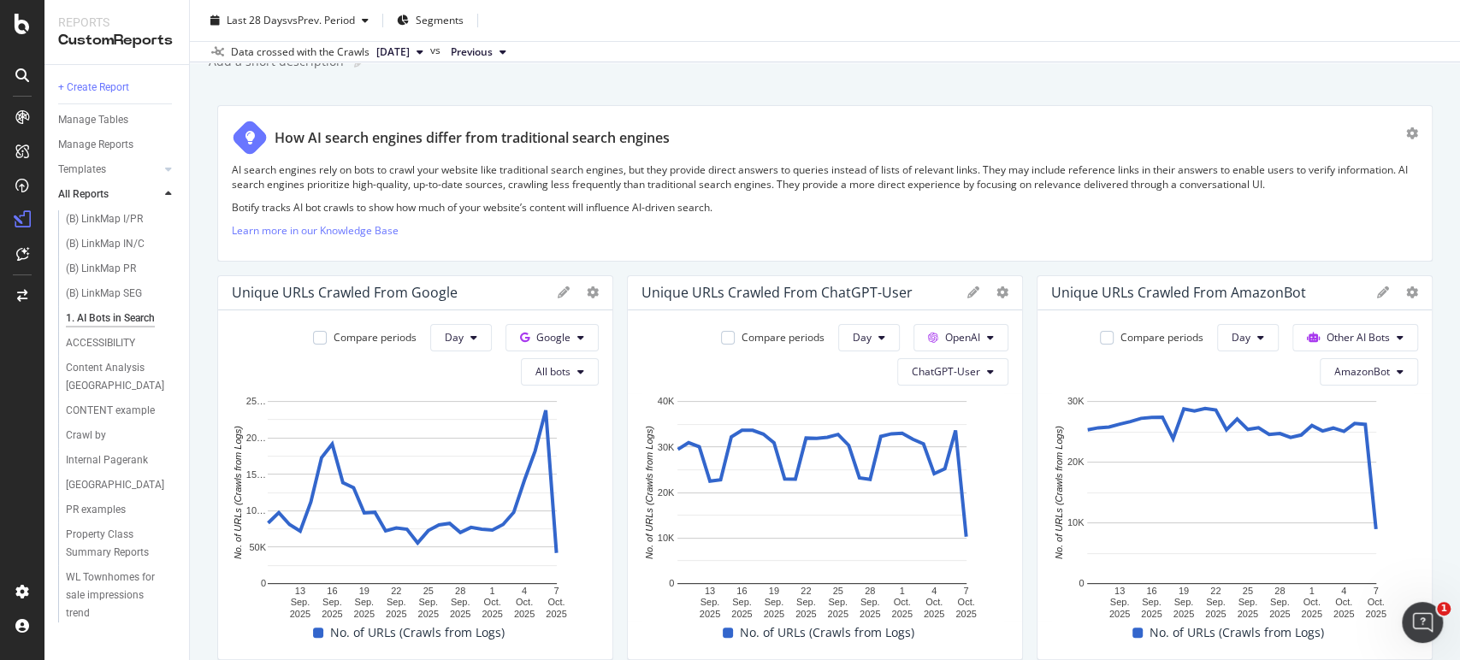
scroll to position [95, 0]
